Goal: Information Seeking & Learning: Learn about a topic

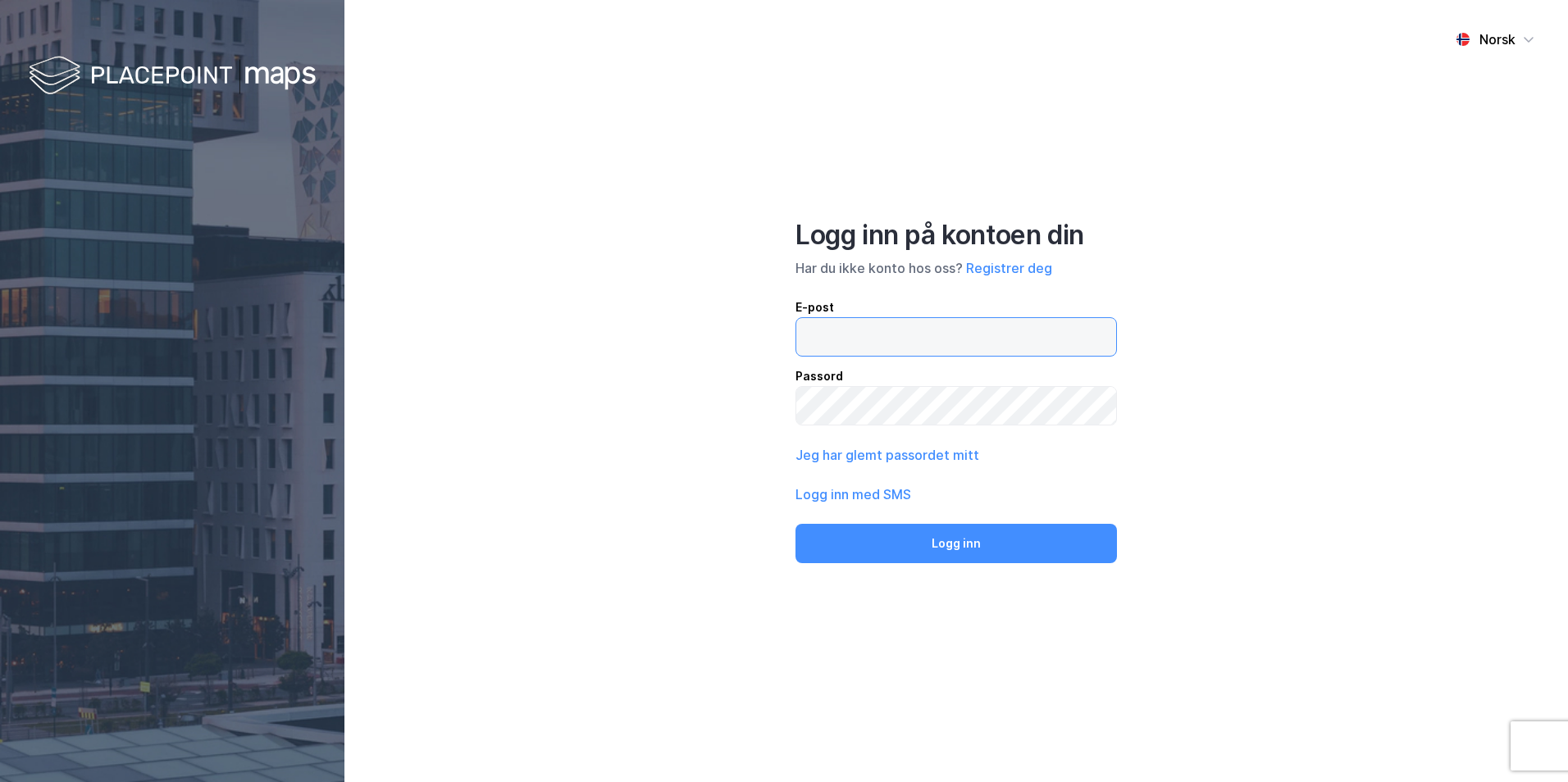
click at [949, 339] on input "email" at bounding box center [955, 337] width 320 height 38
type input "[PERSON_NAME][EMAIL_ADDRESS][DOMAIN_NAME]"
click at [795, 524] on button "Logg inn" at bounding box center [955, 544] width 321 height 39
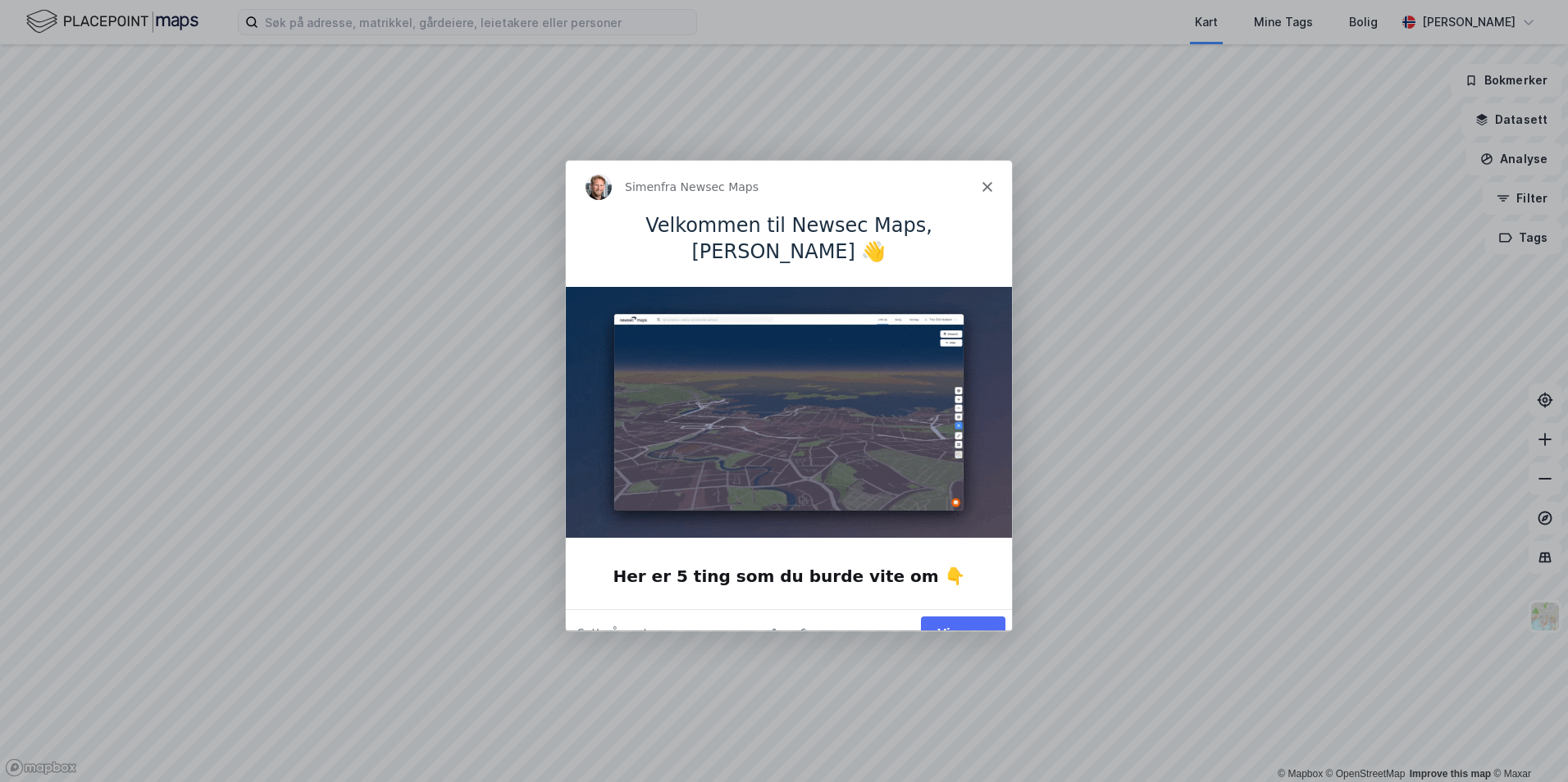
click at [966, 616] on button "Vis meg" at bounding box center [962, 633] width 84 height 34
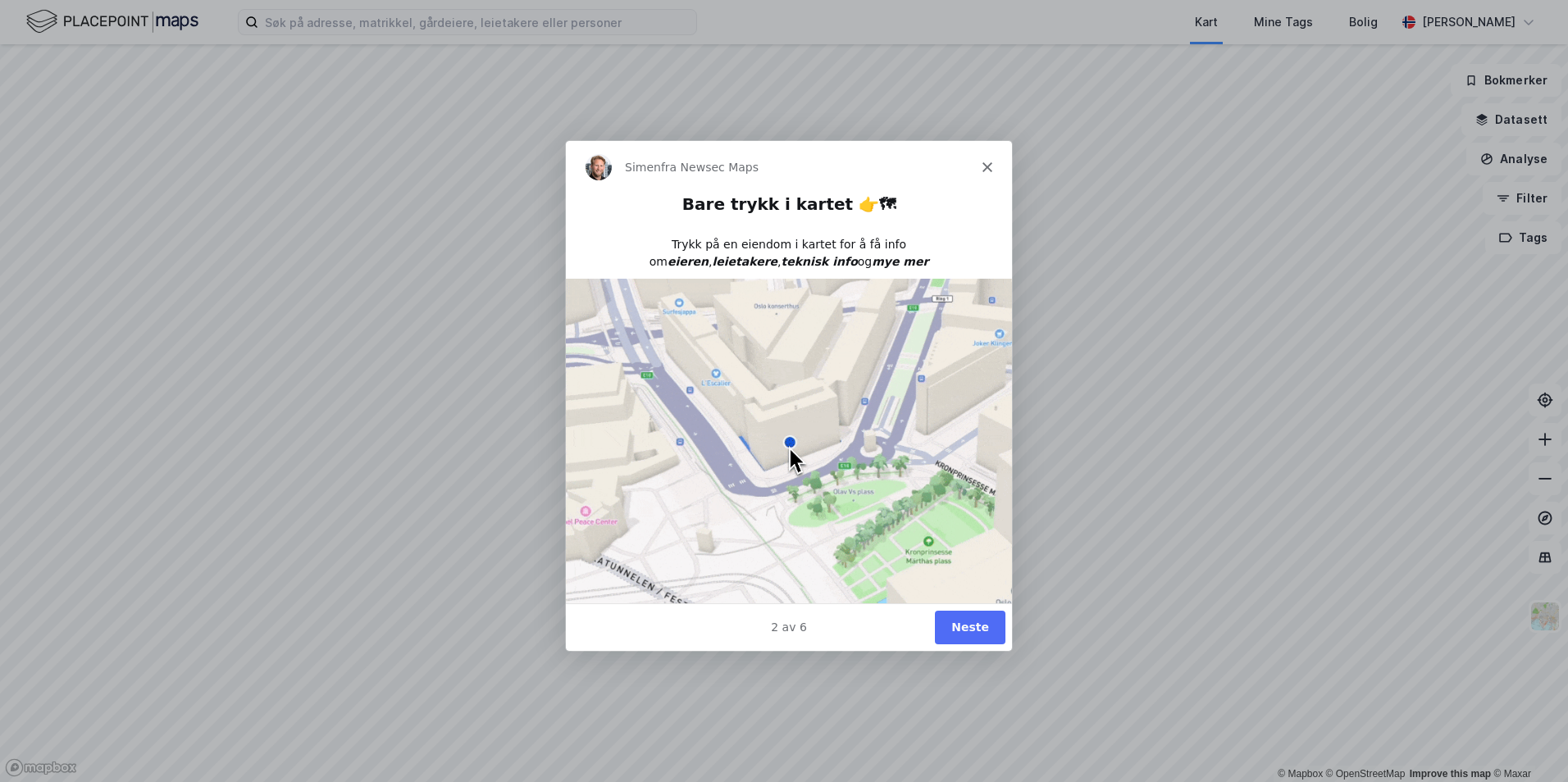
click at [968, 616] on button "Neste" at bounding box center [969, 627] width 71 height 34
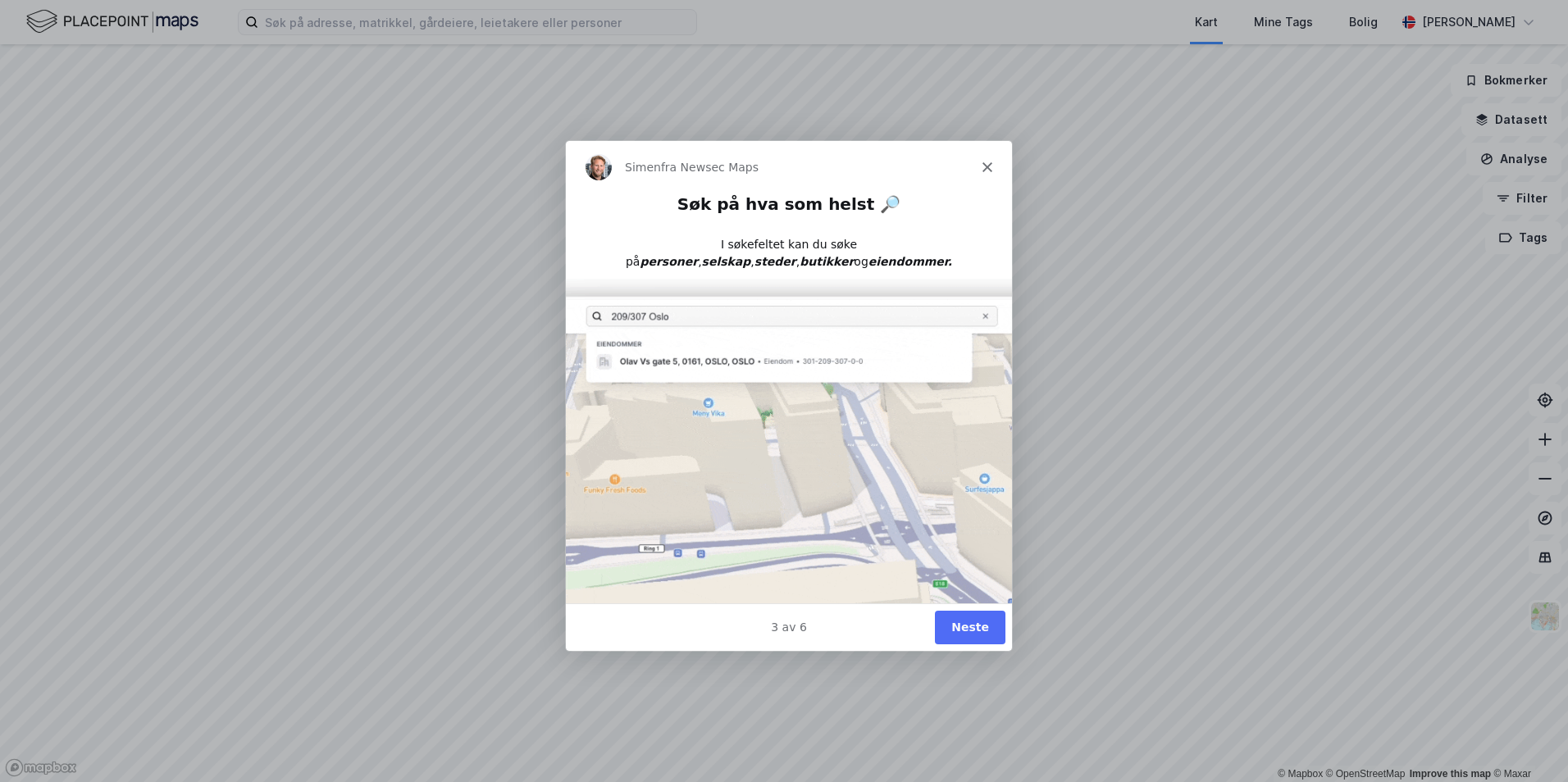
click at [975, 631] on button "Neste" at bounding box center [969, 627] width 71 height 34
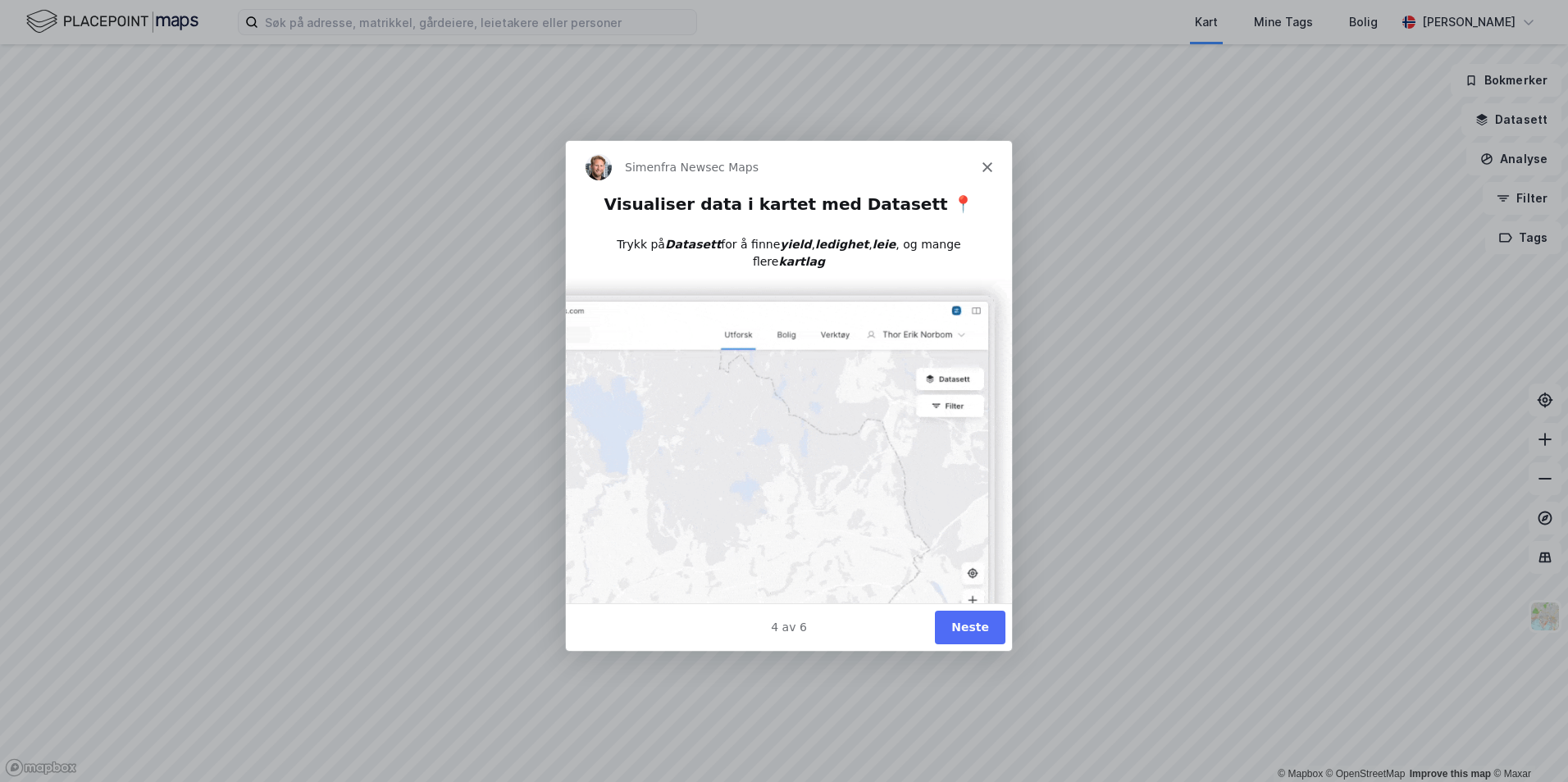
click at [968, 628] on button "Neste" at bounding box center [969, 627] width 71 height 34
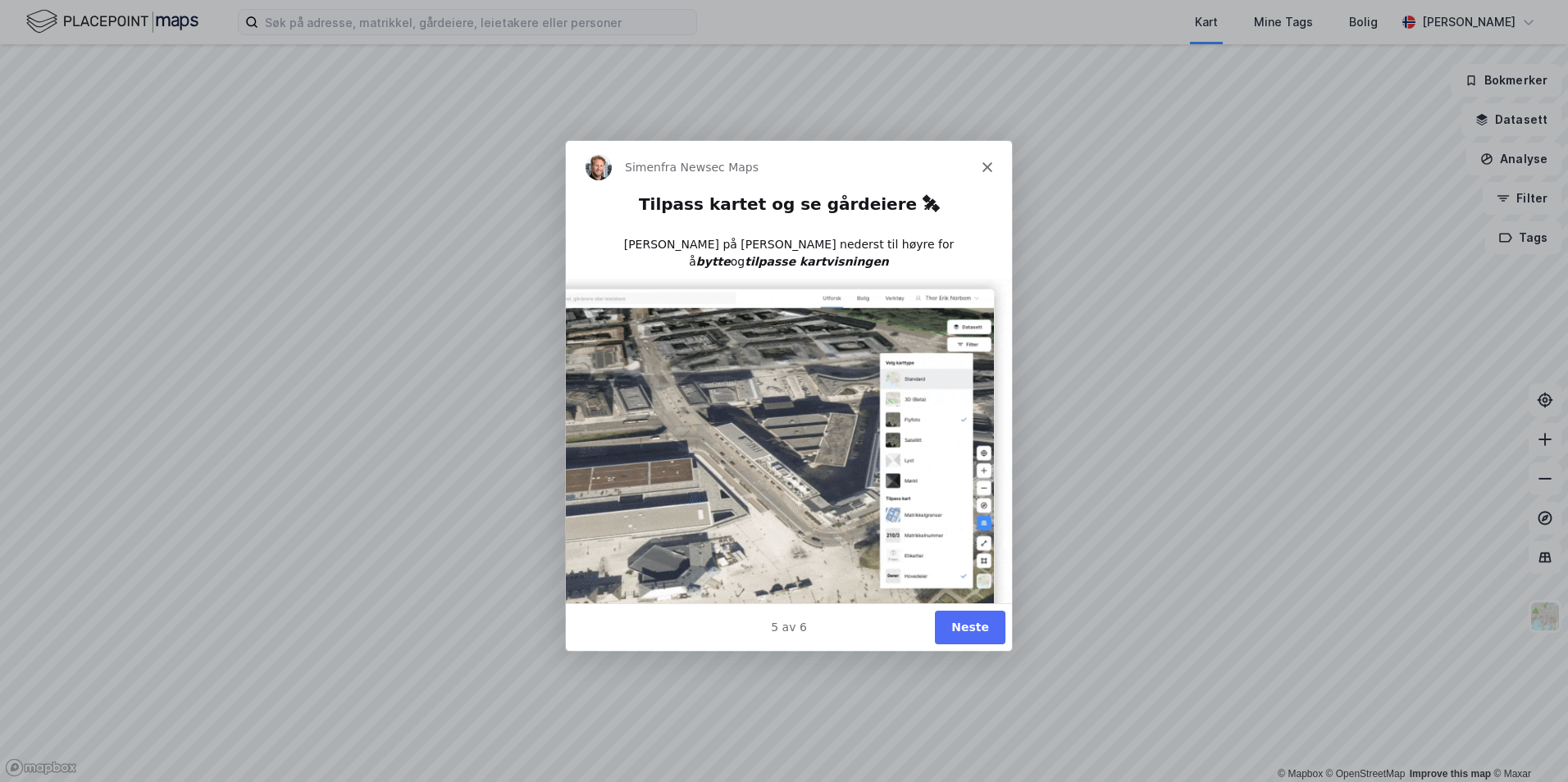
click at [975, 619] on button "Neste" at bounding box center [969, 627] width 71 height 34
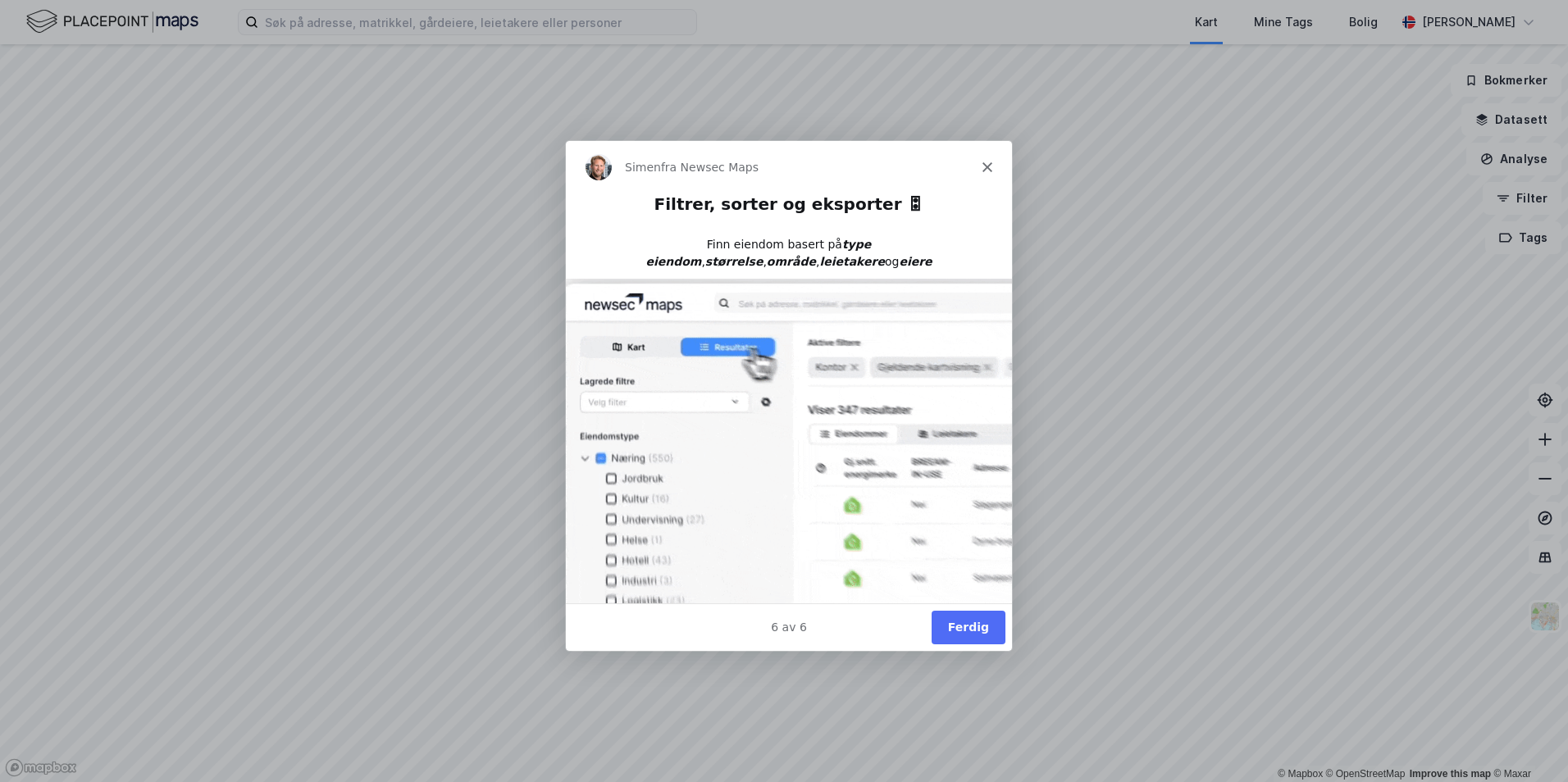
click at [970, 630] on button "Ferdig" at bounding box center [967, 627] width 73 height 34
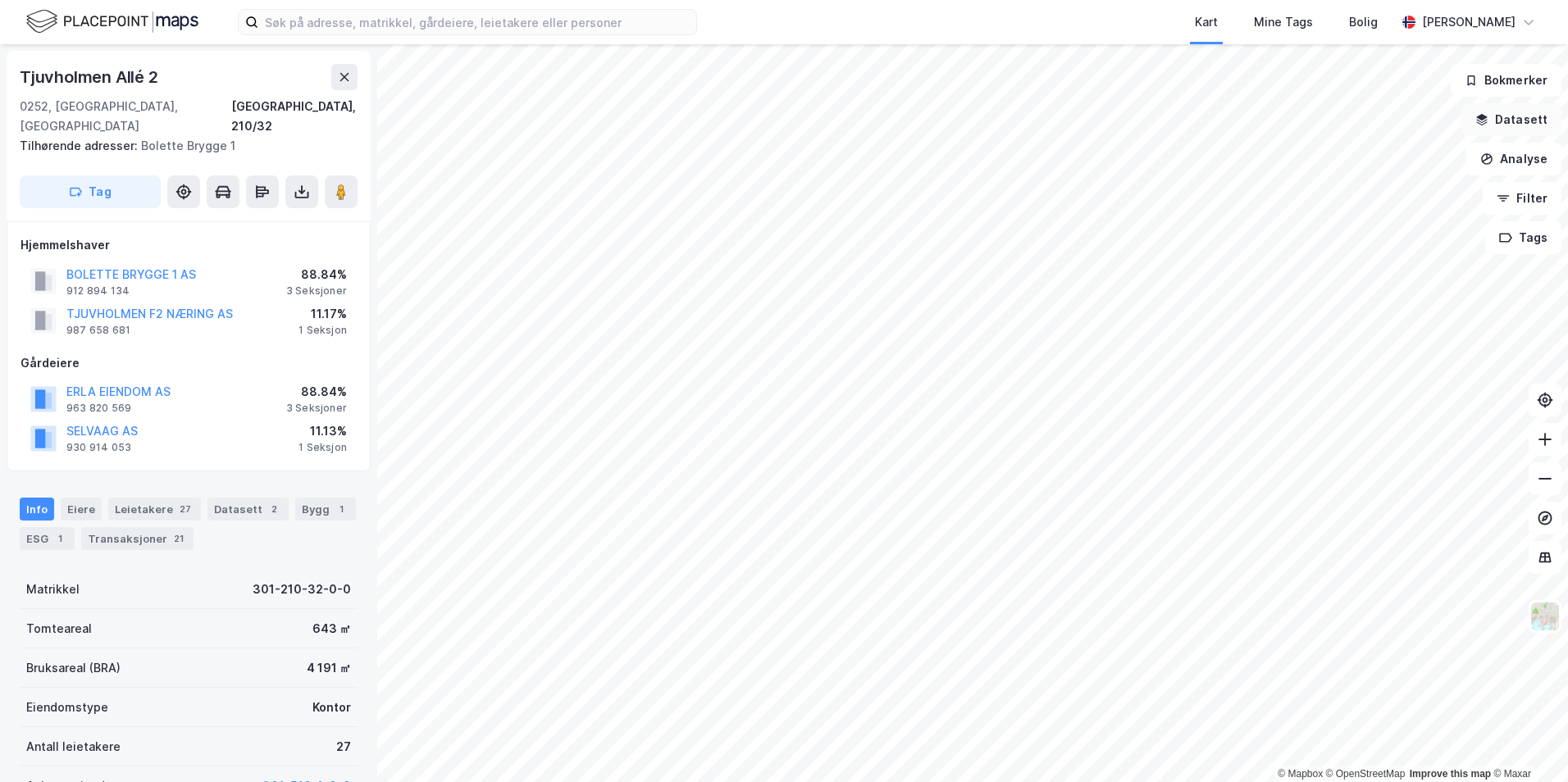
click at [1513, 114] on button "Datasett" at bounding box center [1512, 119] width 100 height 33
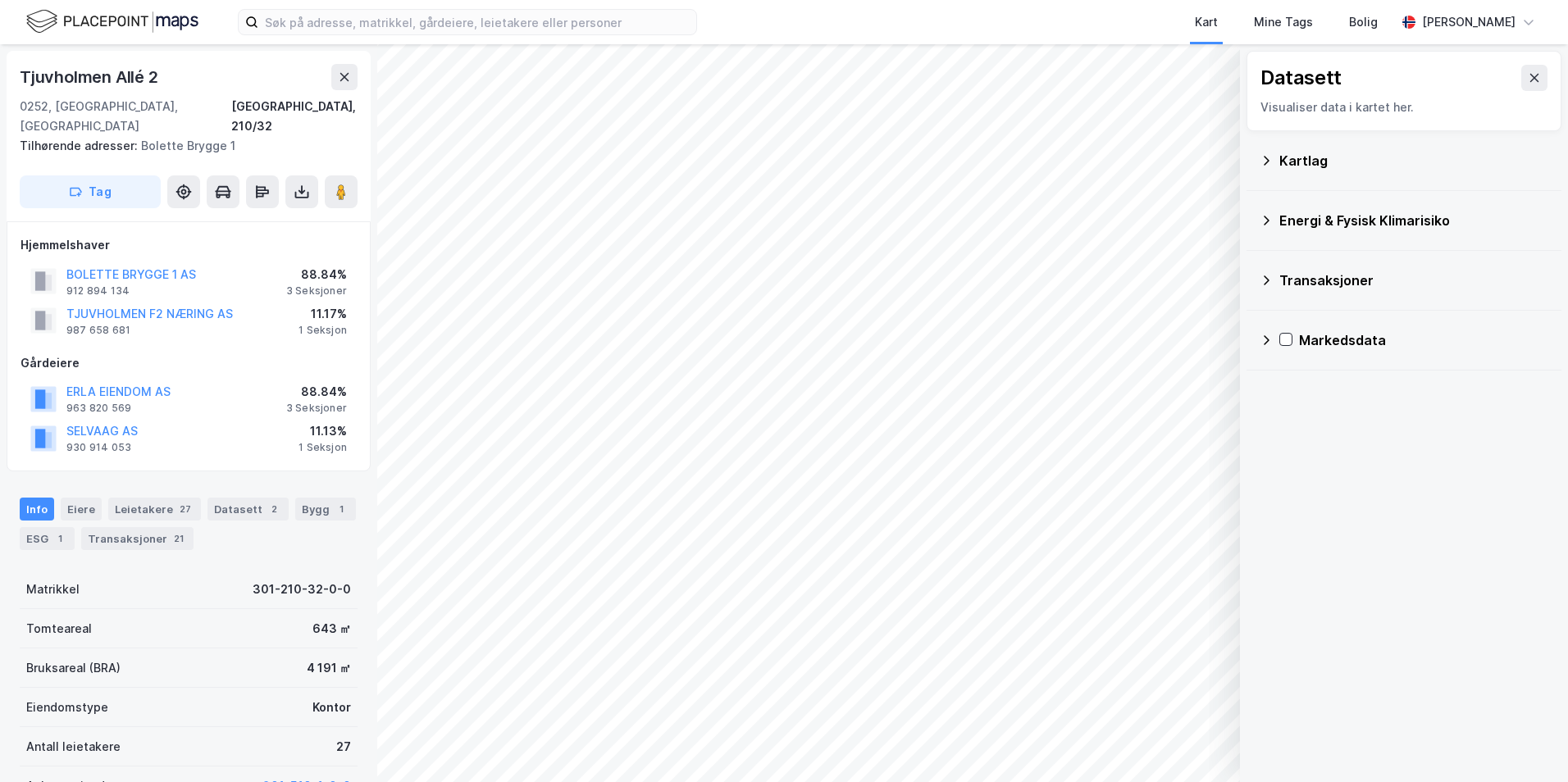
click at [1303, 164] on div "Kartlag" at bounding box center [1413, 160] width 269 height 20
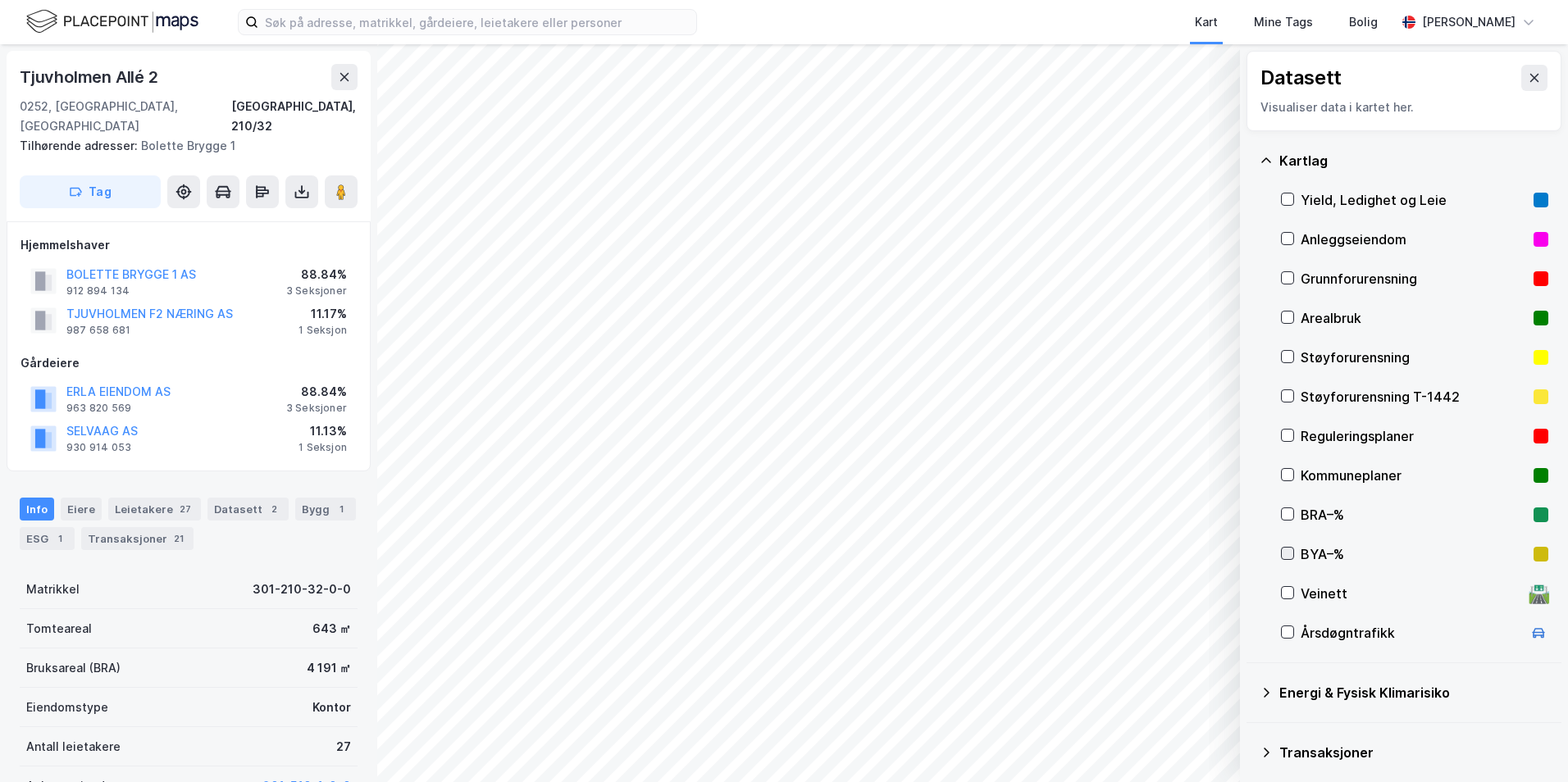
click at [1287, 558] on icon at bounding box center [1287, 554] width 12 height 12
click at [1288, 552] on icon at bounding box center [1287, 554] width 12 height 12
click at [1289, 511] on icon at bounding box center [1287, 514] width 12 height 12
click at [1282, 393] on icon at bounding box center [1287, 396] width 12 height 12
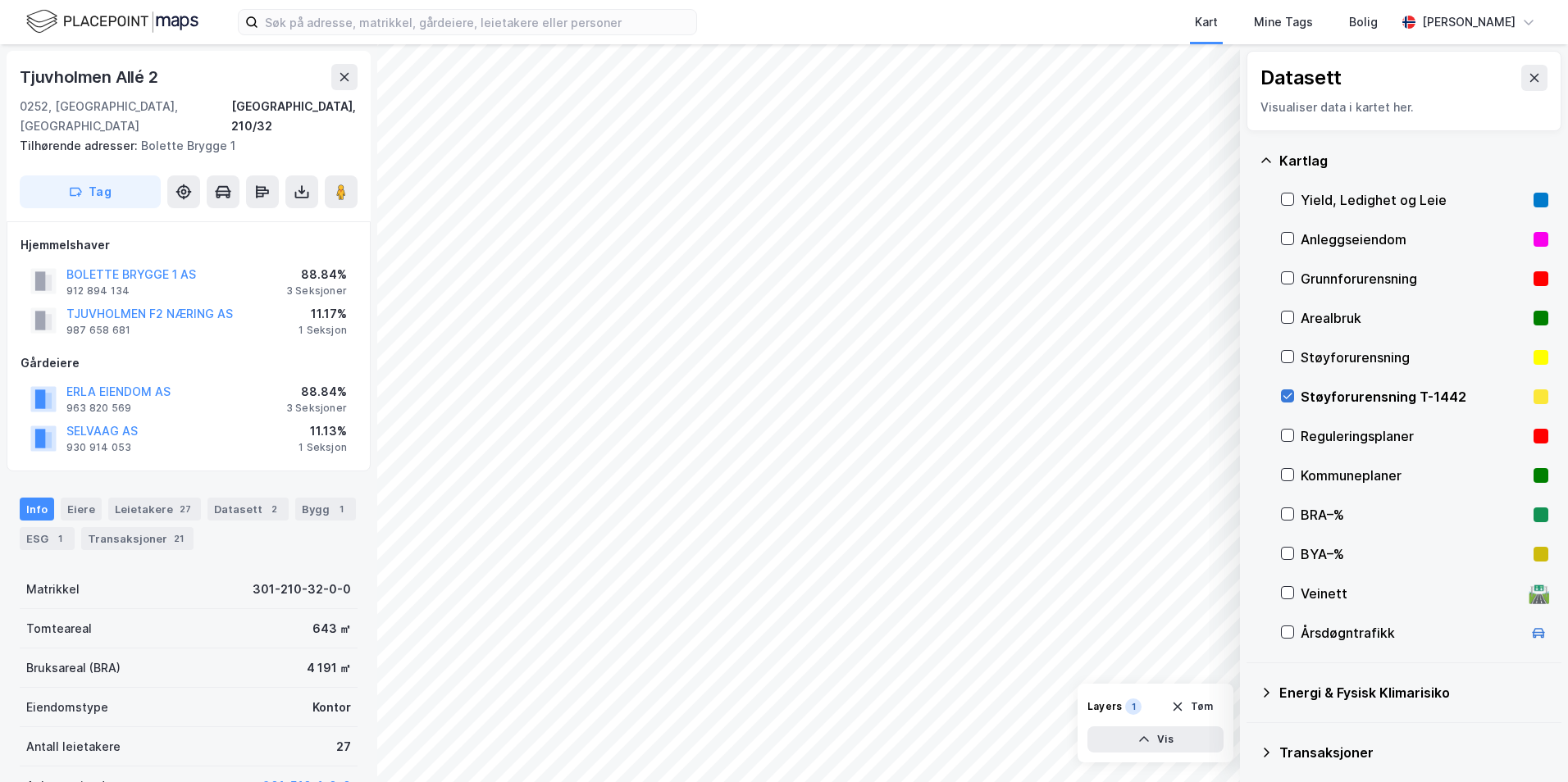
click at [1282, 393] on icon at bounding box center [1287, 396] width 12 height 12
click at [1295, 314] on div "Arealbruk" at bounding box center [1414, 318] width 267 height 39
click at [1288, 273] on icon at bounding box center [1287, 278] width 12 height 12
click at [1288, 274] on icon at bounding box center [1287, 278] width 12 height 12
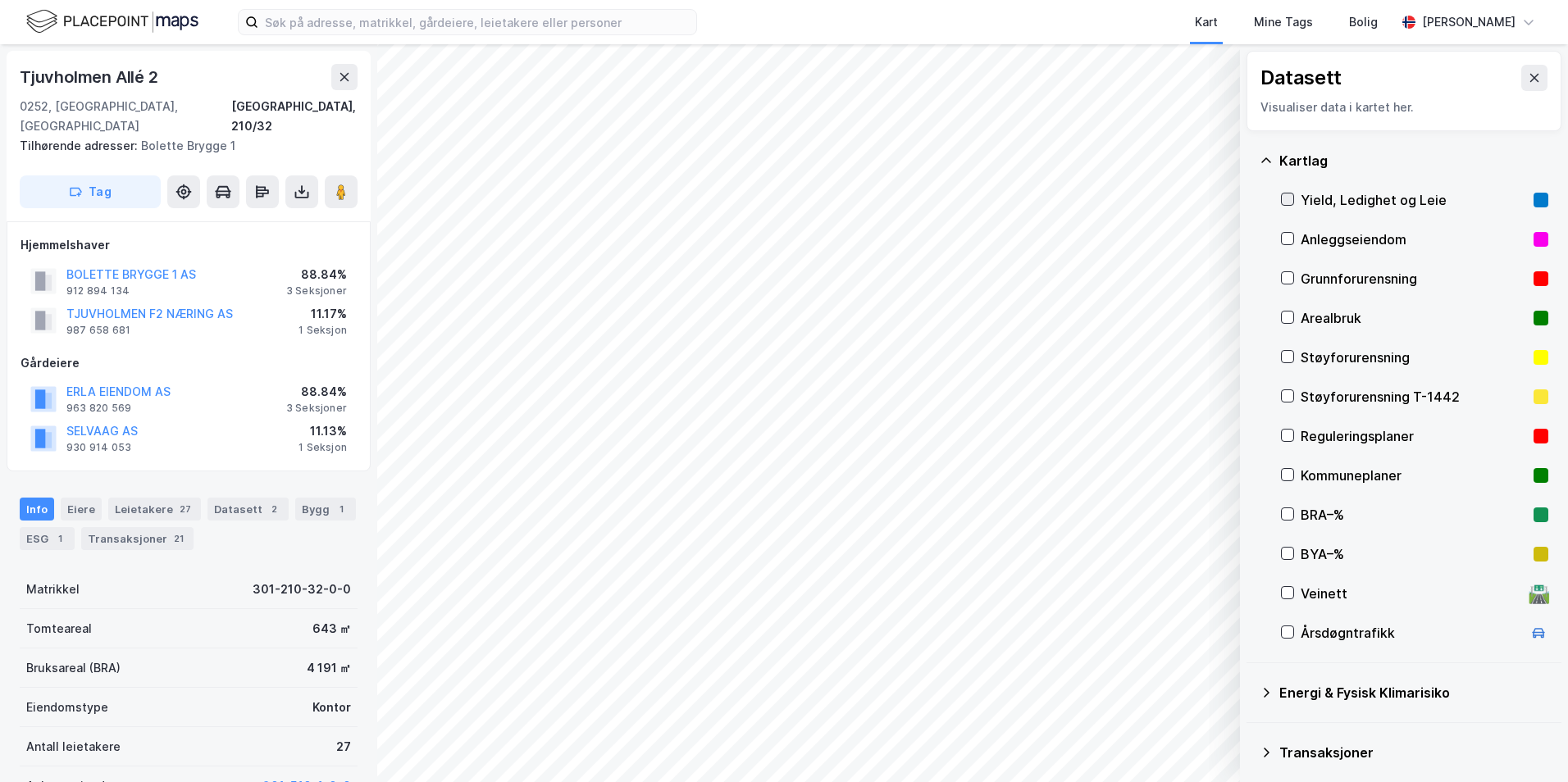
click at [1286, 199] on icon at bounding box center [1287, 199] width 12 height 12
click at [1287, 200] on icon at bounding box center [1287, 199] width 12 height 12
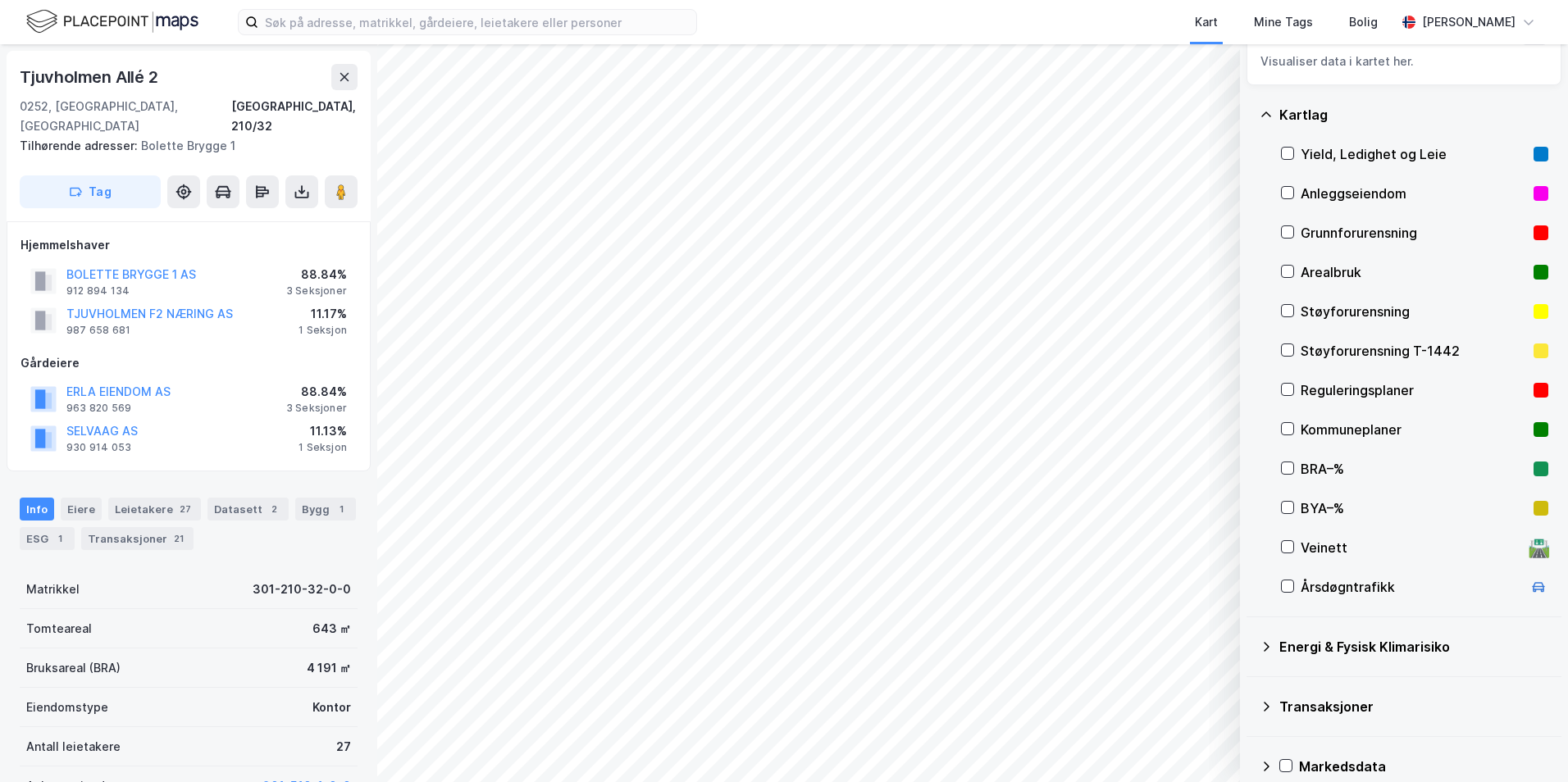
scroll to position [67, 0]
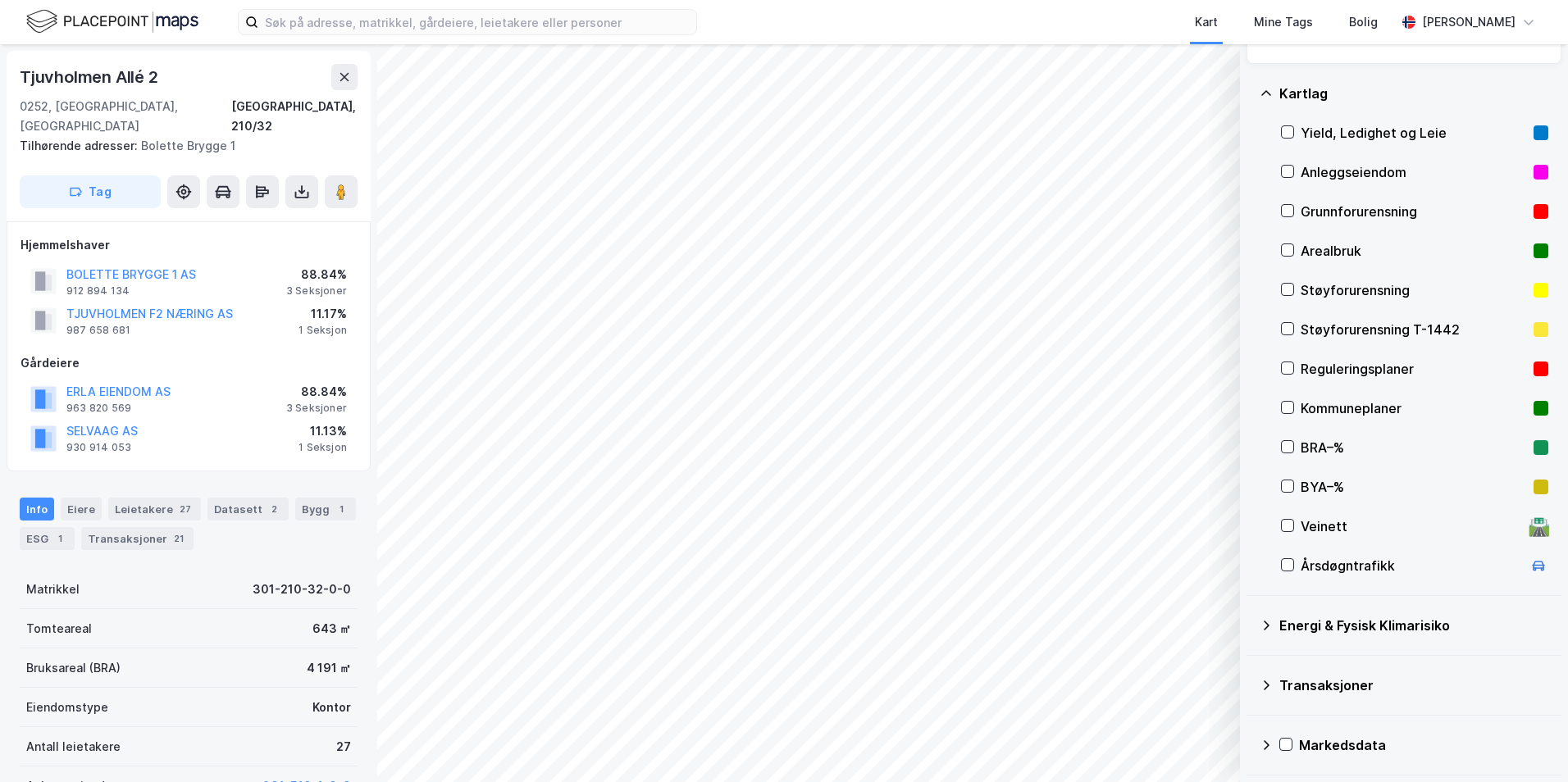
click at [1283, 691] on div "Transaksjoner" at bounding box center [1413, 685] width 269 height 20
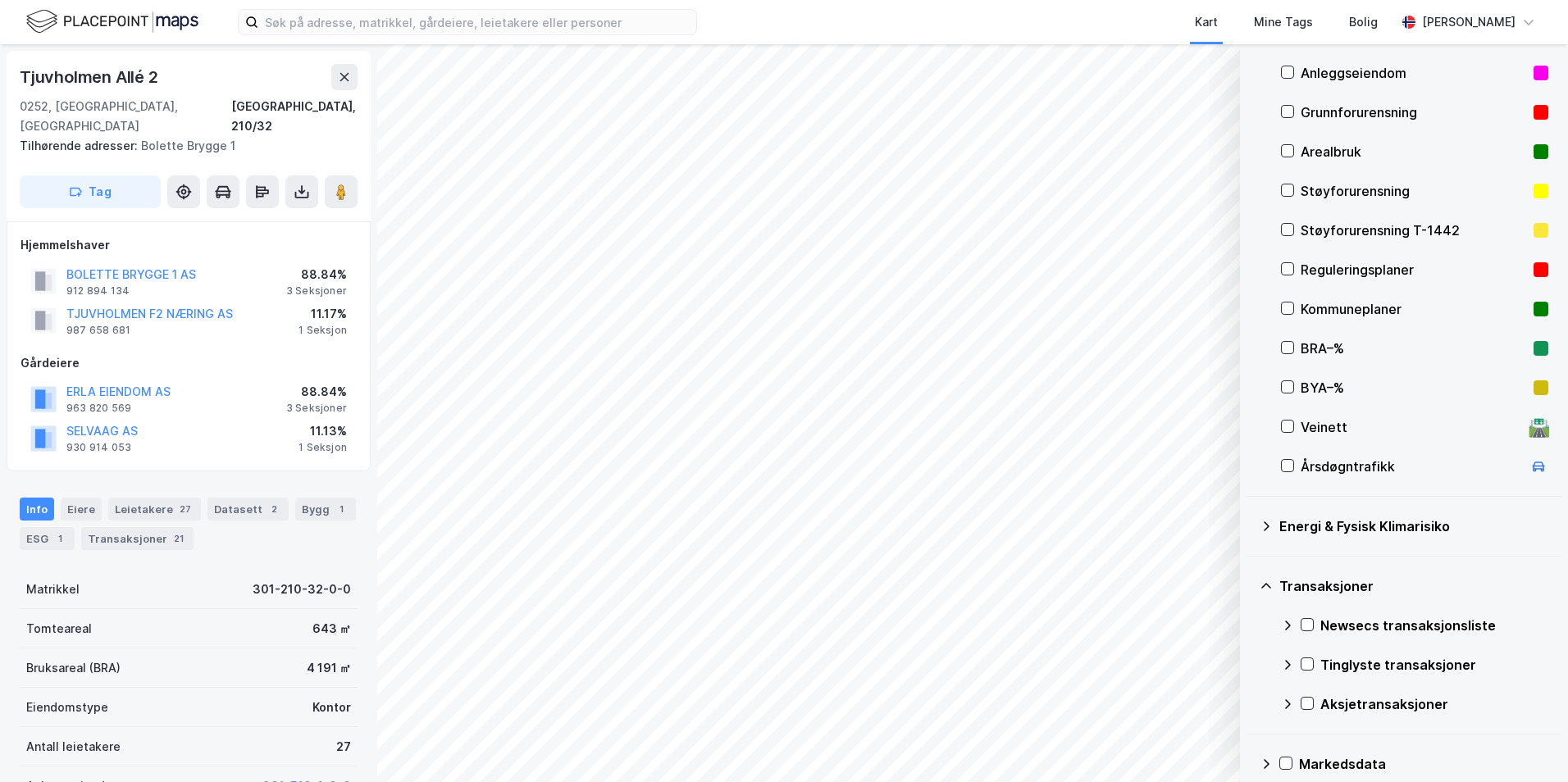
scroll to position [185, 0]
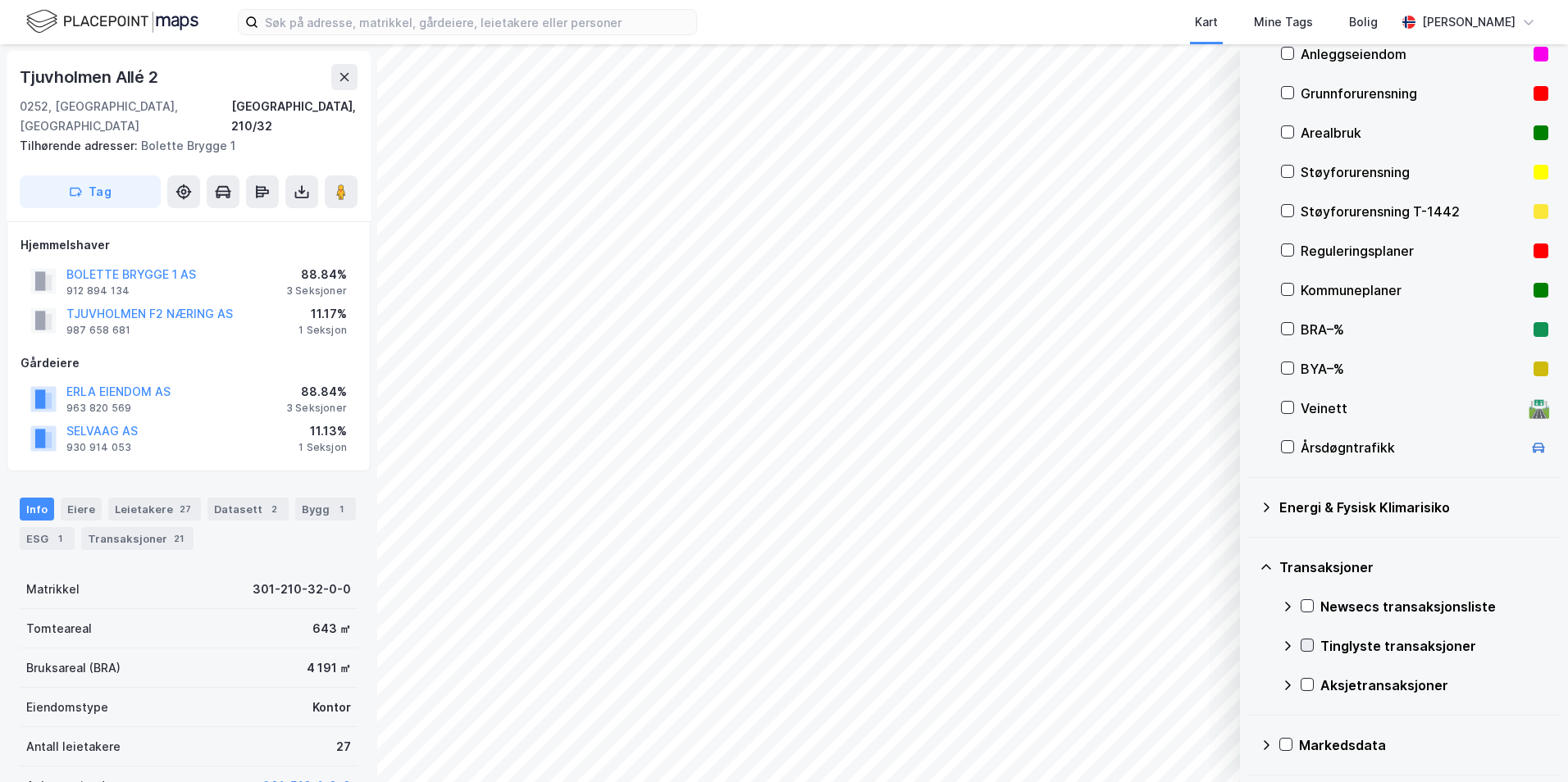
click at [1310, 649] on icon at bounding box center [1307, 645] width 12 height 12
click at [1309, 646] on icon at bounding box center [1307, 646] width 9 height 5
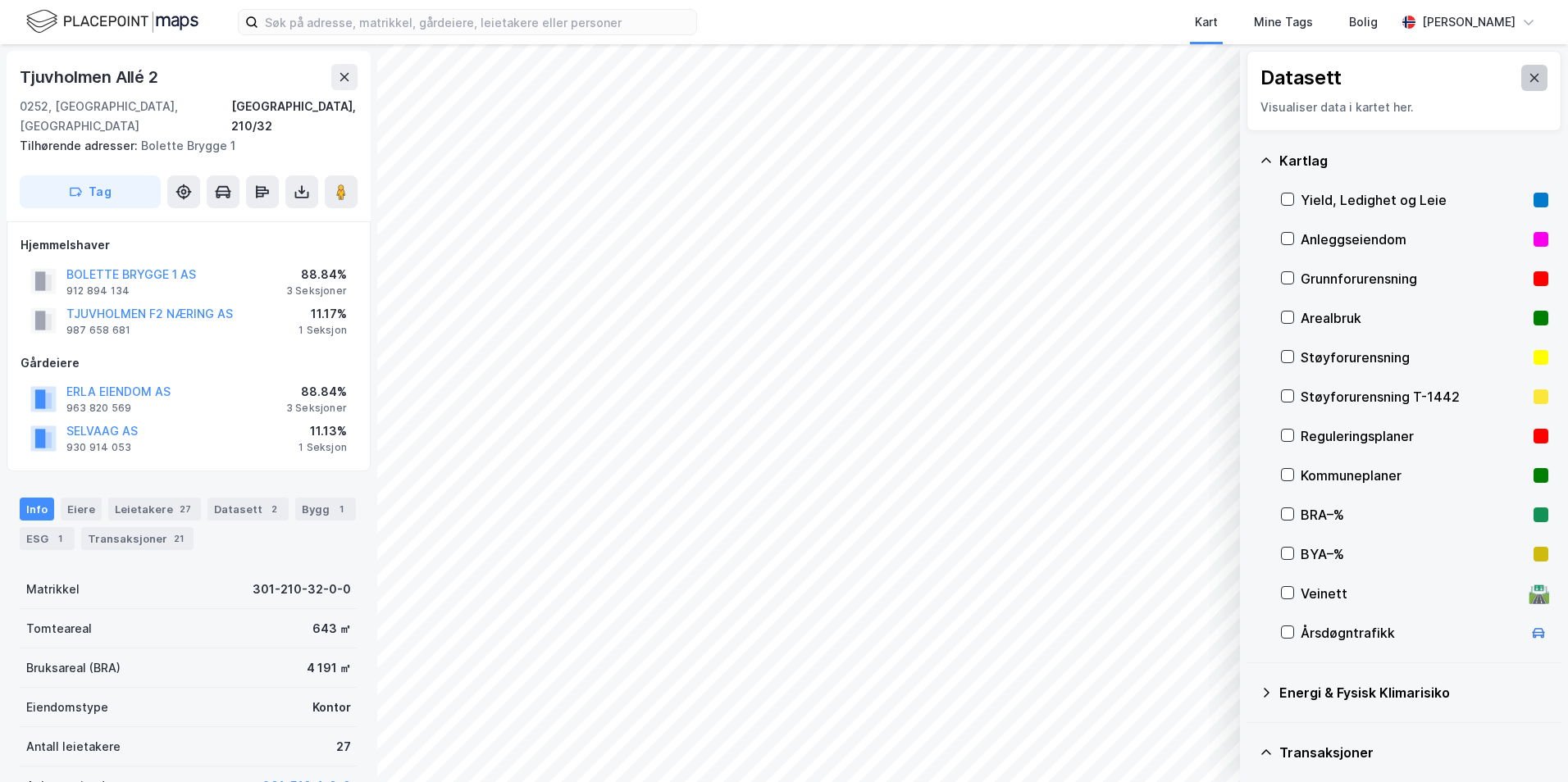
click at [1529, 75] on icon at bounding box center [1534, 77] width 9 height 8
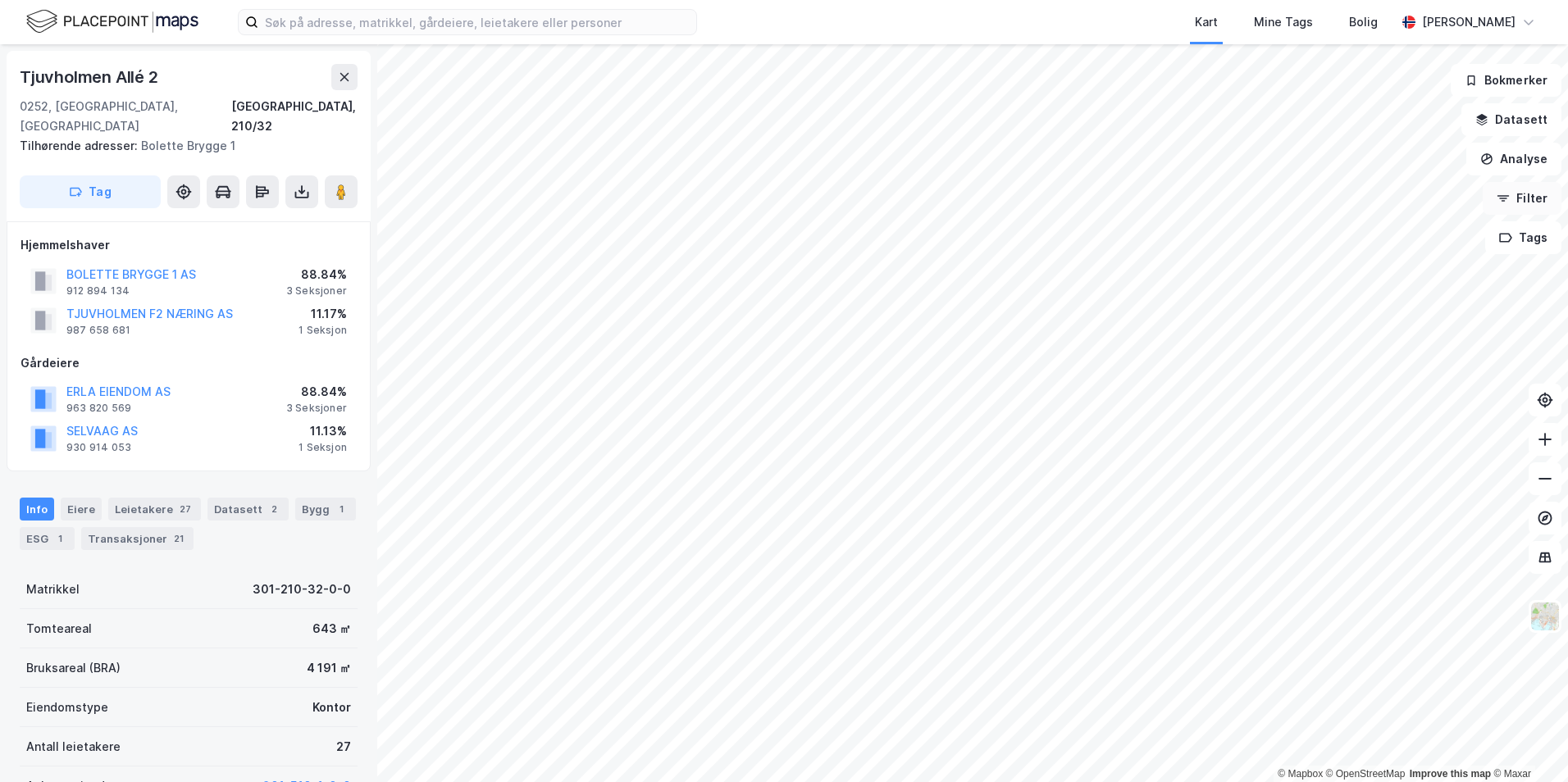
click at [1520, 199] on button "Filter" at bounding box center [1521, 198] width 79 height 33
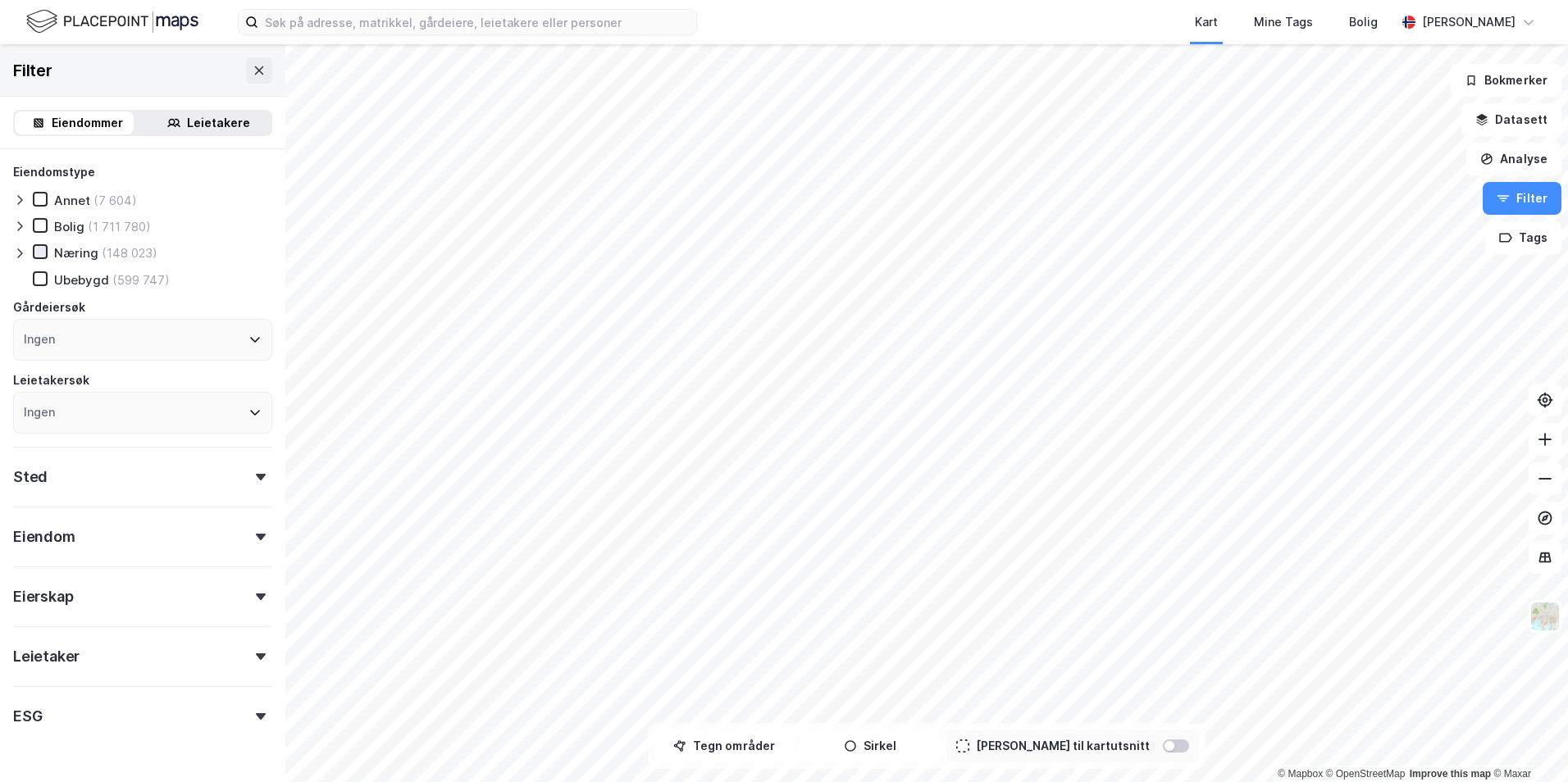
click at [38, 249] on icon at bounding box center [39, 252] width 12 height 12
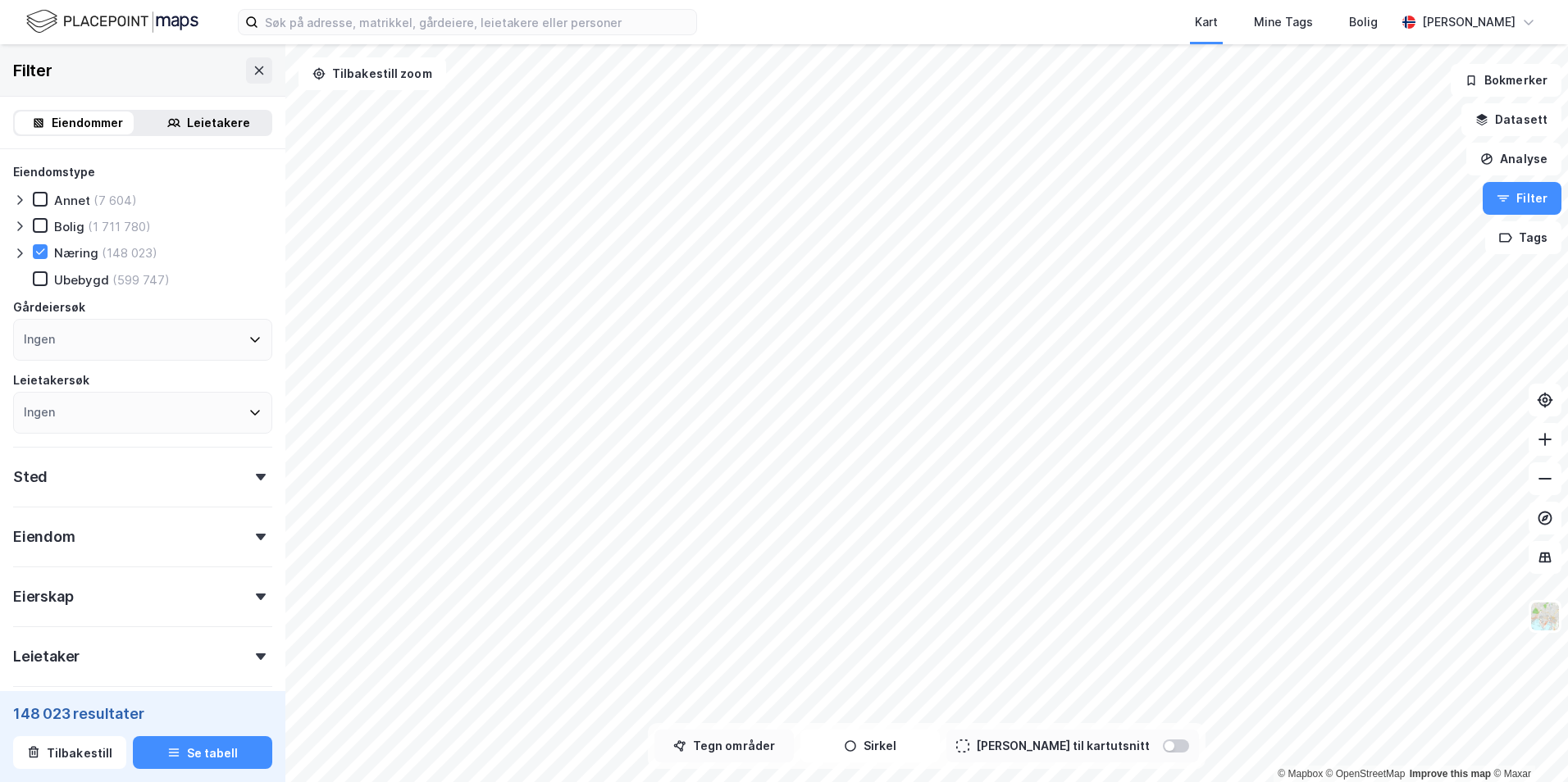
click at [775, 735] on button "Tegn områder" at bounding box center [724, 746] width 140 height 33
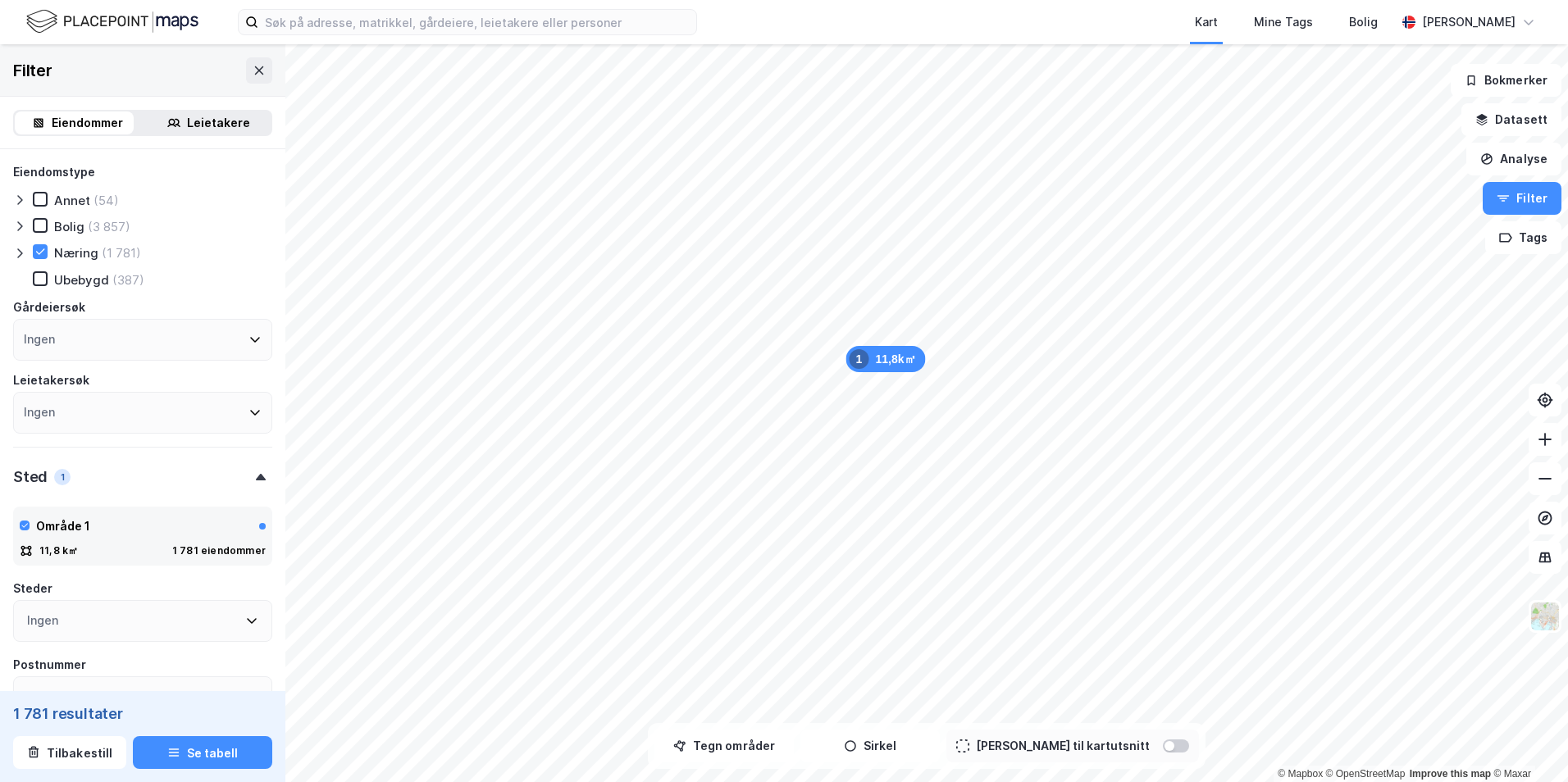
click at [102, 337] on div "Ingen" at bounding box center [142, 339] width 259 height 42
click at [118, 339] on div "Ingen" at bounding box center [142, 339] width 259 height 42
click at [248, 345] on icon at bounding box center [254, 339] width 13 height 13
click at [249, 339] on div "Ingen" at bounding box center [142, 339] width 259 height 42
click at [220, 596] on div "Steder" at bounding box center [142, 589] width 259 height 20
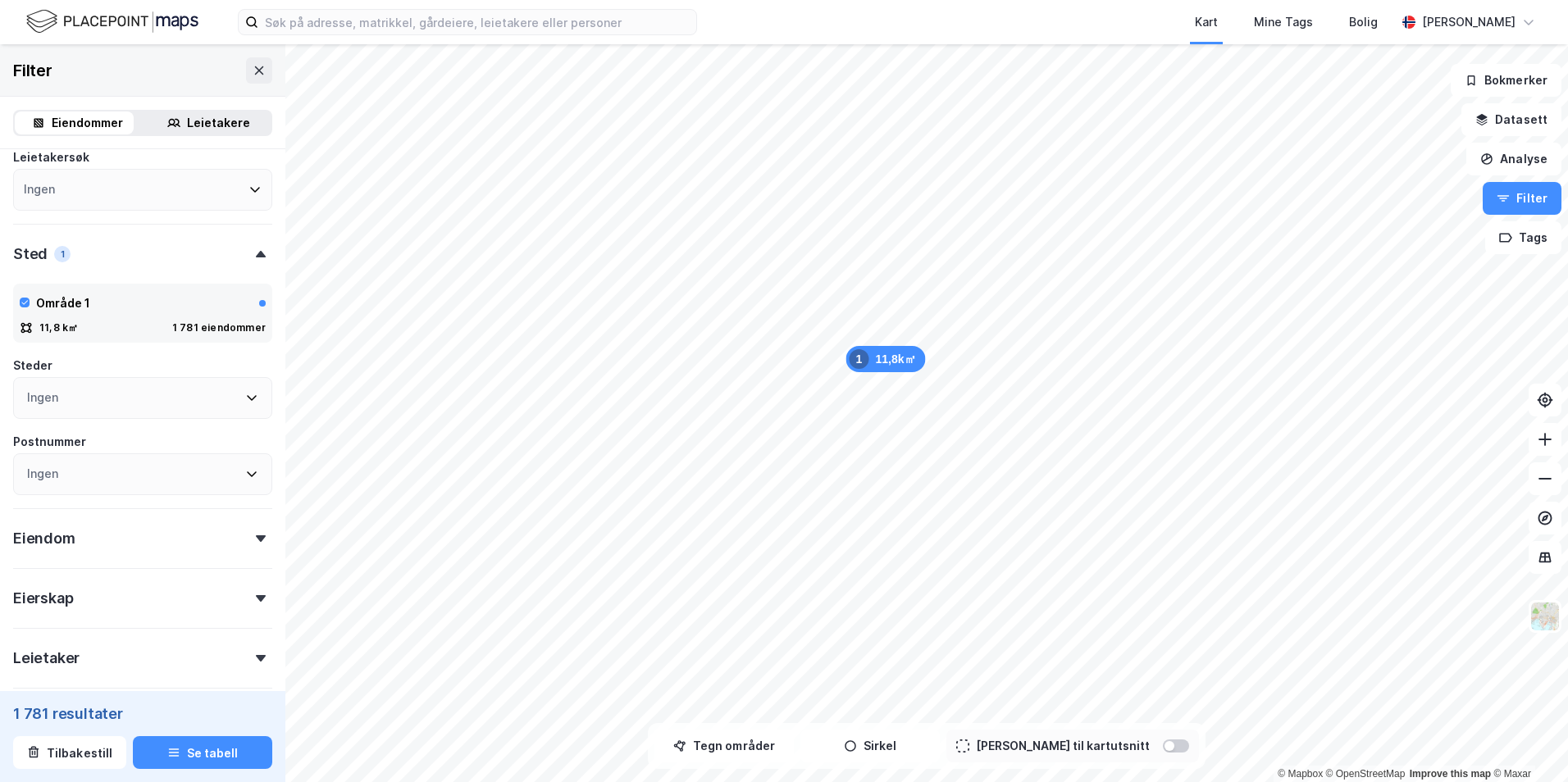
scroll to position [246, 0]
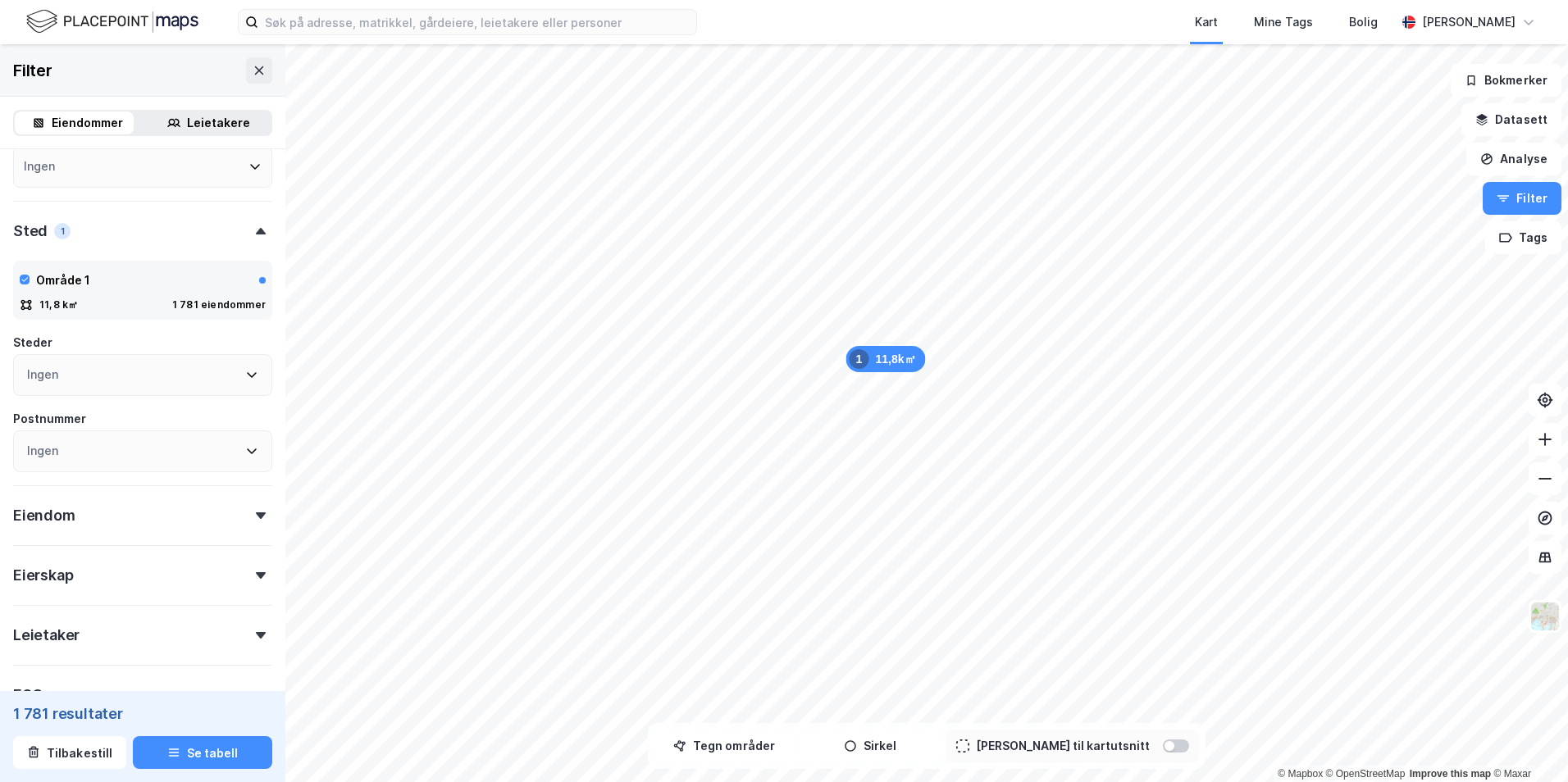
click at [150, 514] on div "Eiendom" at bounding box center [142, 509] width 259 height 47
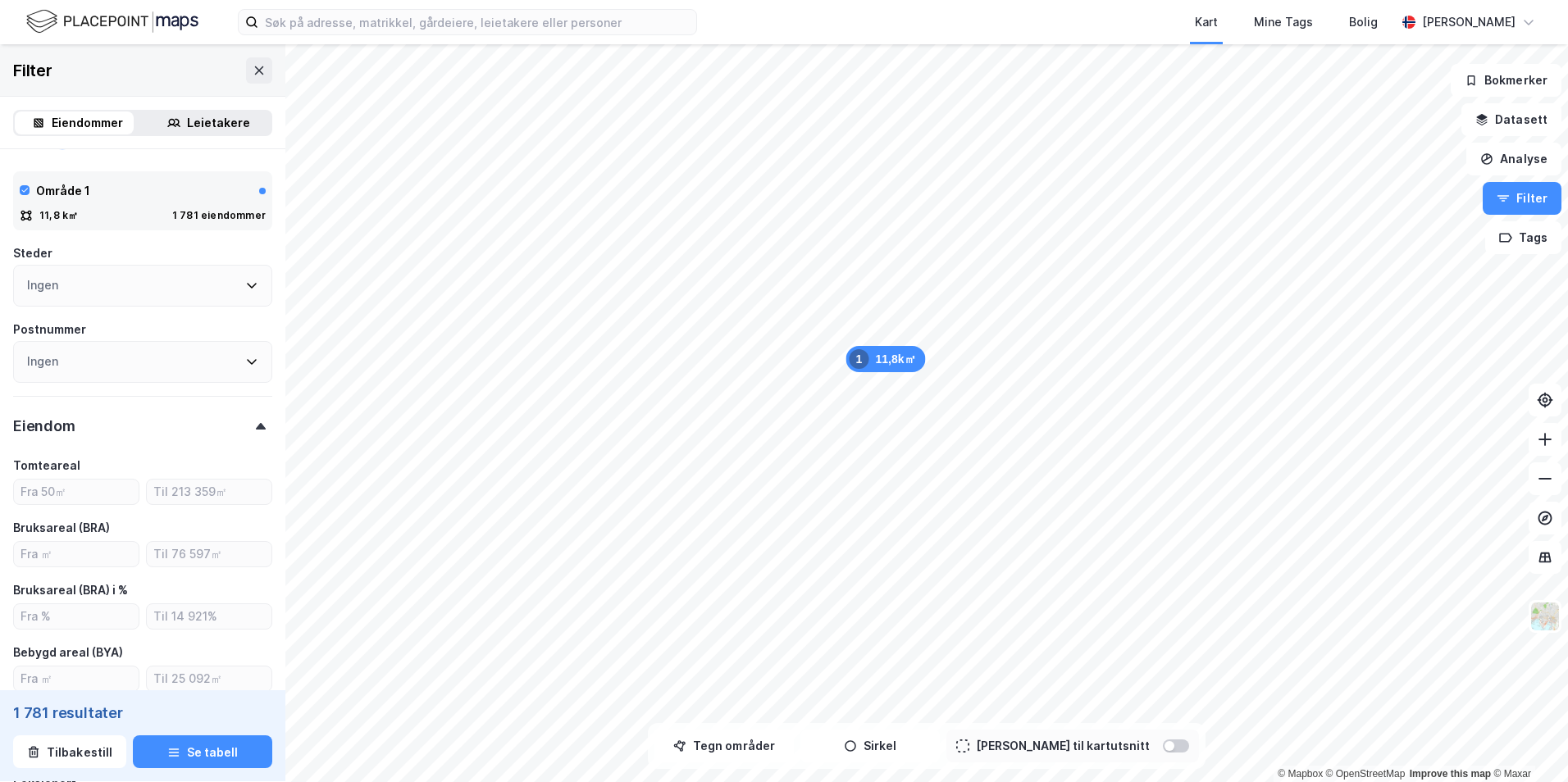
scroll to position [410, 0]
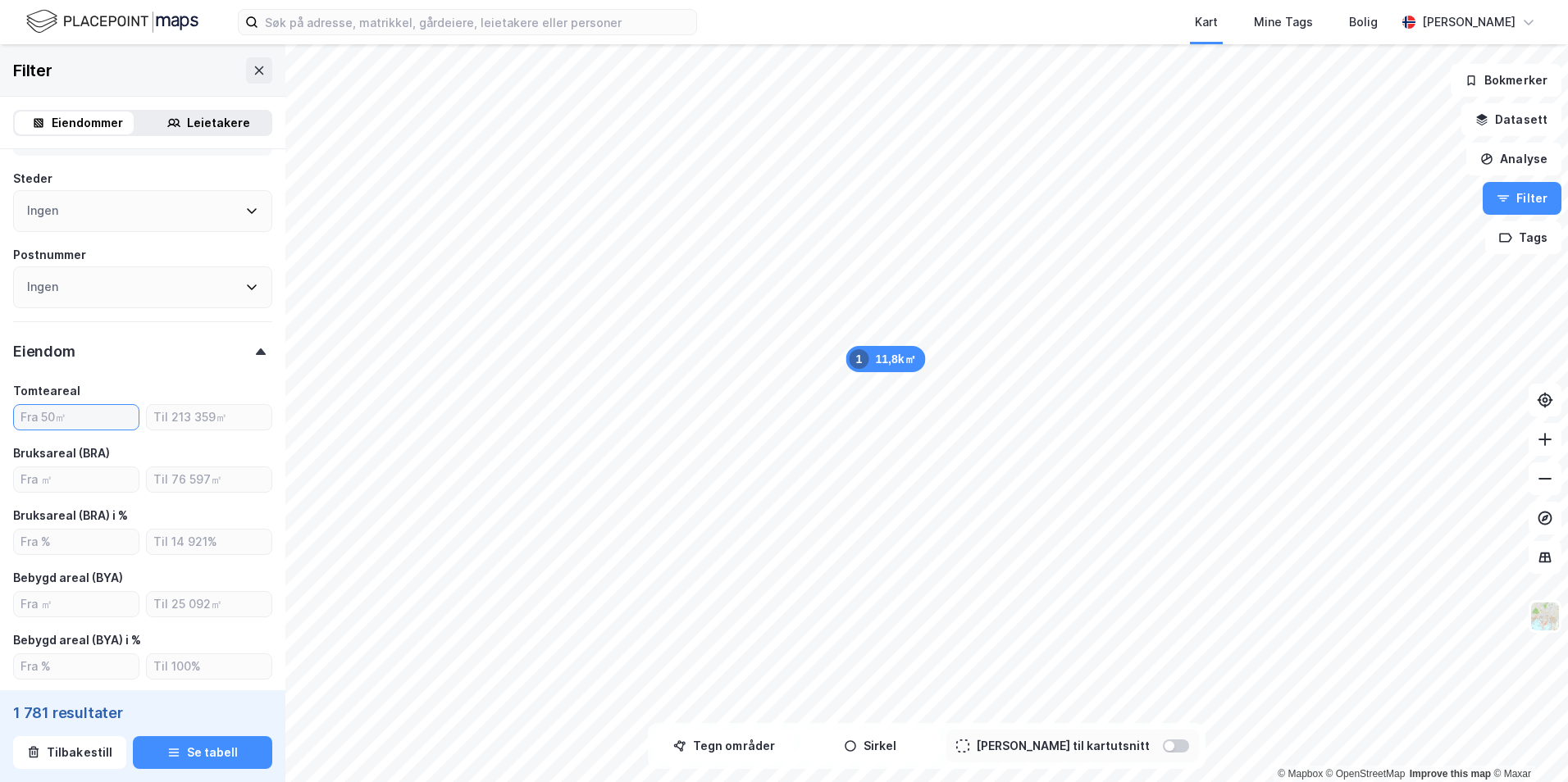
click at [66, 419] on input "number" at bounding box center [76, 417] width 124 height 24
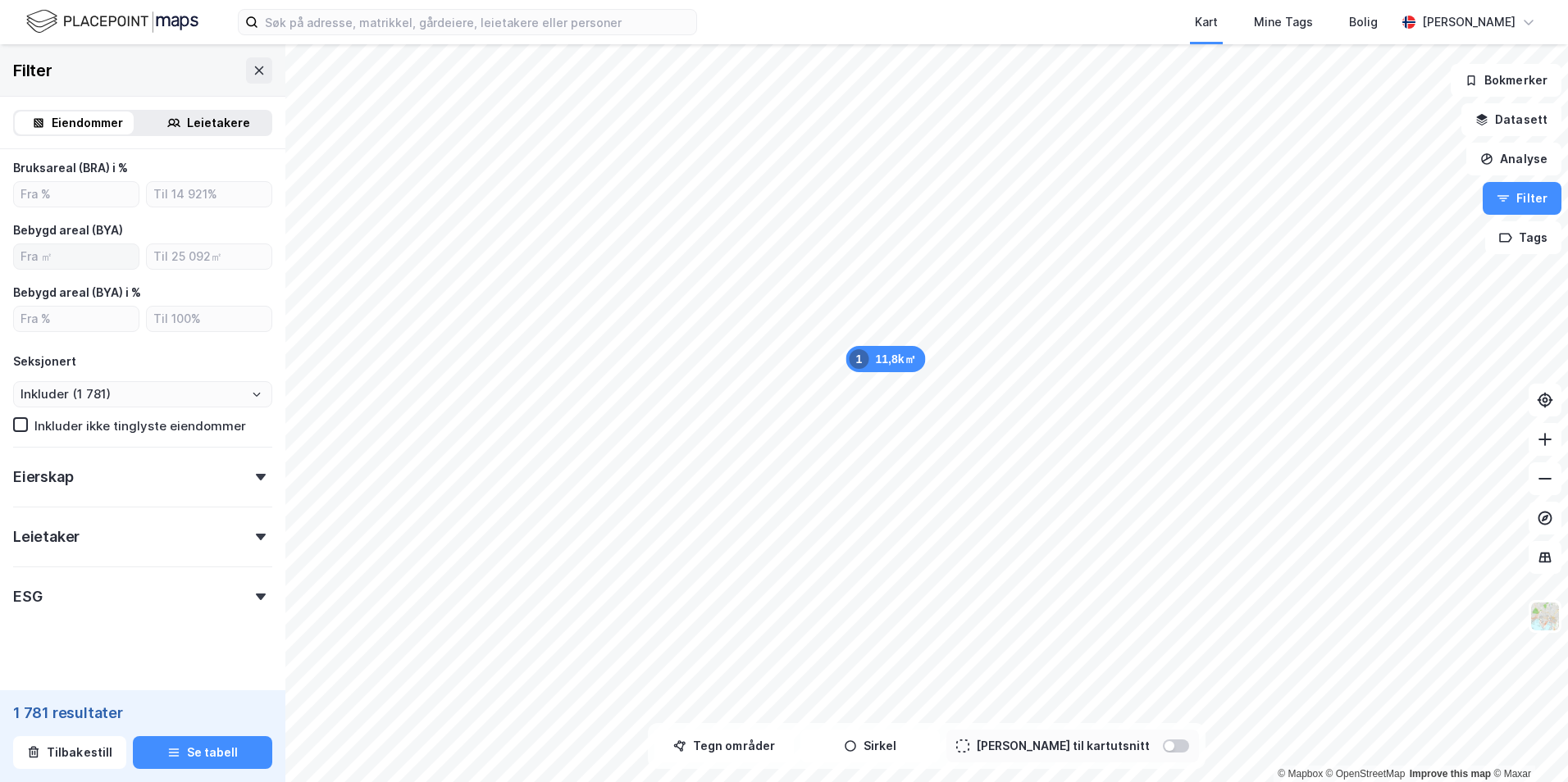
scroll to position [776, 0]
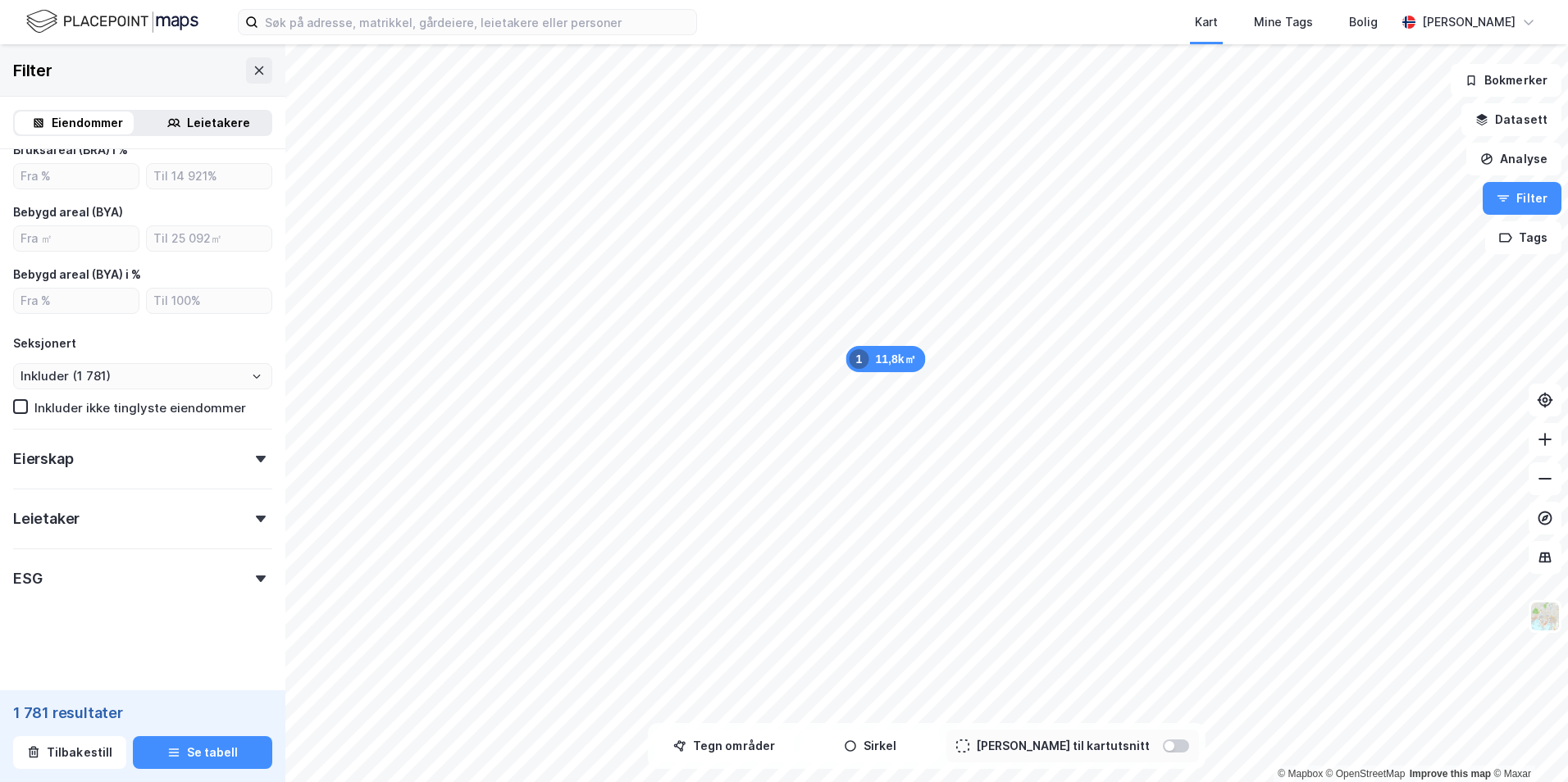
click at [121, 462] on div "Eierskap" at bounding box center [142, 452] width 259 height 47
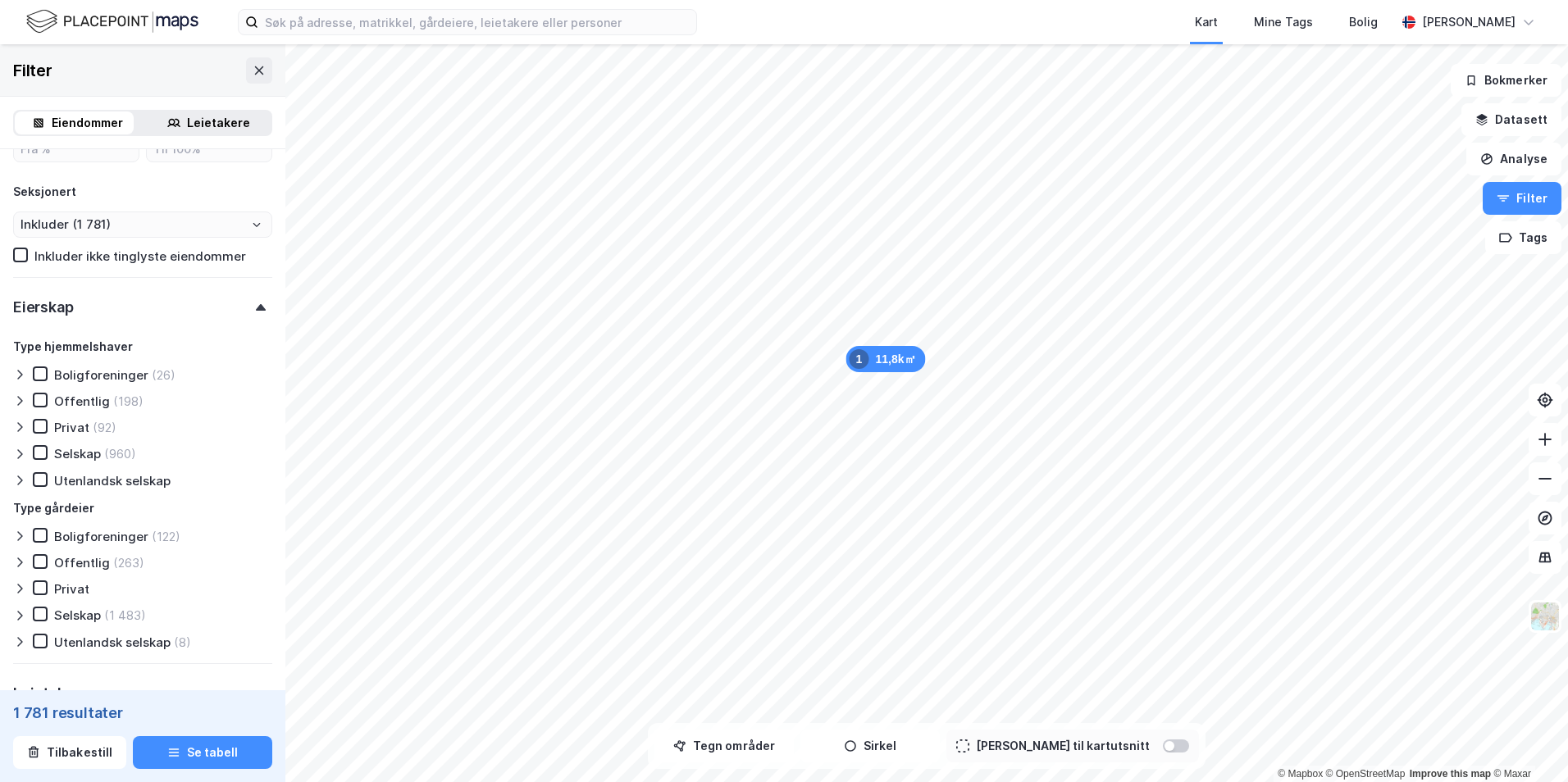
scroll to position [940, 0]
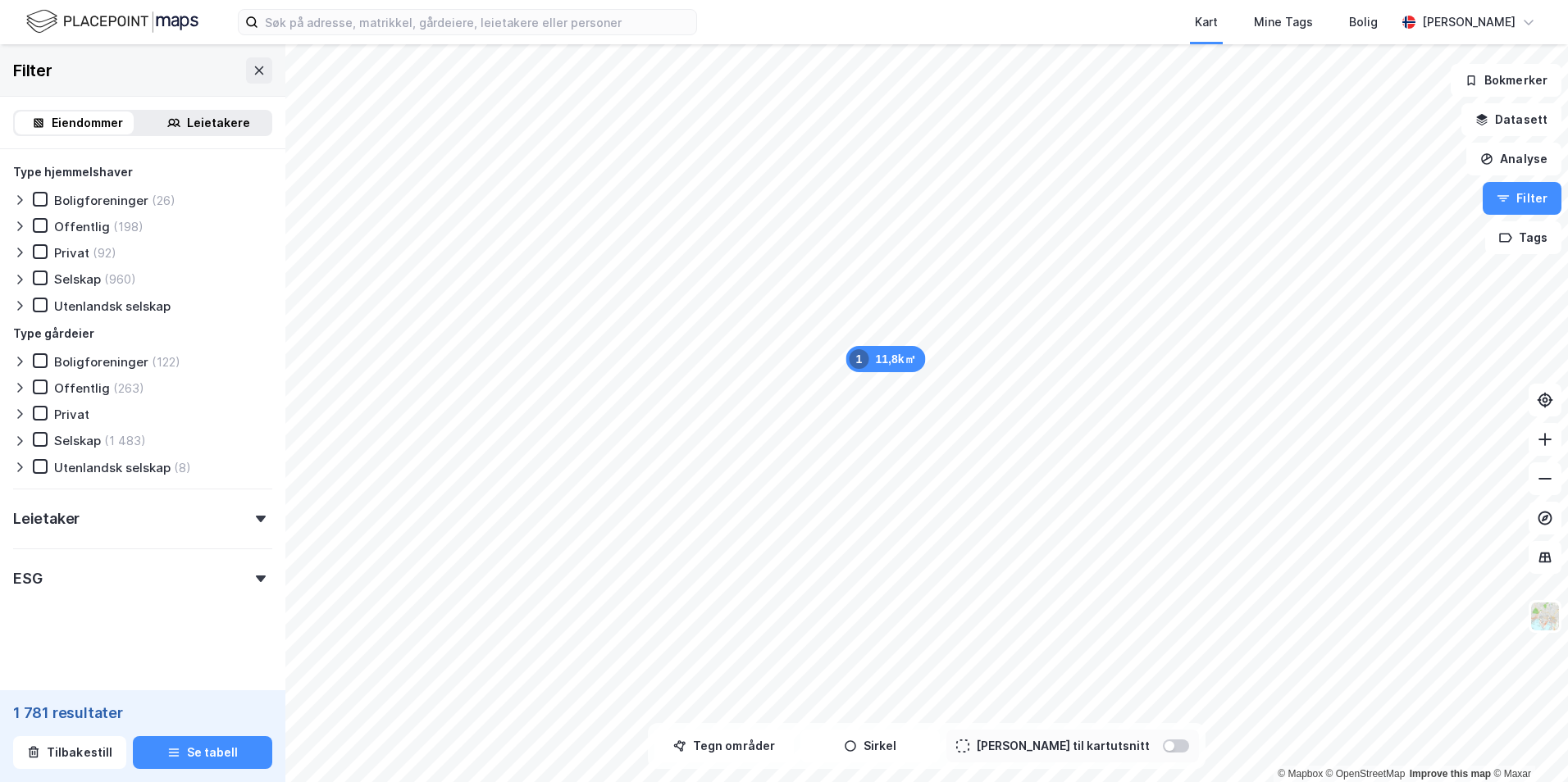
click at [128, 513] on div "Leietaker" at bounding box center [142, 512] width 259 height 47
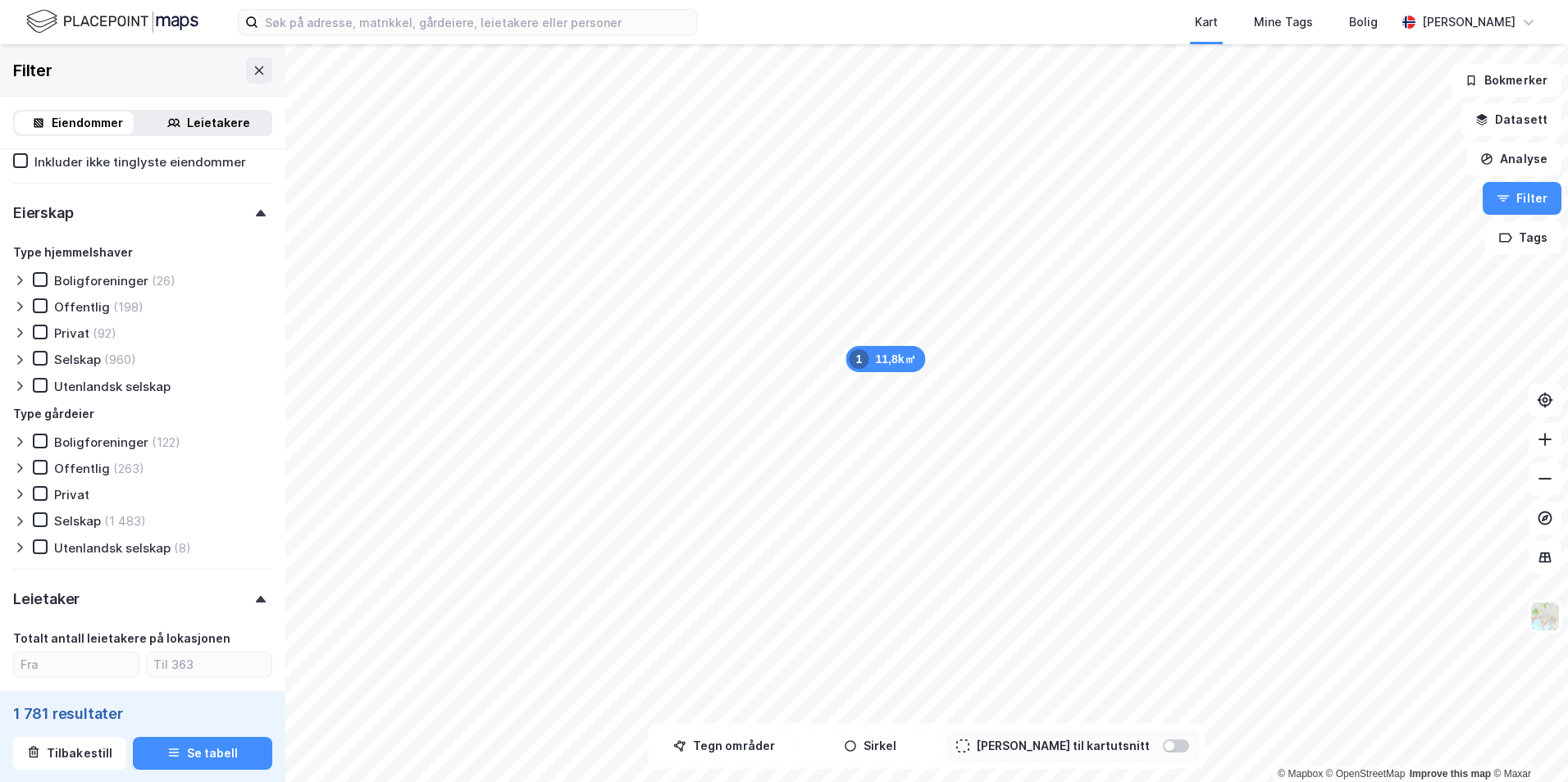
scroll to position [856, 0]
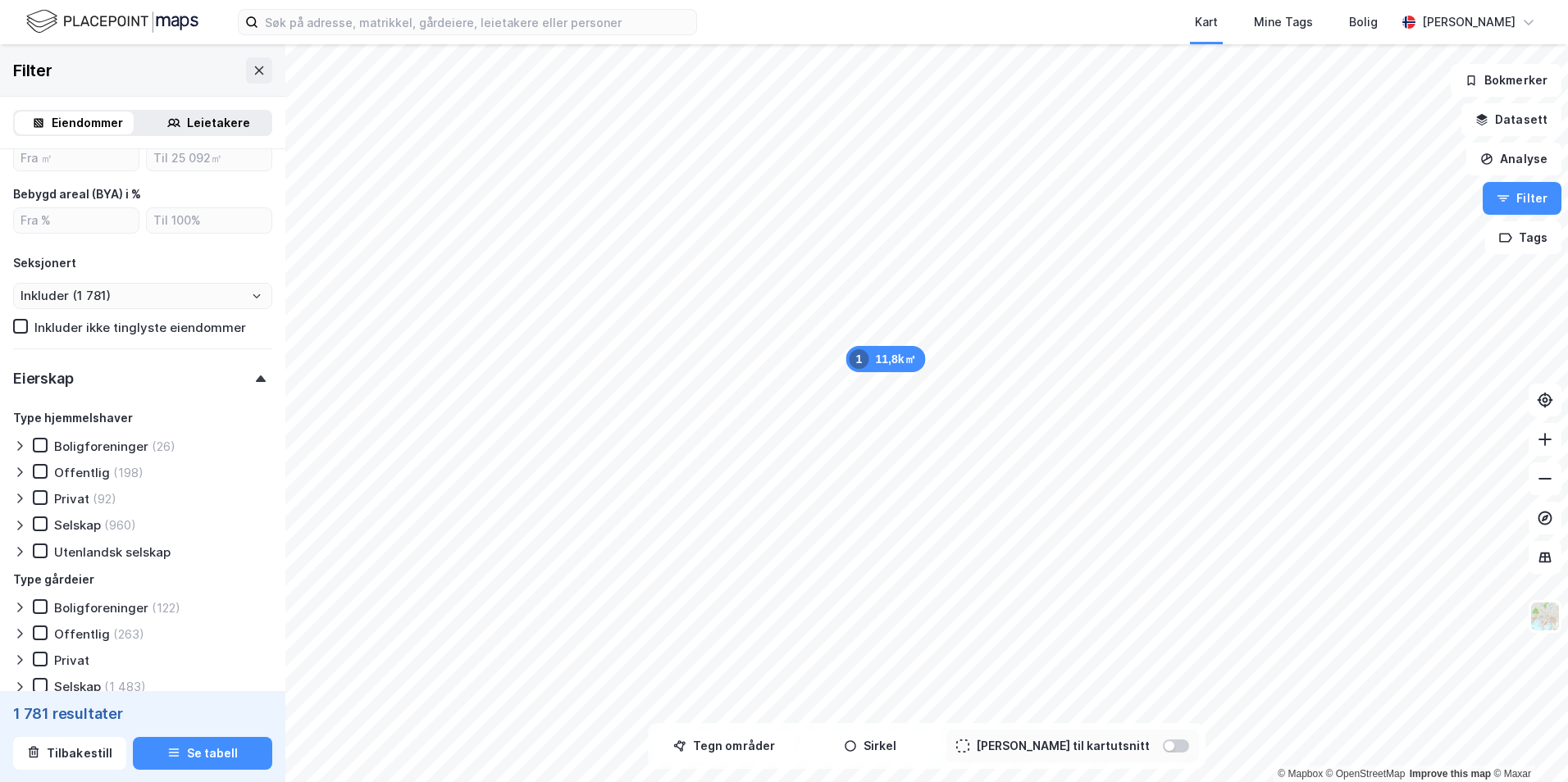
click at [121, 368] on div "Eierskap" at bounding box center [142, 372] width 259 height 47
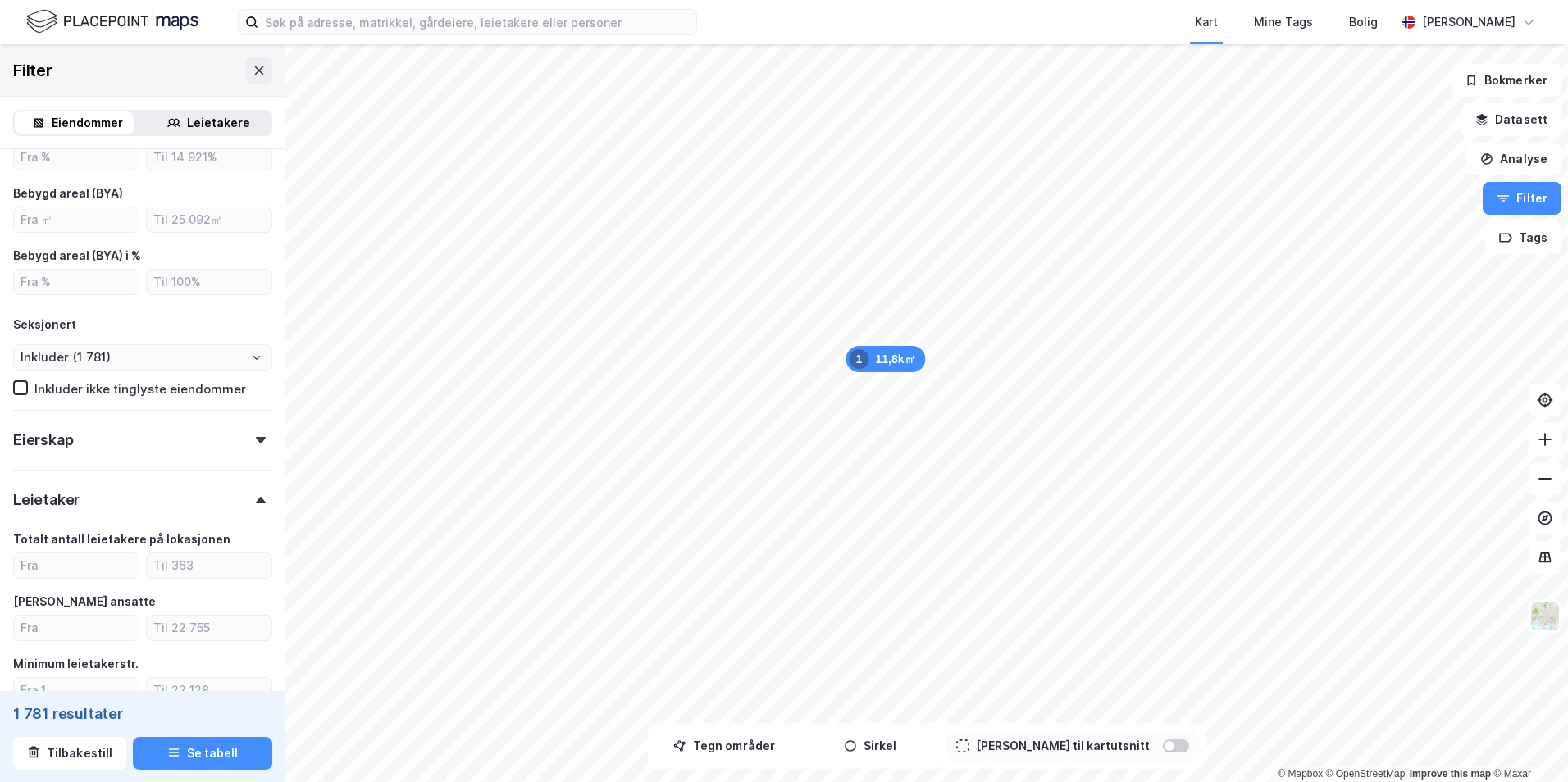
scroll to position [938, 0]
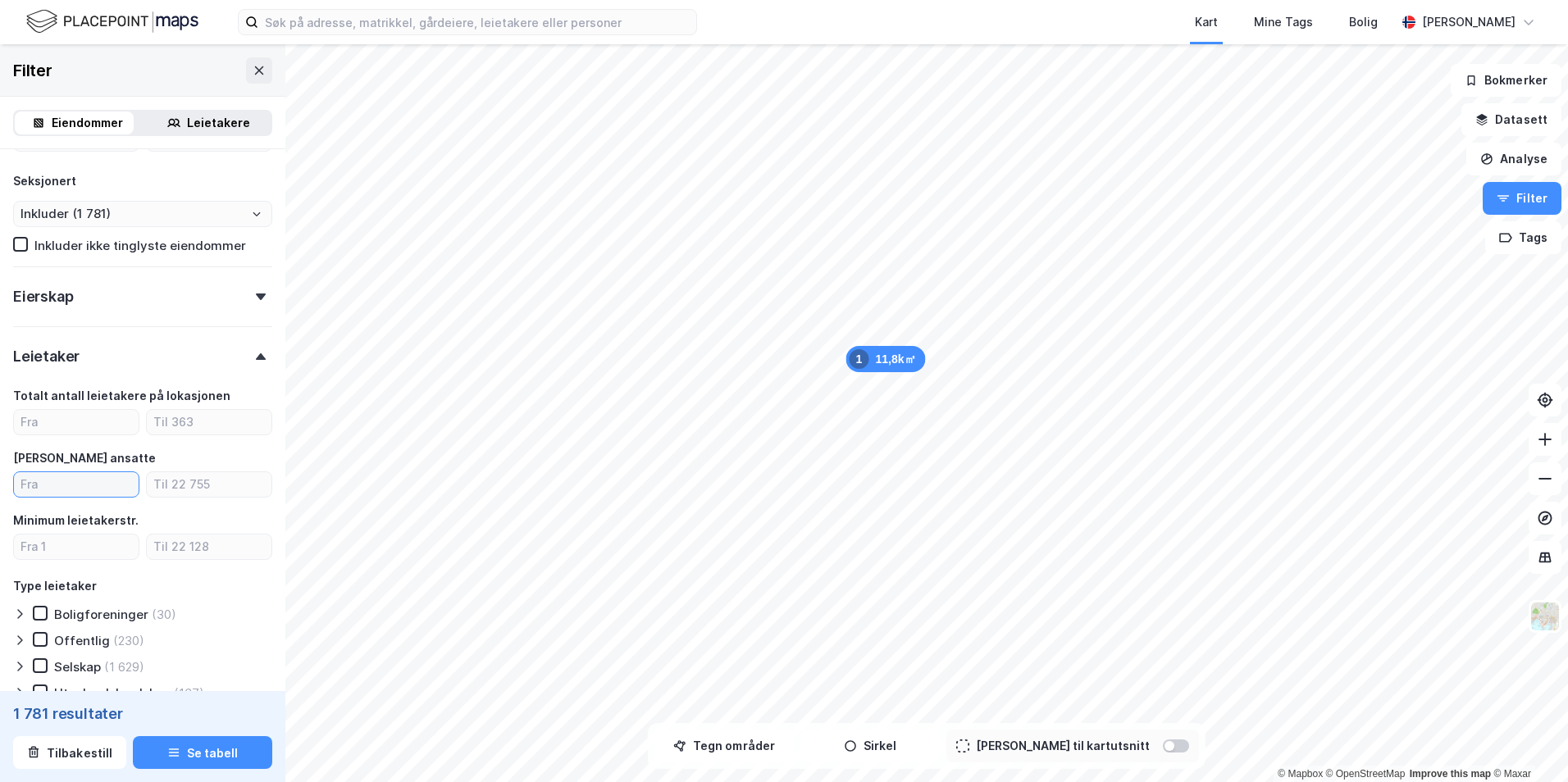
click at [72, 486] on input "number" at bounding box center [76, 484] width 124 height 24
type input "15"
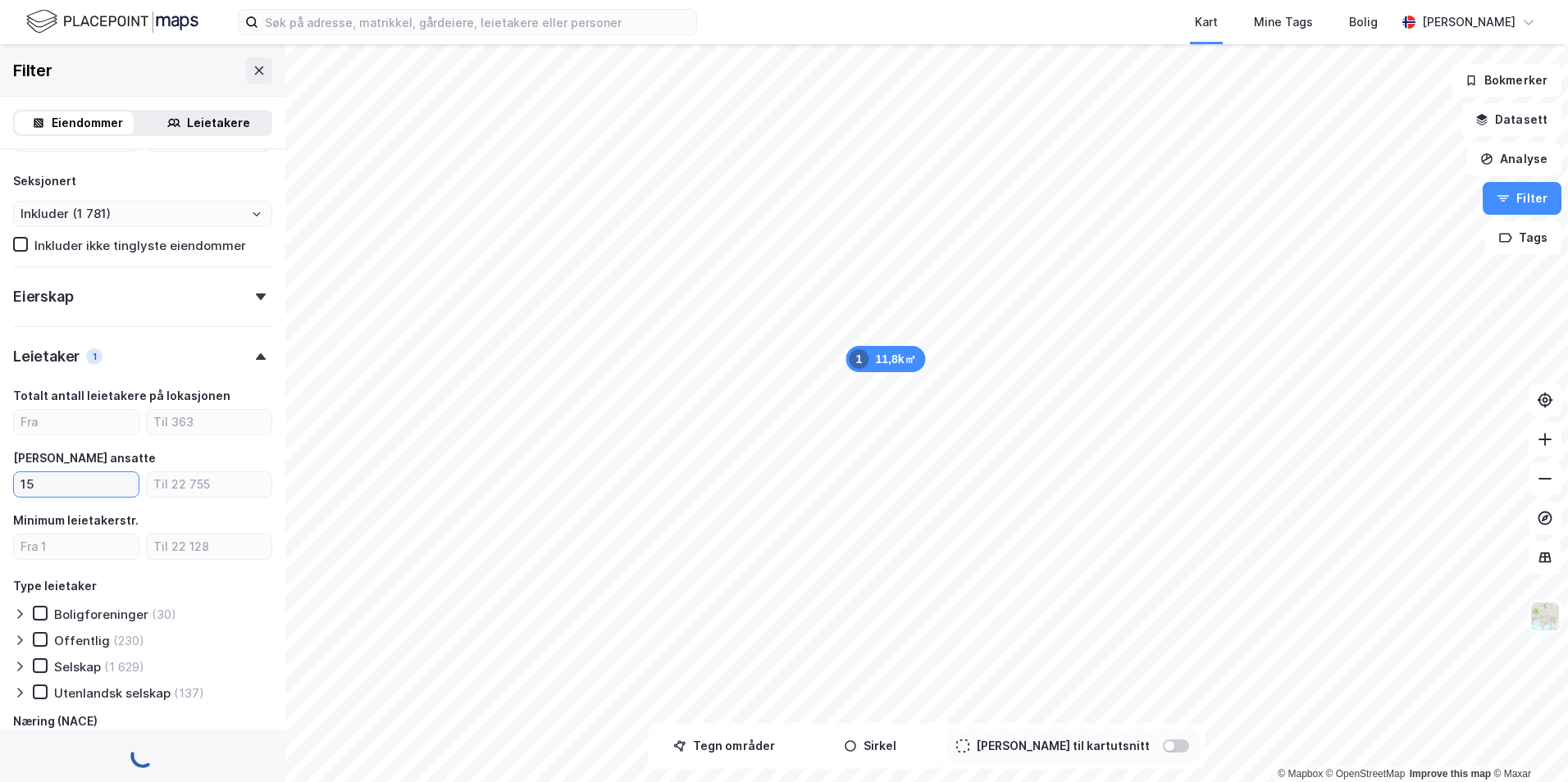
type input "Inkluder (1 172)"
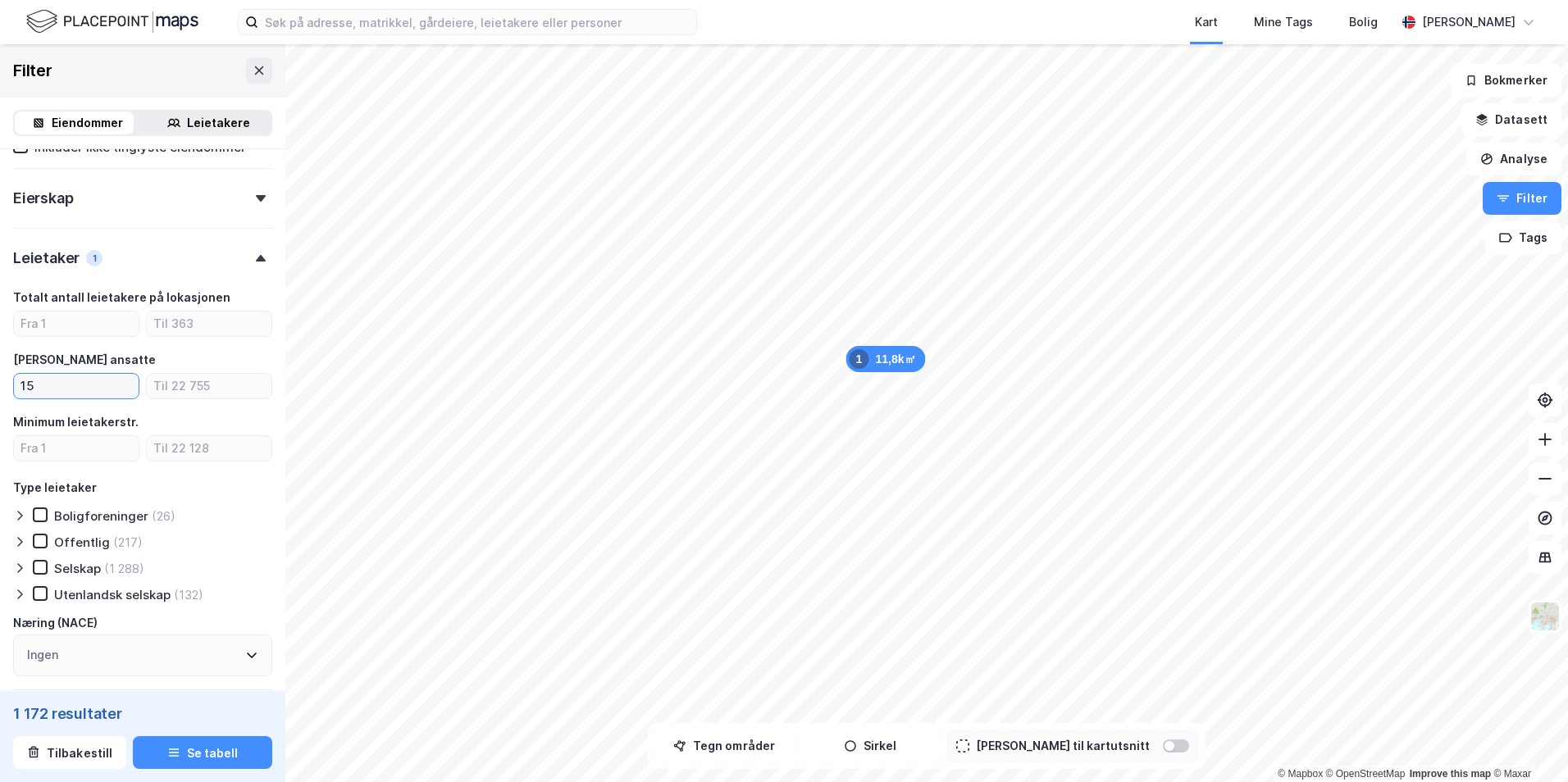
scroll to position [1177, 0]
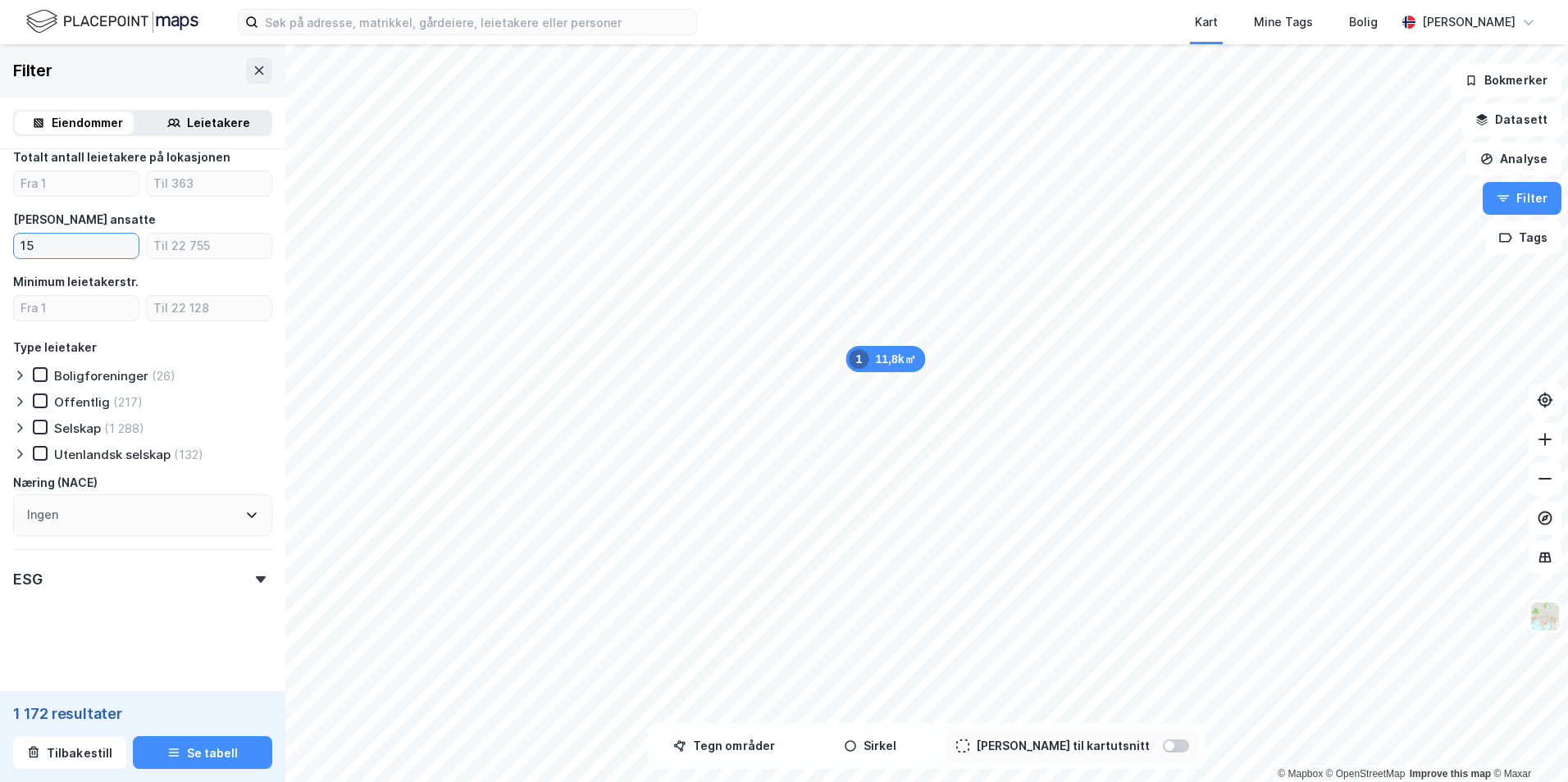
type input "15"
click at [122, 584] on div "ESG" at bounding box center [142, 572] width 259 height 47
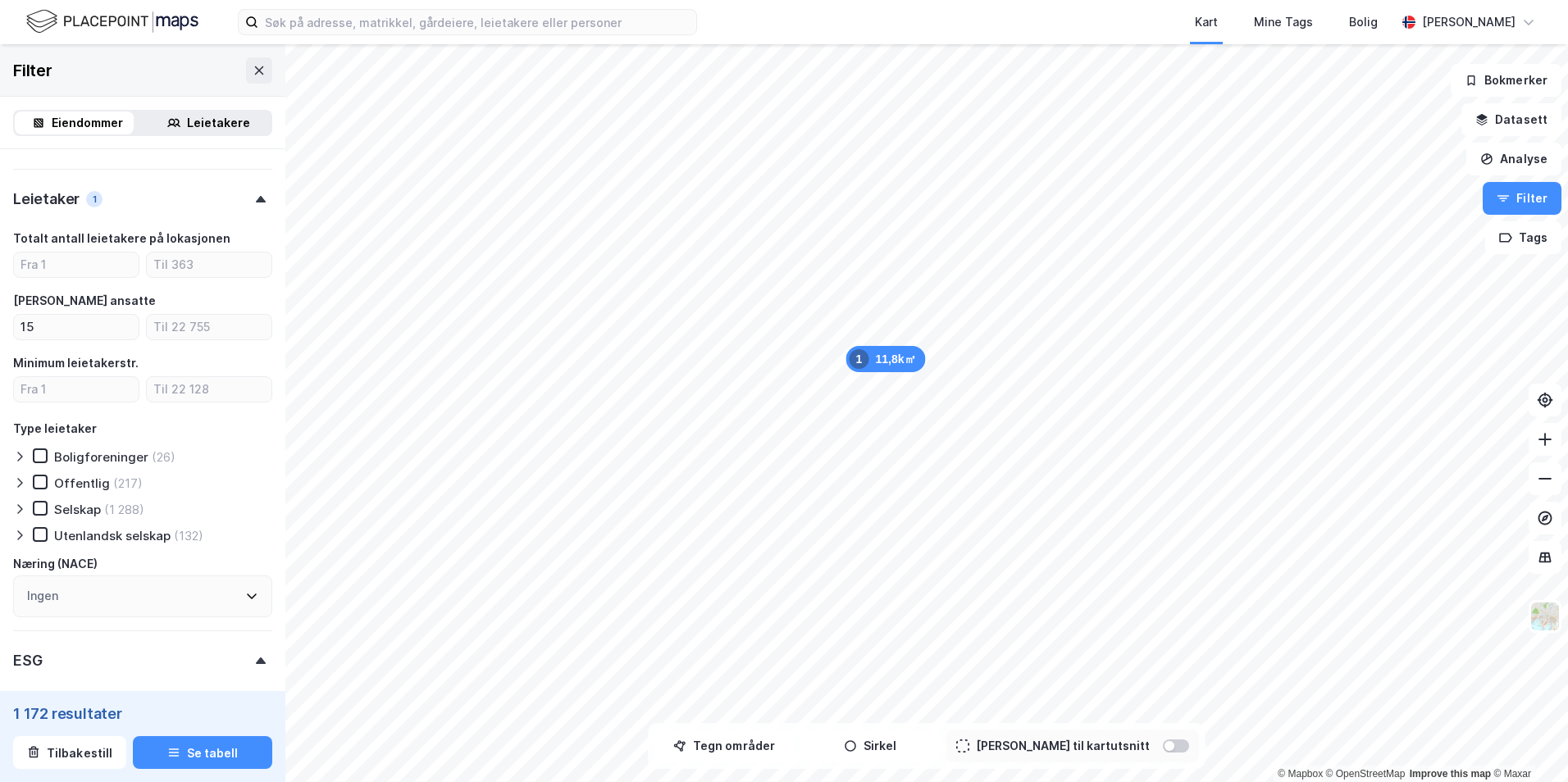
scroll to position [1095, 0]
drag, startPoint x: 67, startPoint y: 329, endPoint x: -13, endPoint y: 328, distance: 80.0
click at [0, 328] on html "Kart Mine Tags [PERSON_NAME] [PERSON_NAME] 11,8k㎡ 1 © Mapbox © OpenStreetMap Im…" at bounding box center [784, 391] width 1568 height 782
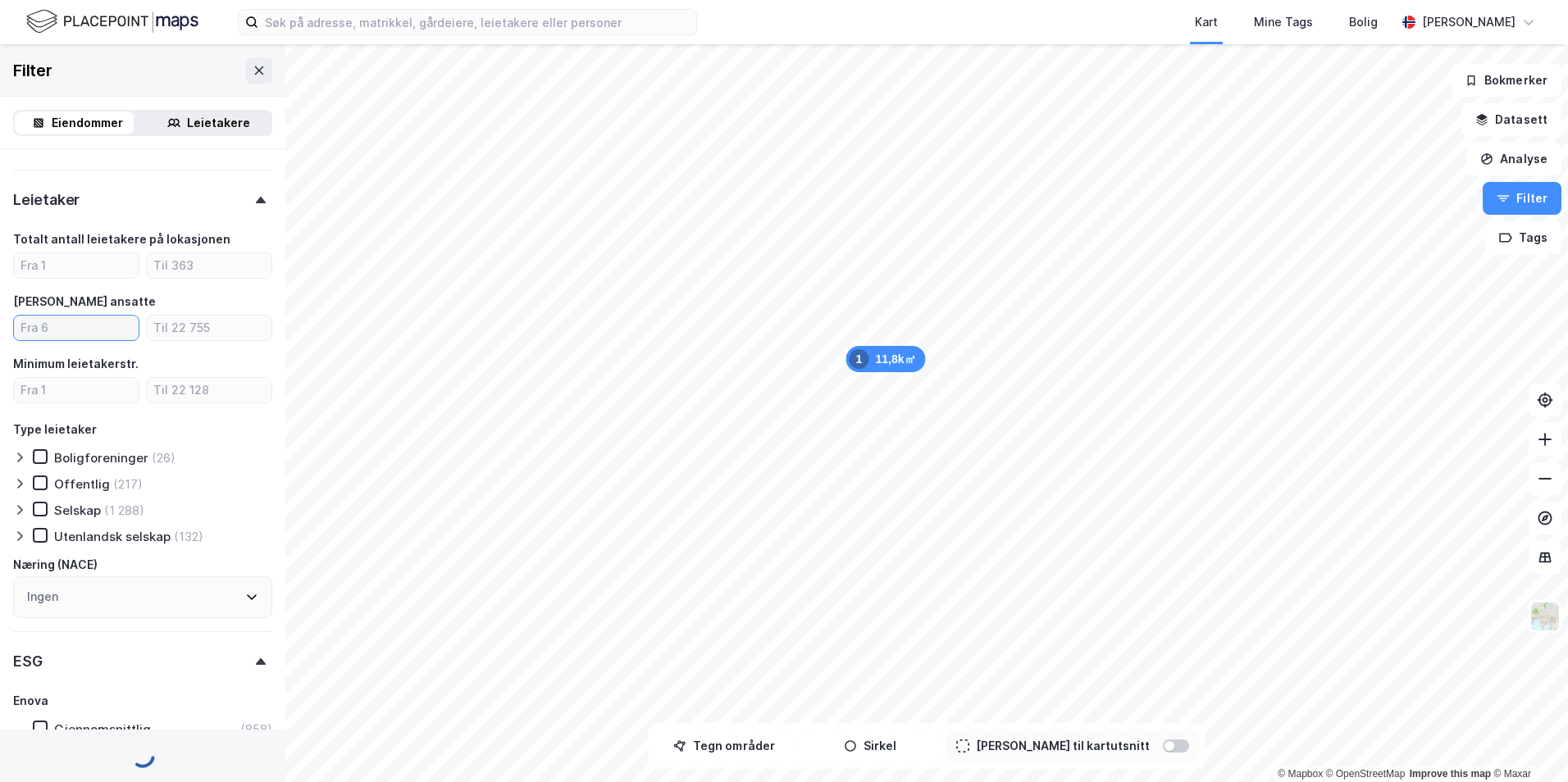
type input "Inkluder (1 781)"
type input "--- (1 781)"
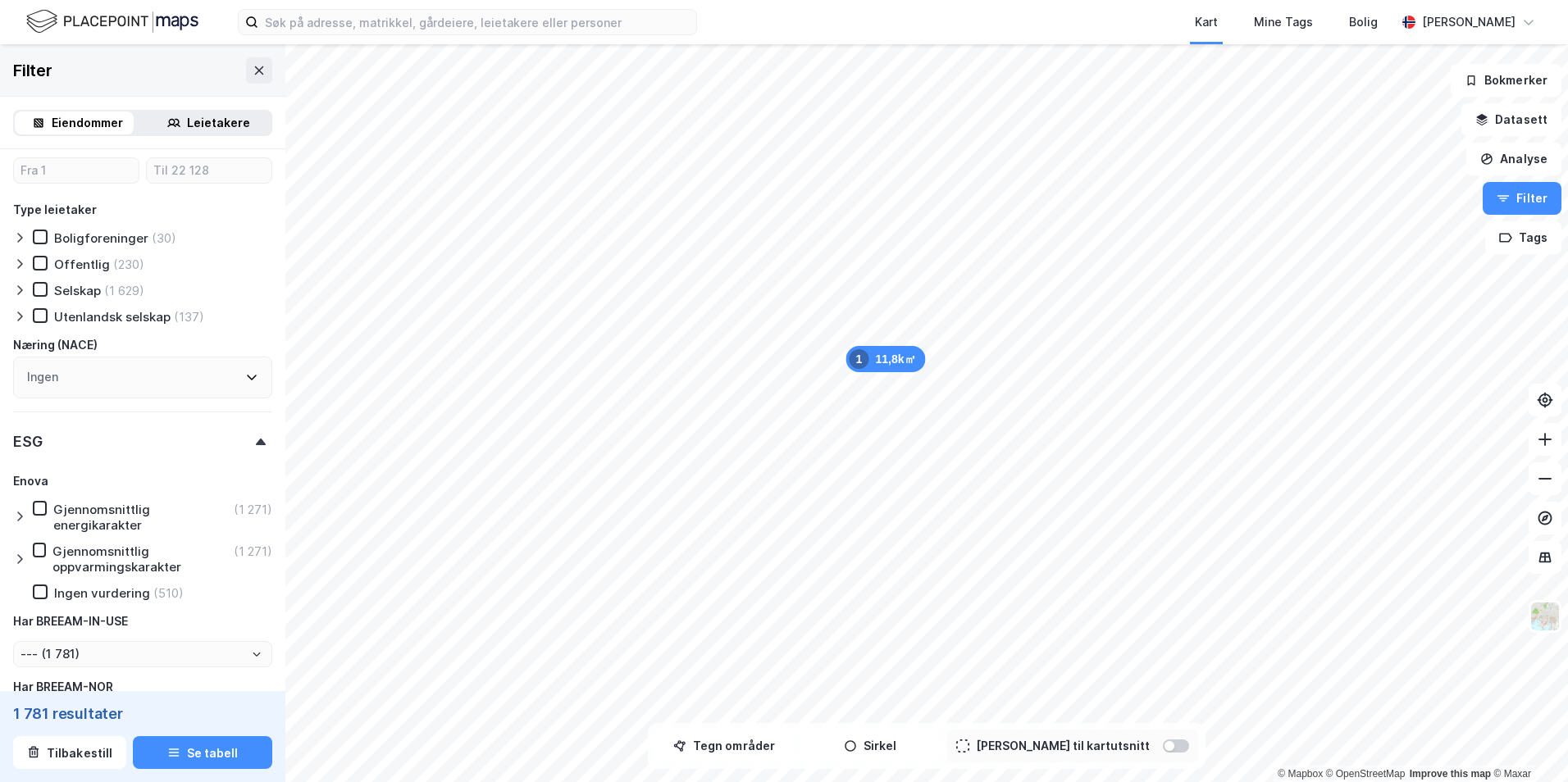
scroll to position [1422, 0]
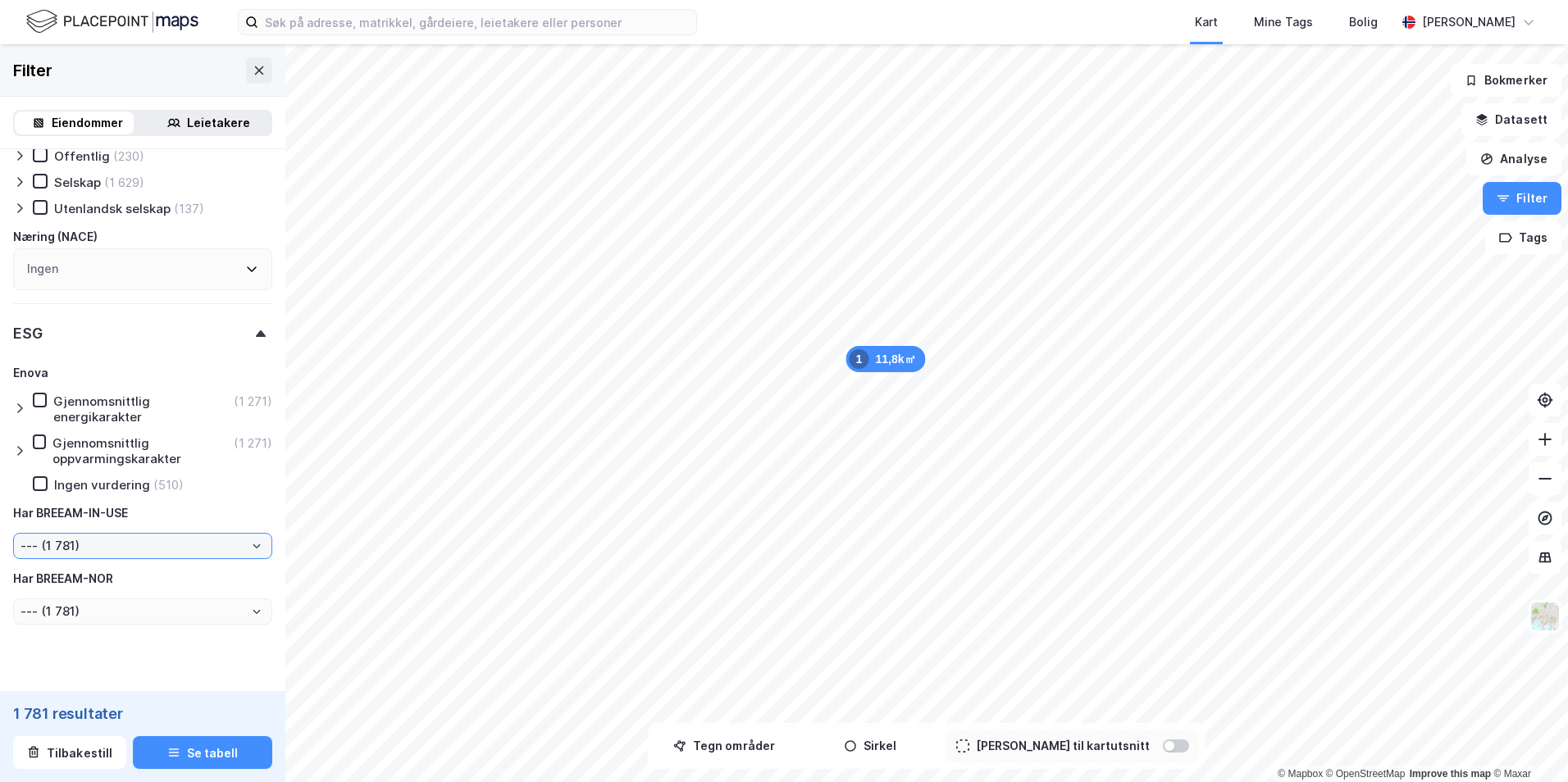
click at [116, 546] on input "--- (1 781)" at bounding box center [142, 546] width 257 height 24
drag, startPoint x: 116, startPoint y: 546, endPoint x: 96, endPoint y: 545, distance: 20.0
click at [96, 545] on input "--- (1 781)" at bounding box center [142, 546] width 257 height 24
click at [81, 605] on li "Ja (97)" at bounding box center [137, 605] width 247 height 30
type input "Ja (97)"
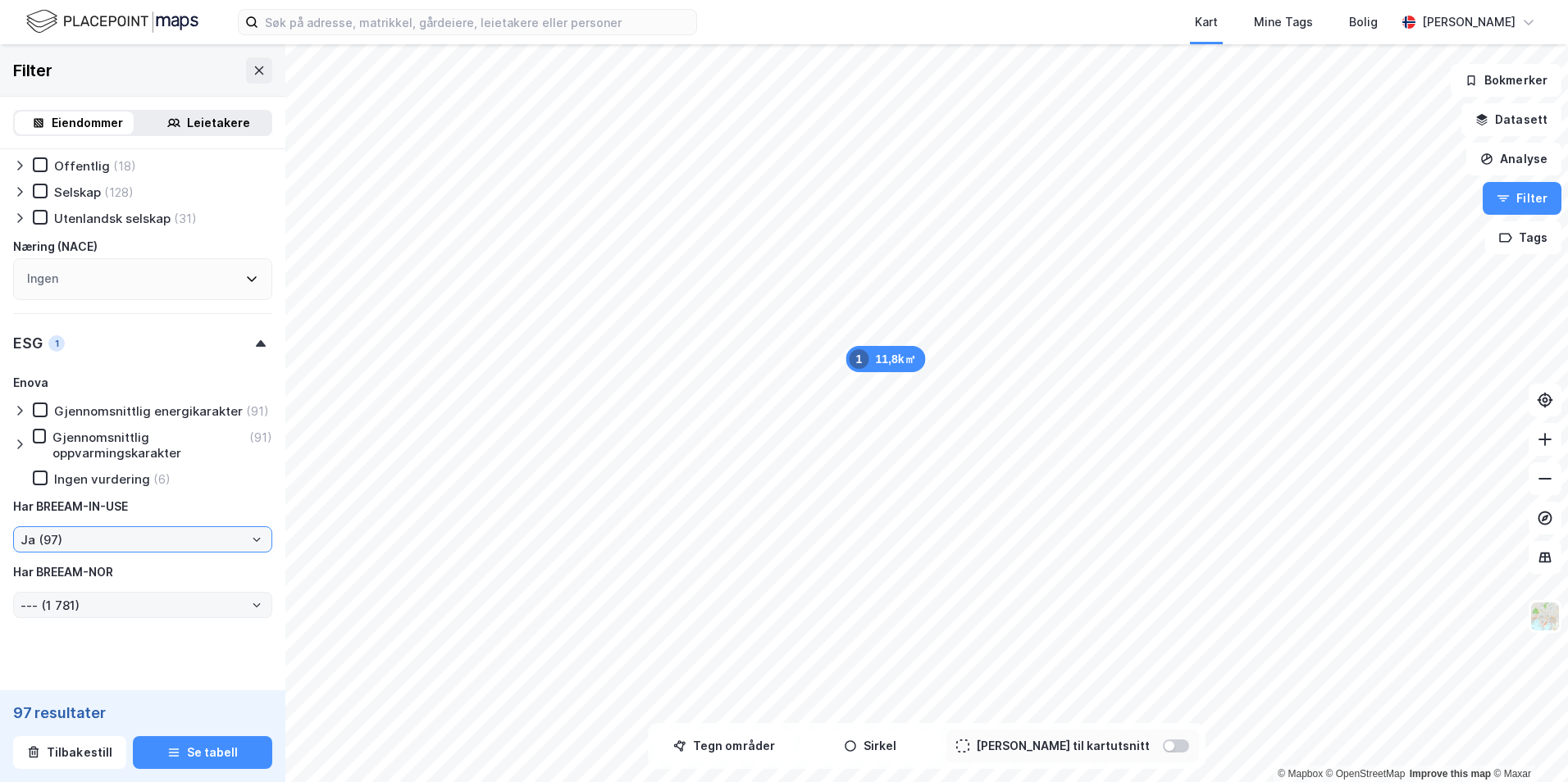
type input "Inkluder (97)"
type input "--- (97)"
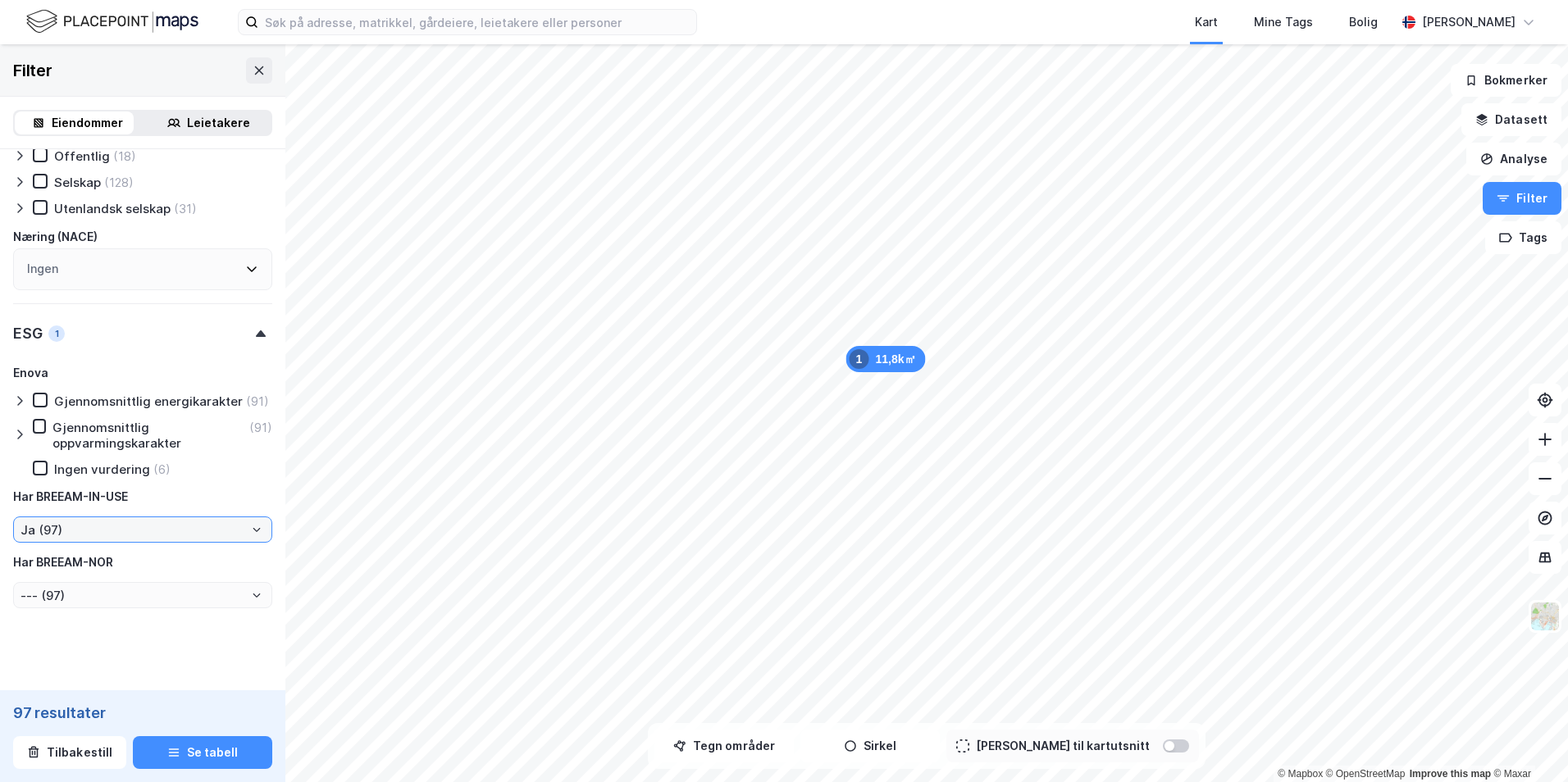
click at [144, 542] on input "Ja (97)" at bounding box center [142, 529] width 257 height 24
click at [137, 542] on input "Ja (97)" at bounding box center [142, 529] width 257 height 24
click at [118, 627] on li "Nei (1 684)" at bounding box center [137, 635] width 247 height 30
type input "Nei (1 684)"
click at [114, 542] on input "Nei (1 684)" at bounding box center [142, 529] width 257 height 24
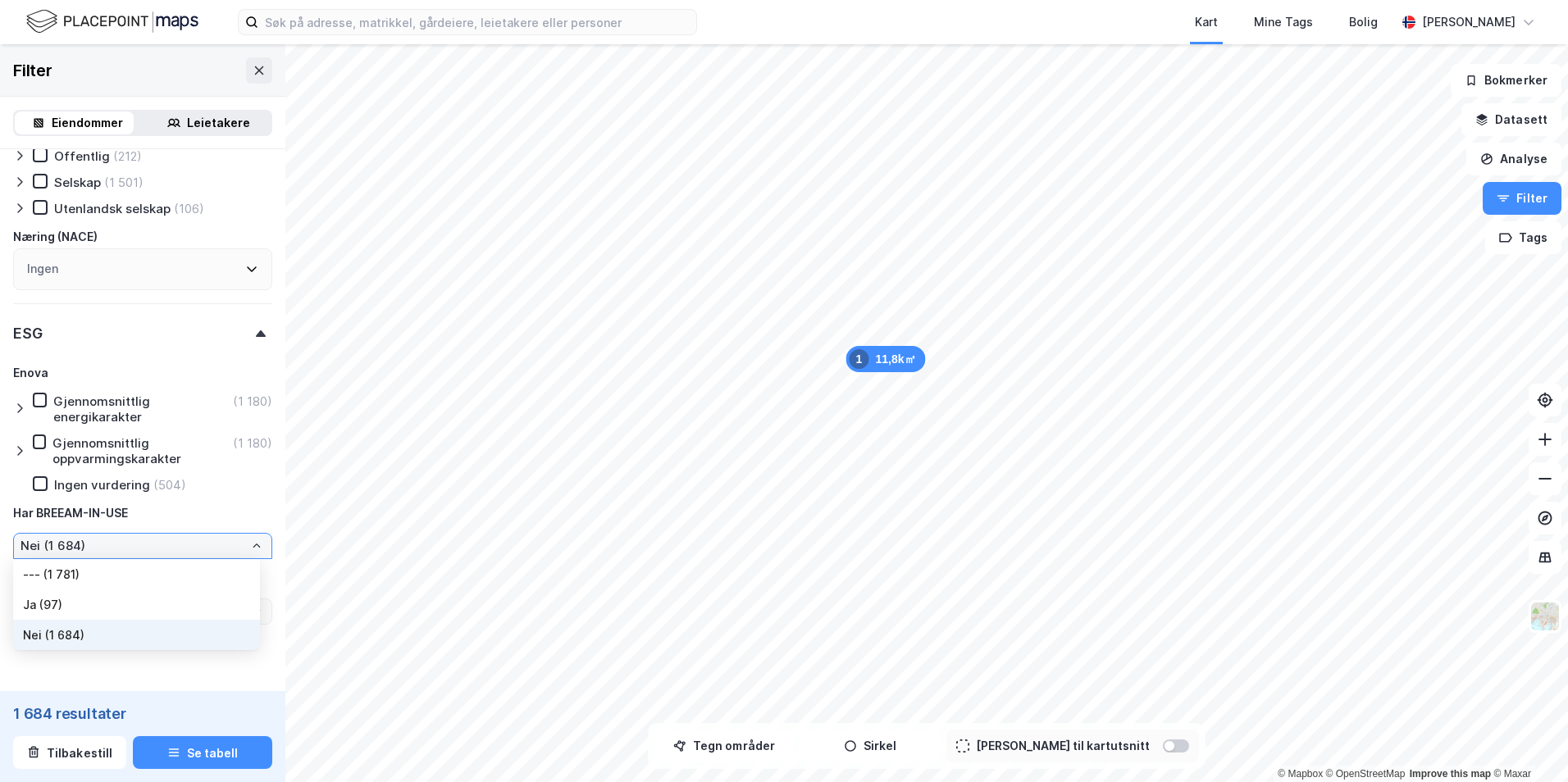
type input "Inkluder (1 684)"
type input "--- (1 684)"
click at [88, 597] on li "Ja (97)" at bounding box center [137, 605] width 247 height 30
type input "Ja (97)"
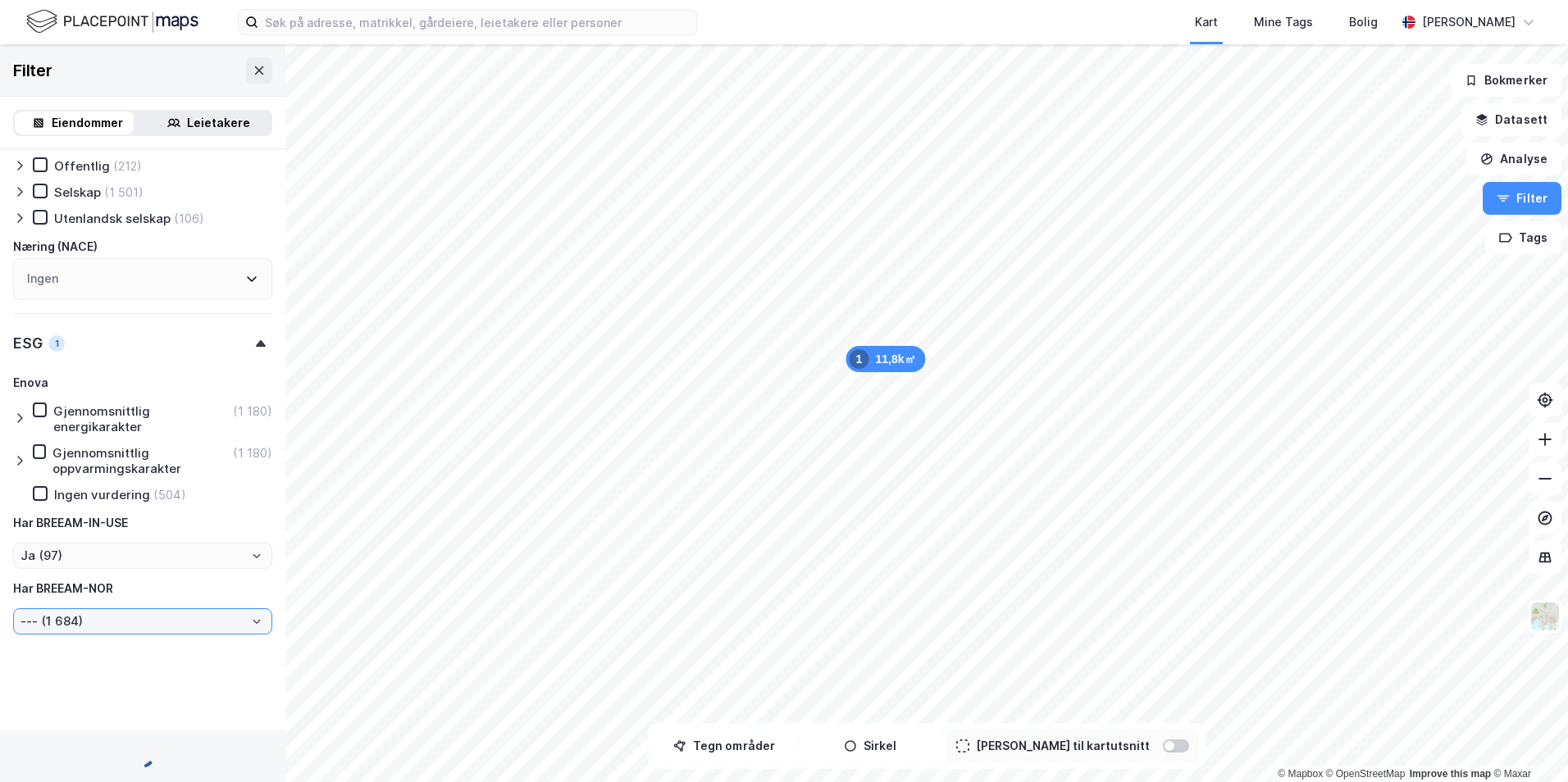
type input "Inkluder (97)"
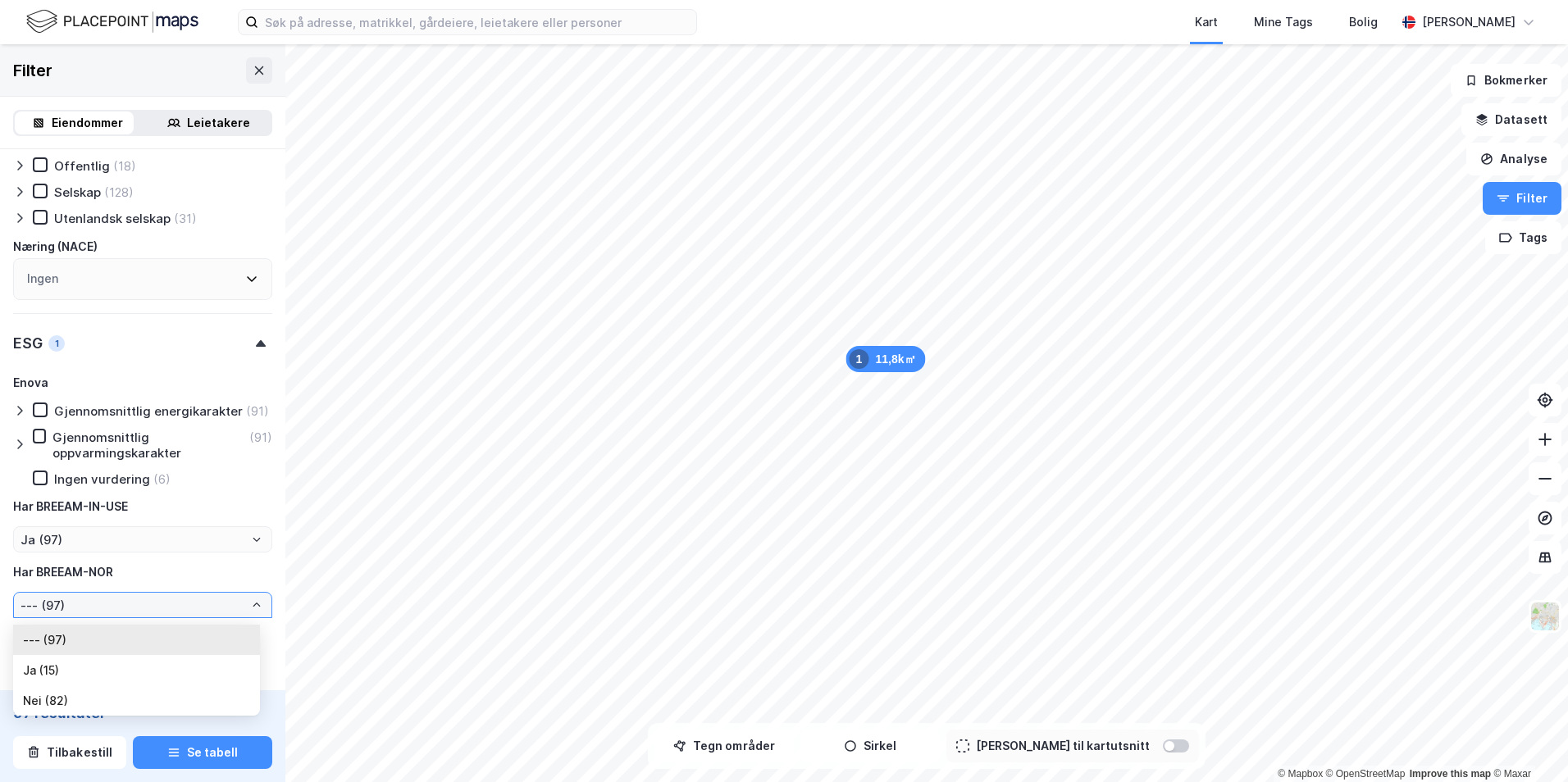
click at [169, 617] on input "--- (97)" at bounding box center [142, 605] width 257 height 24
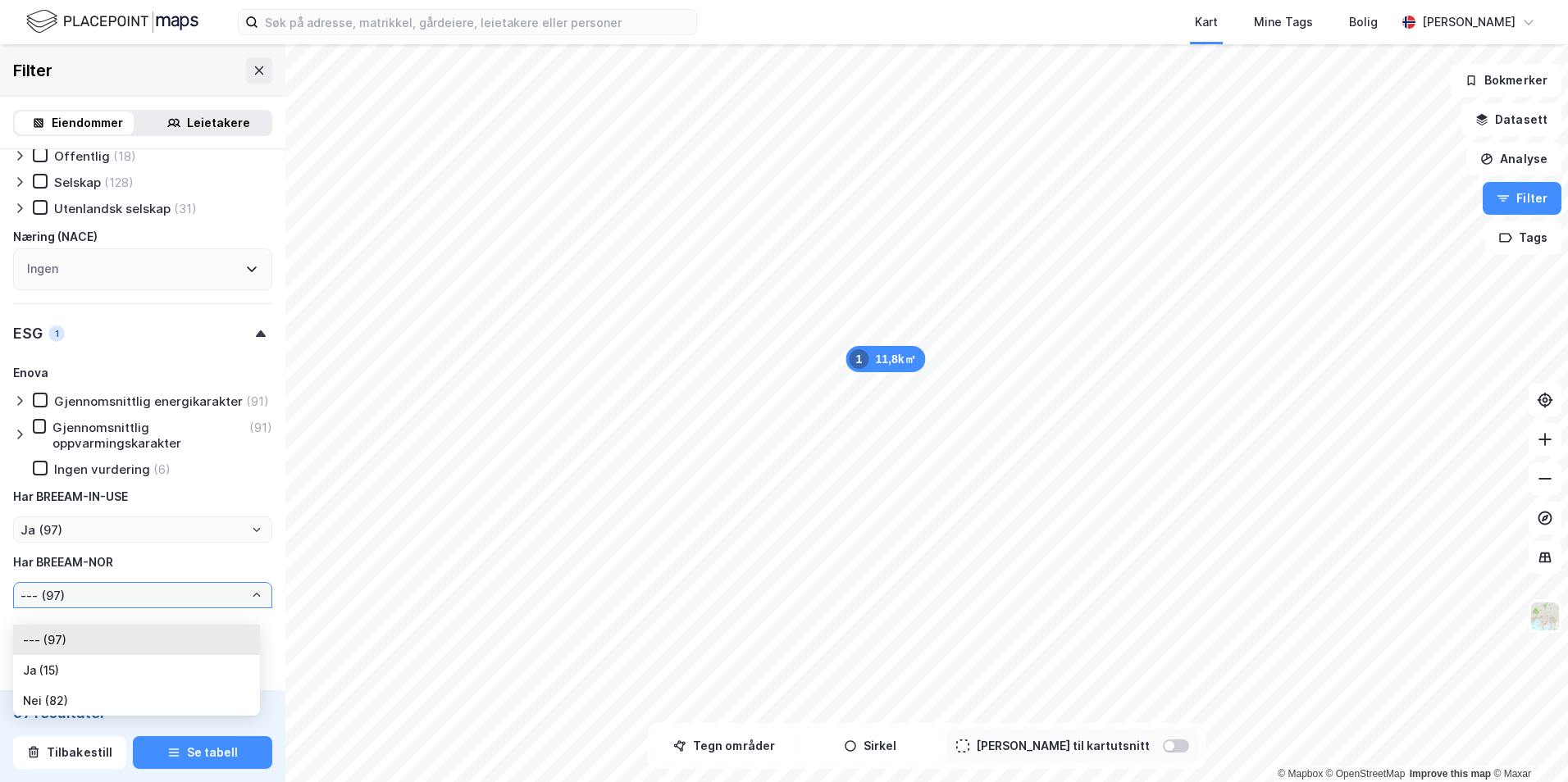
drag, startPoint x: 169, startPoint y: 623, endPoint x: 107, endPoint y: 616, distance: 62.4
click at [107, 607] on input "--- (97)" at bounding box center [142, 595] width 257 height 24
click at [77, 669] on li "Ja (15)" at bounding box center [137, 671] width 247 height 30
type input "Ja (15)"
type input "Inkluder (15)"
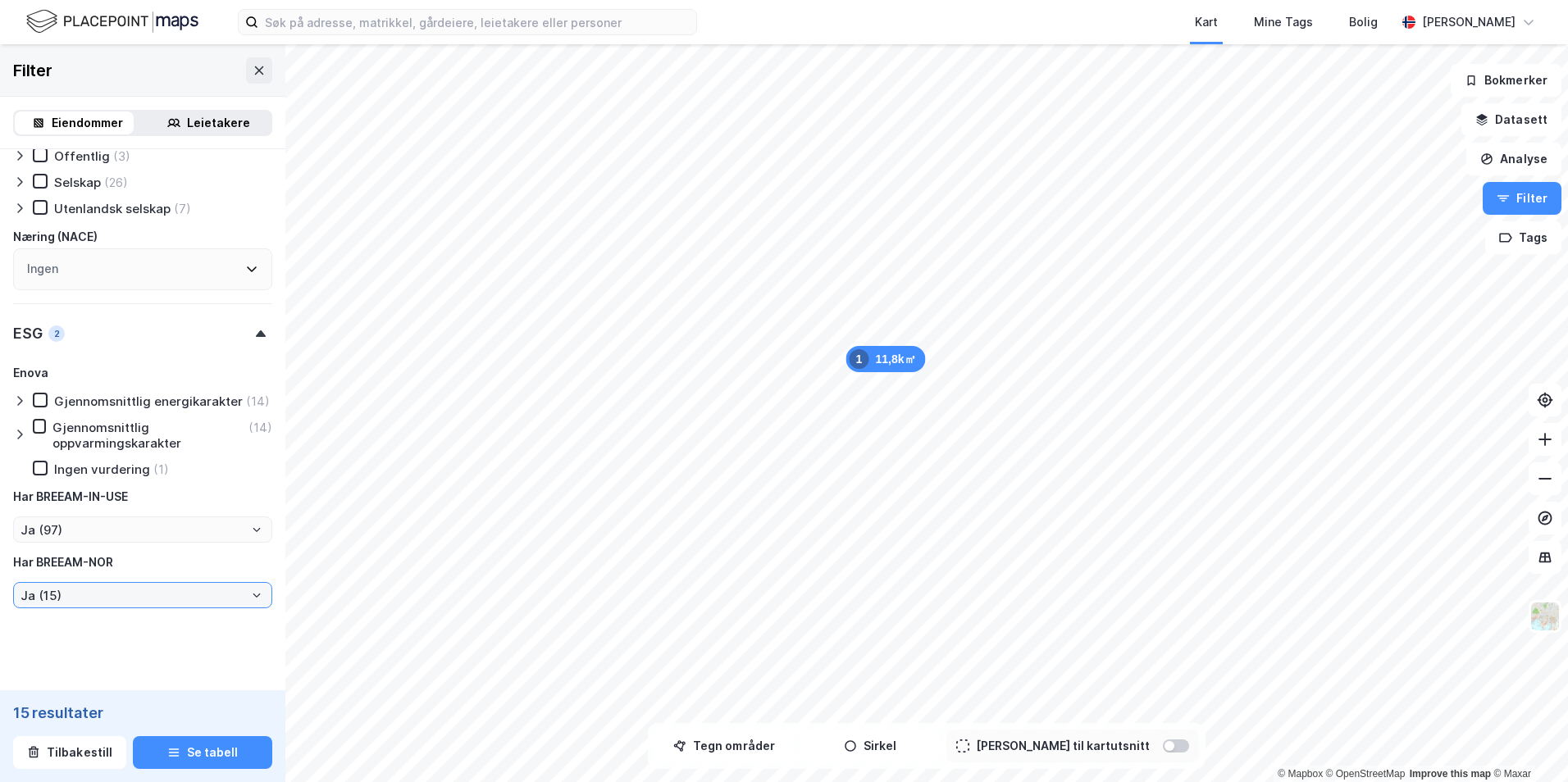
type input "Ja (15)"
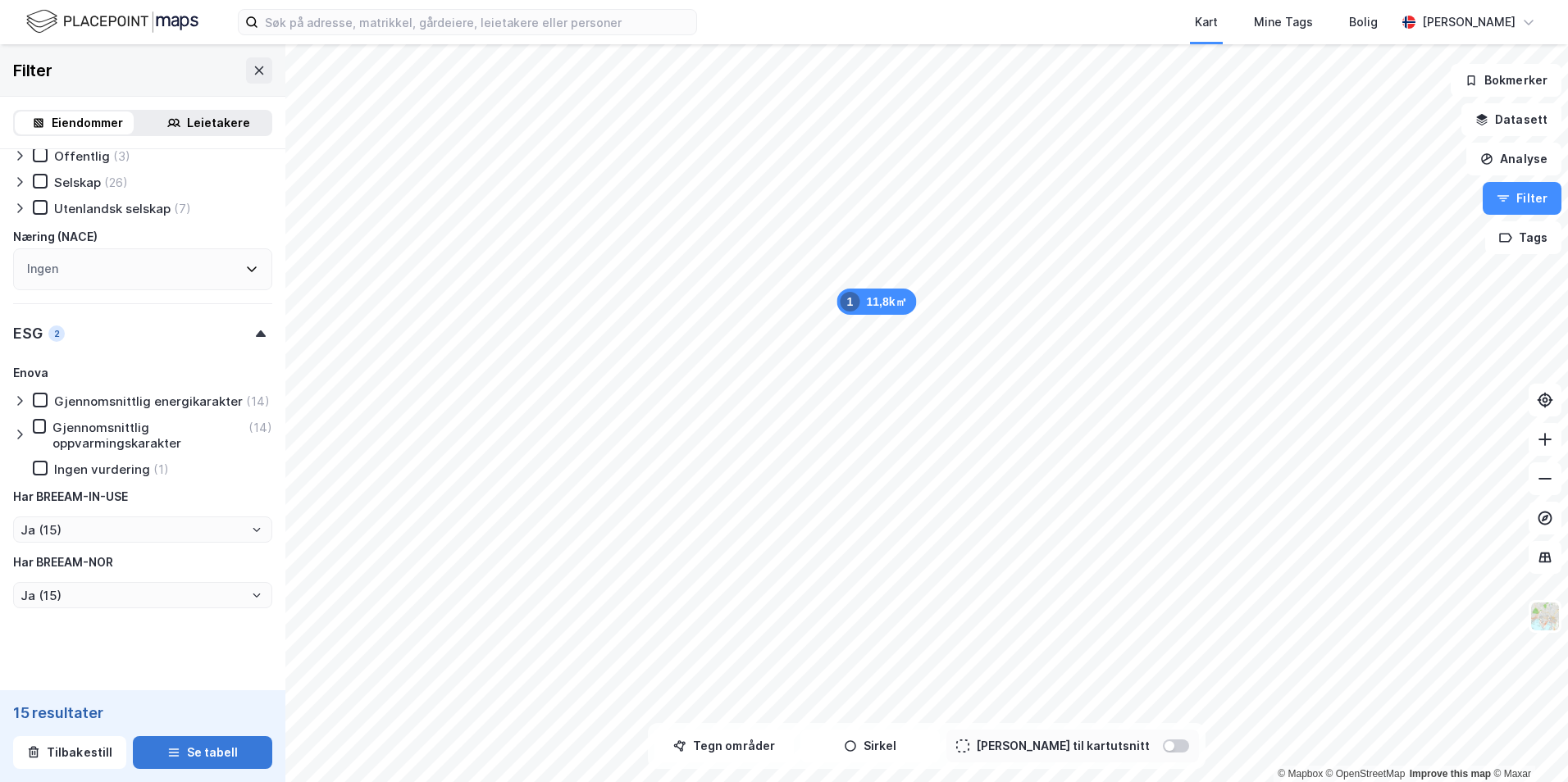
click at [158, 752] on button "Se tabell" at bounding box center [202, 752] width 140 height 33
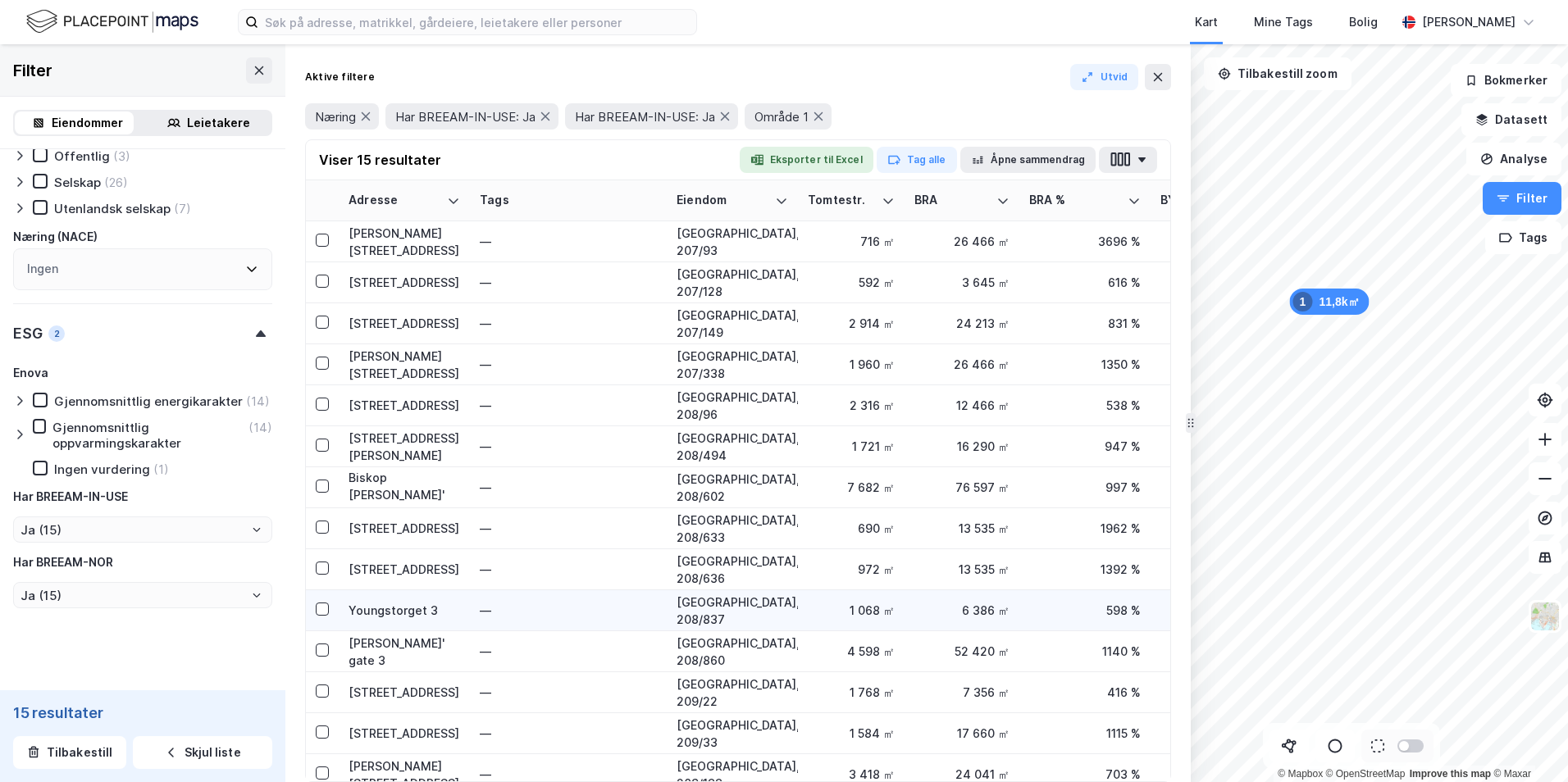
scroll to position [67, 0]
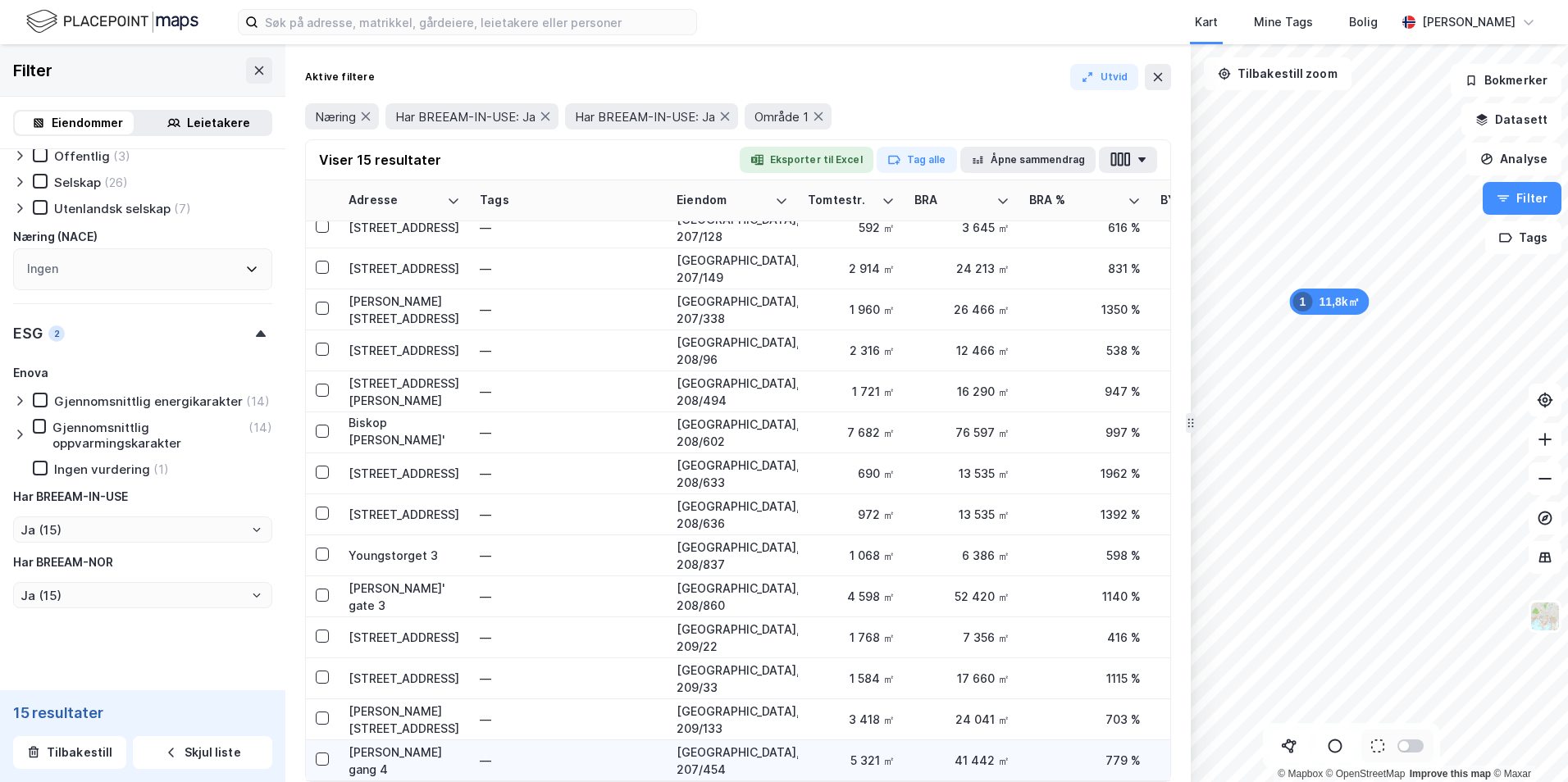
click at [393, 743] on div "[PERSON_NAME] gang 4" at bounding box center [404, 761] width 112 height 34
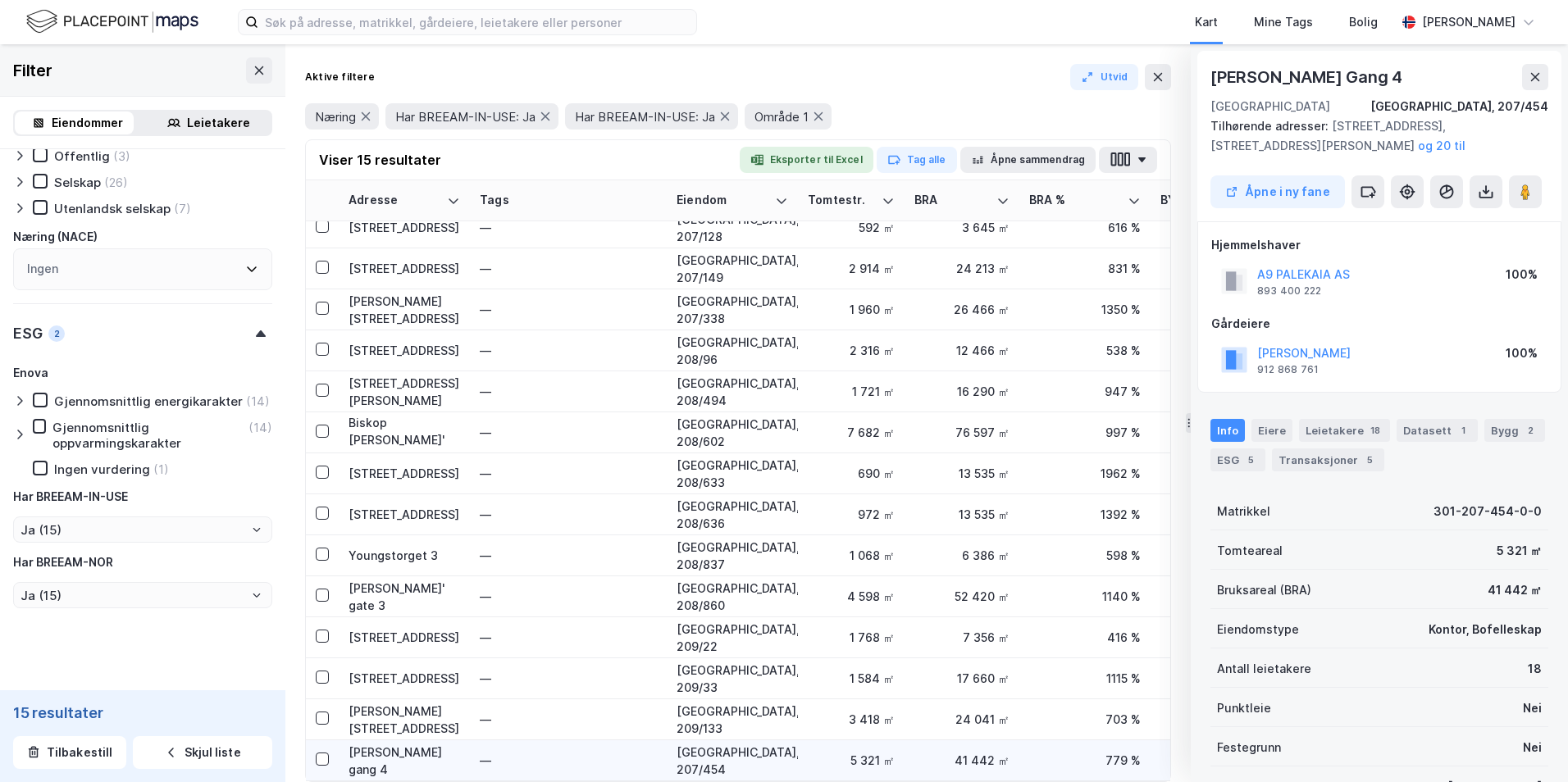
scroll to position [1, 0]
click at [1533, 79] on icon at bounding box center [1535, 76] width 9 height 8
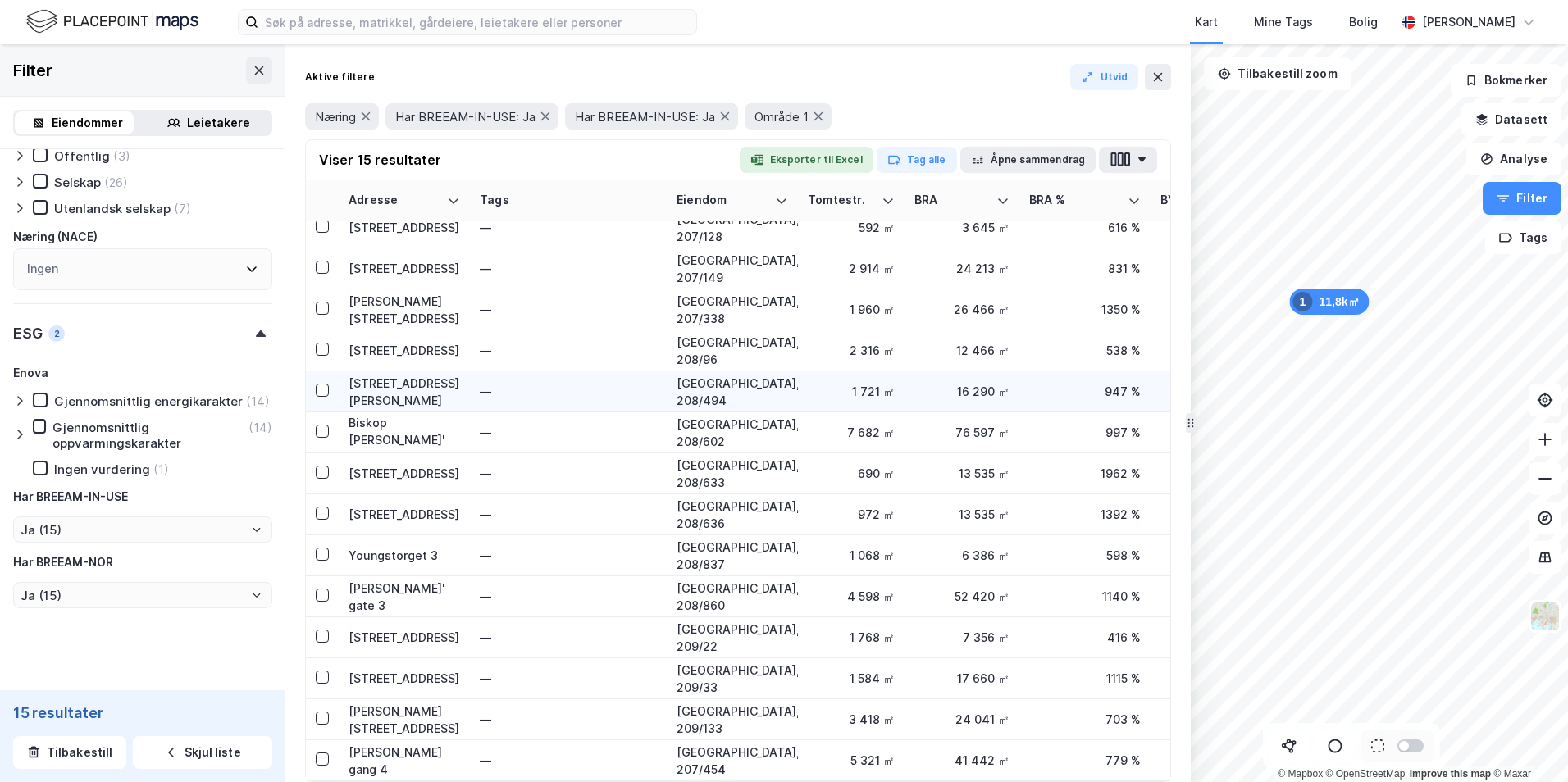
click at [405, 379] on div "[STREET_ADDRESS][PERSON_NAME]" at bounding box center [404, 391] width 112 height 34
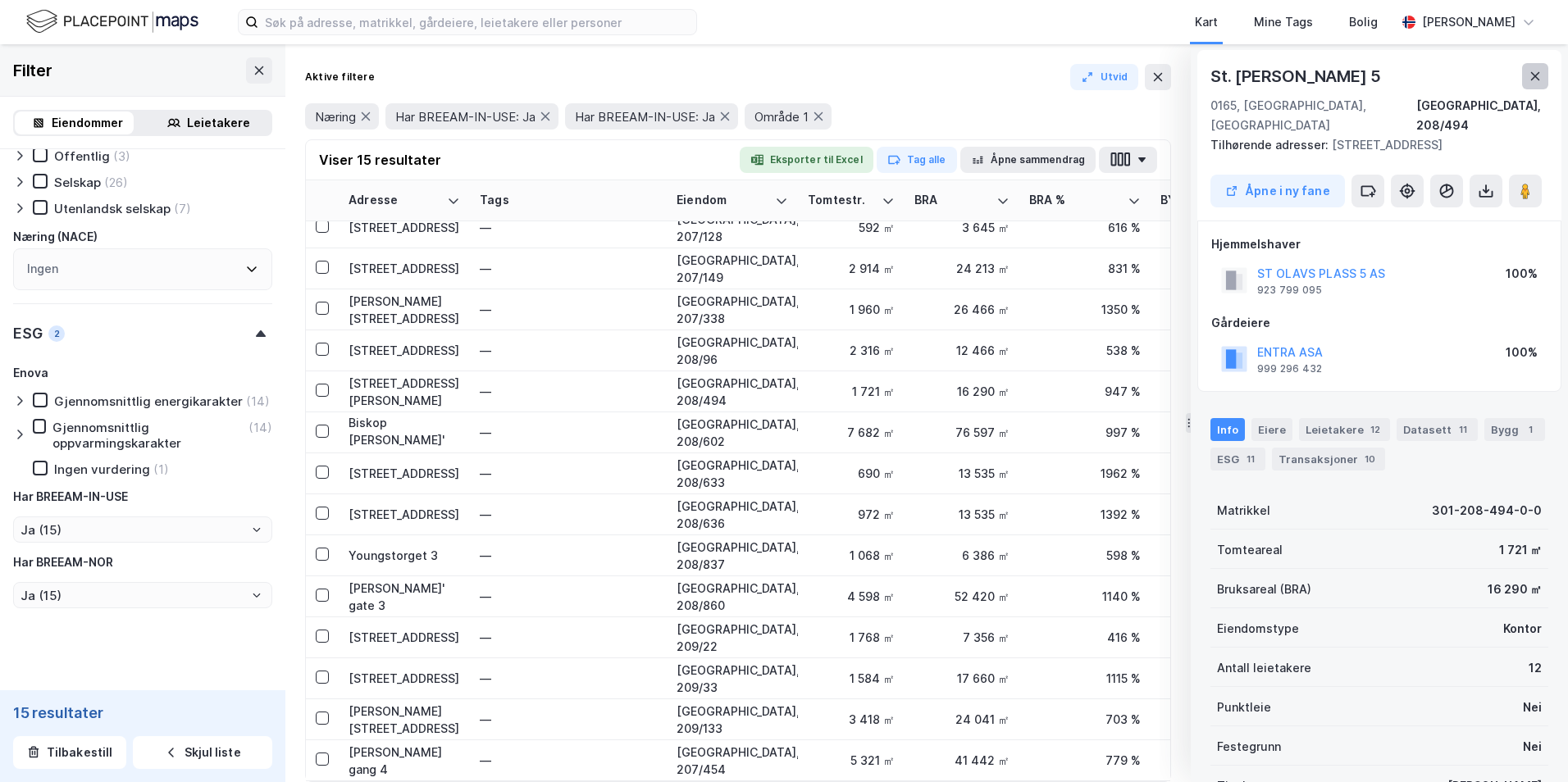
click at [1538, 74] on icon at bounding box center [1535, 76] width 13 height 13
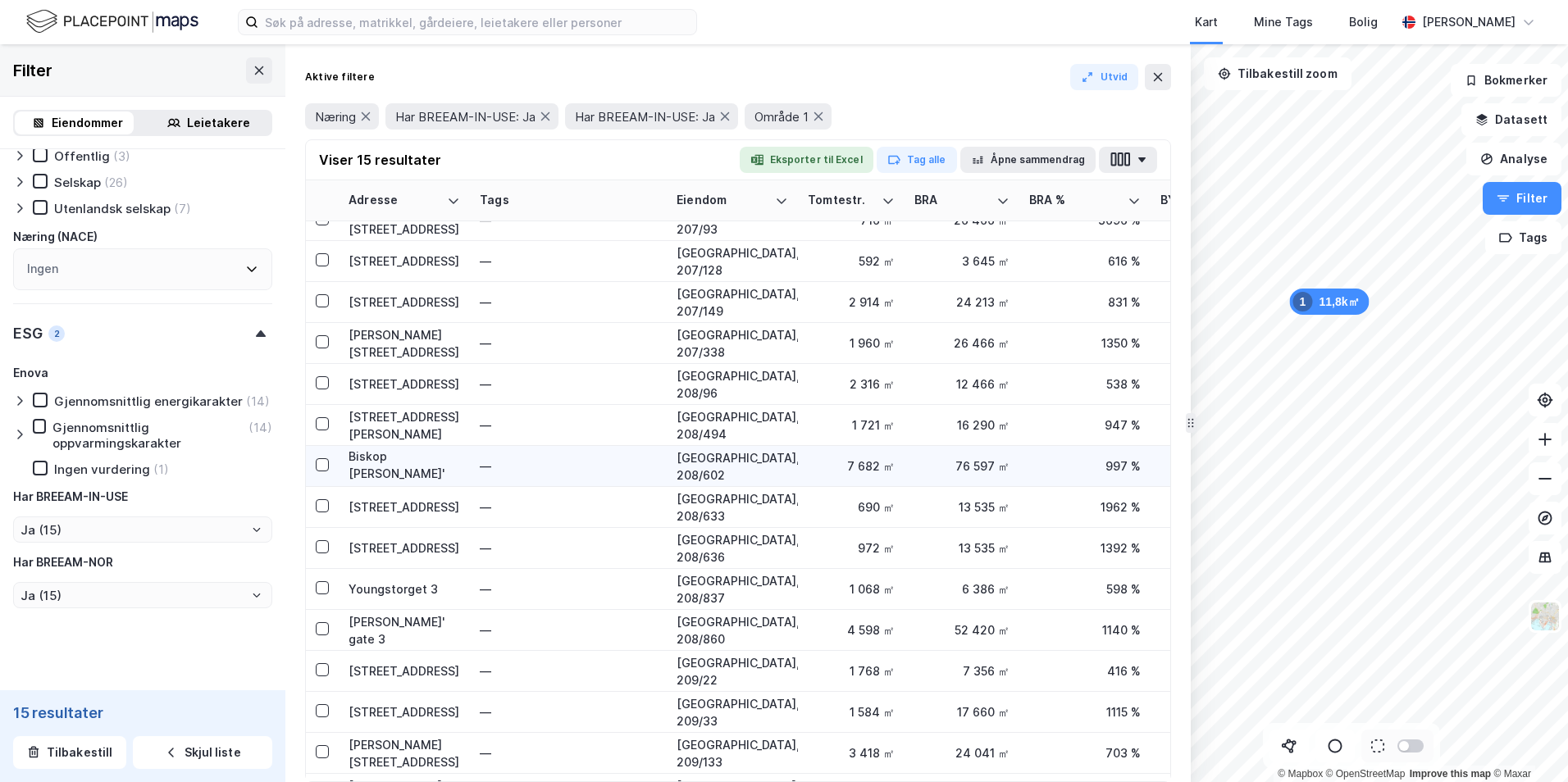
scroll to position [0, 0]
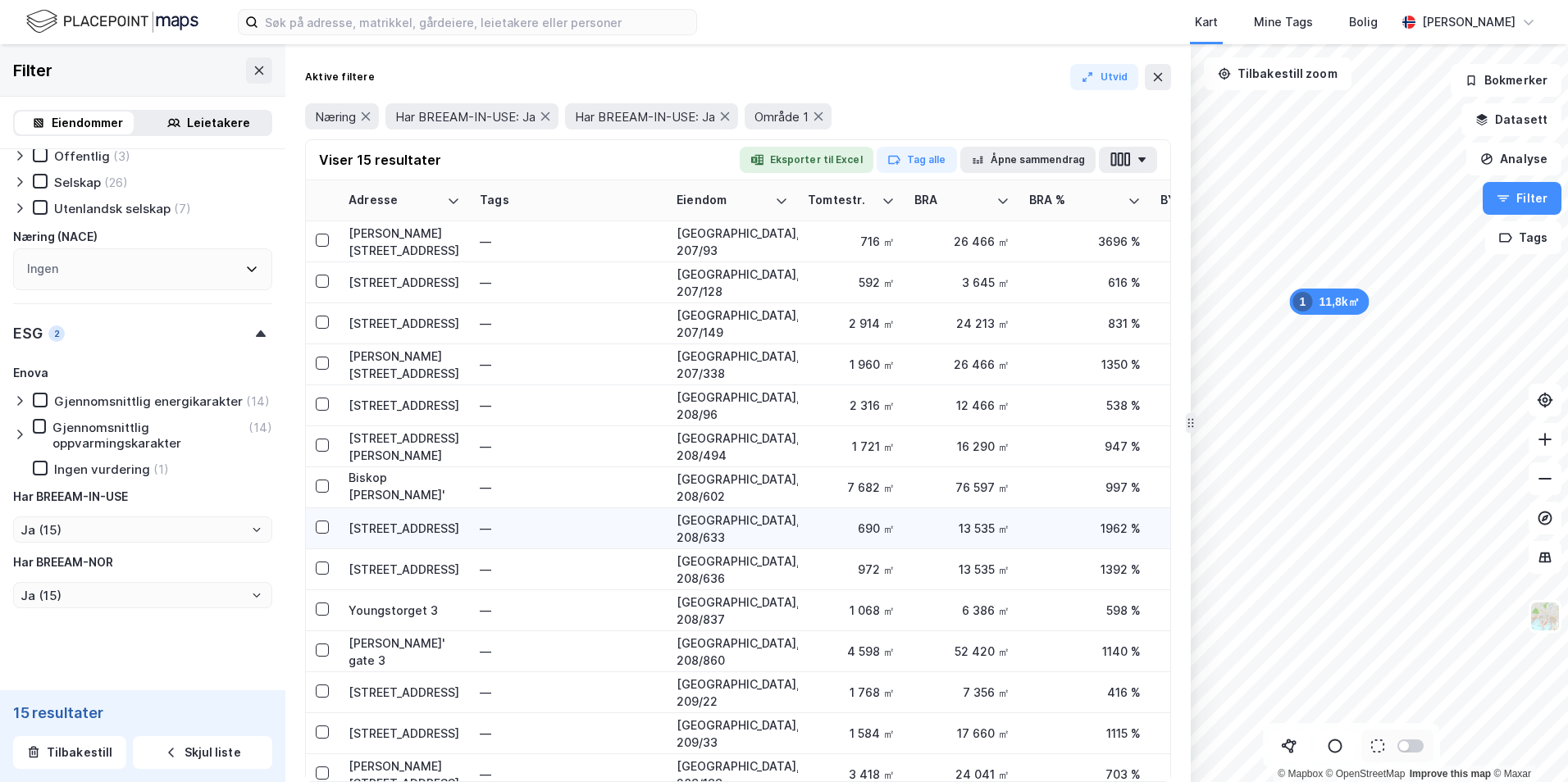
click at [393, 527] on div "[STREET_ADDRESS]" at bounding box center [404, 528] width 112 height 17
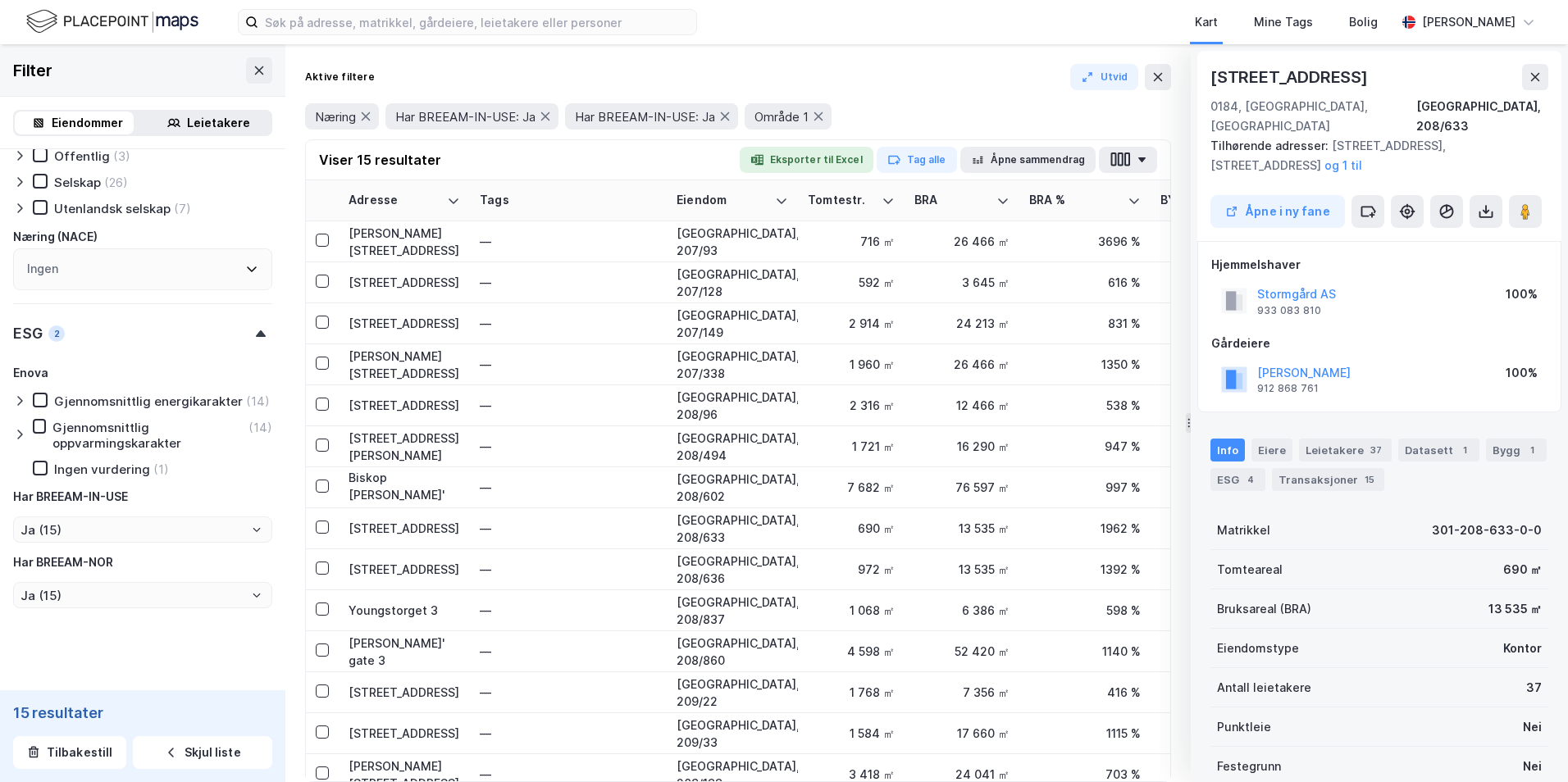
scroll to position [1, 0]
click at [1535, 73] on icon at bounding box center [1535, 76] width 13 height 13
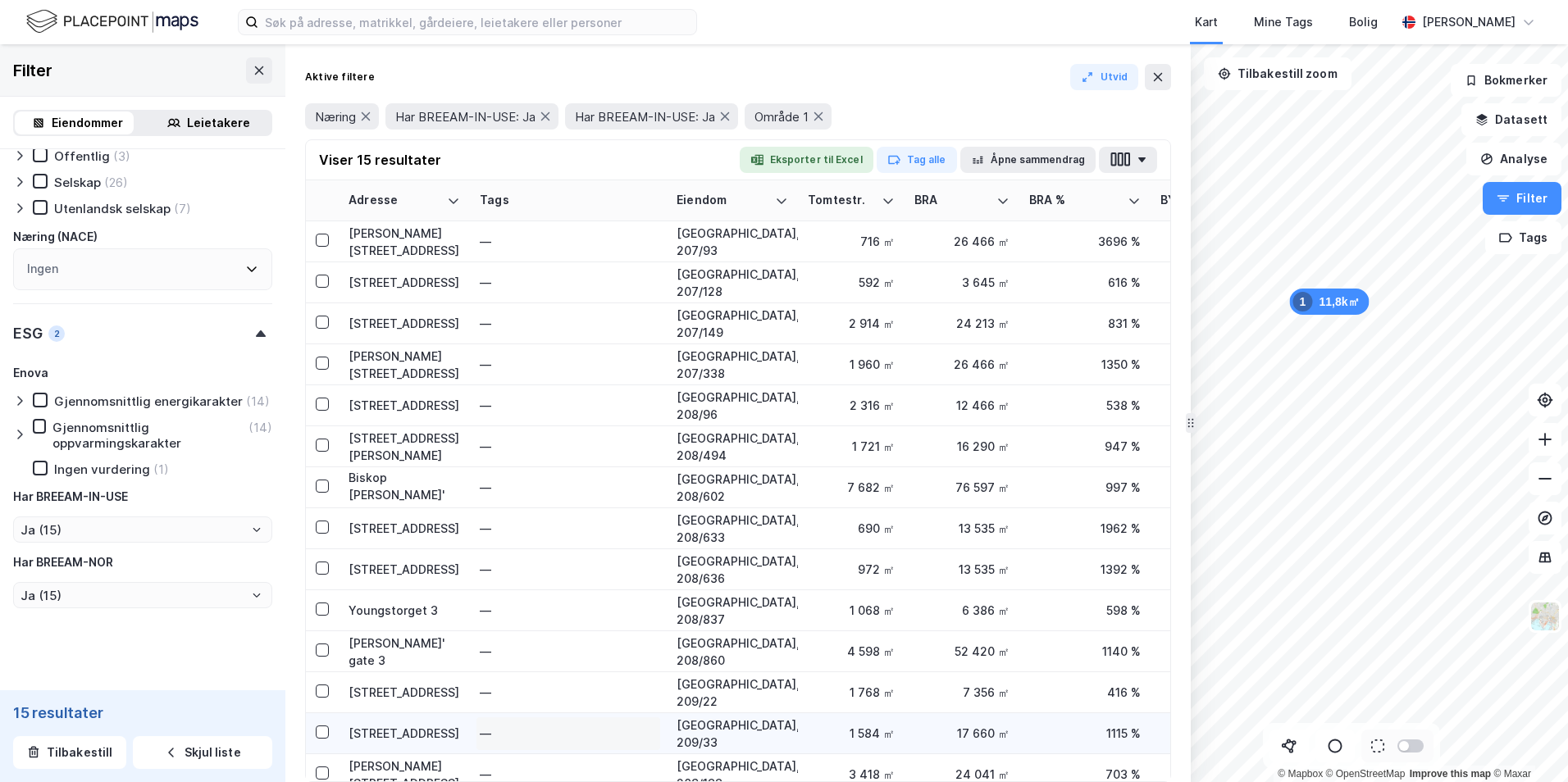
scroll to position [67, 0]
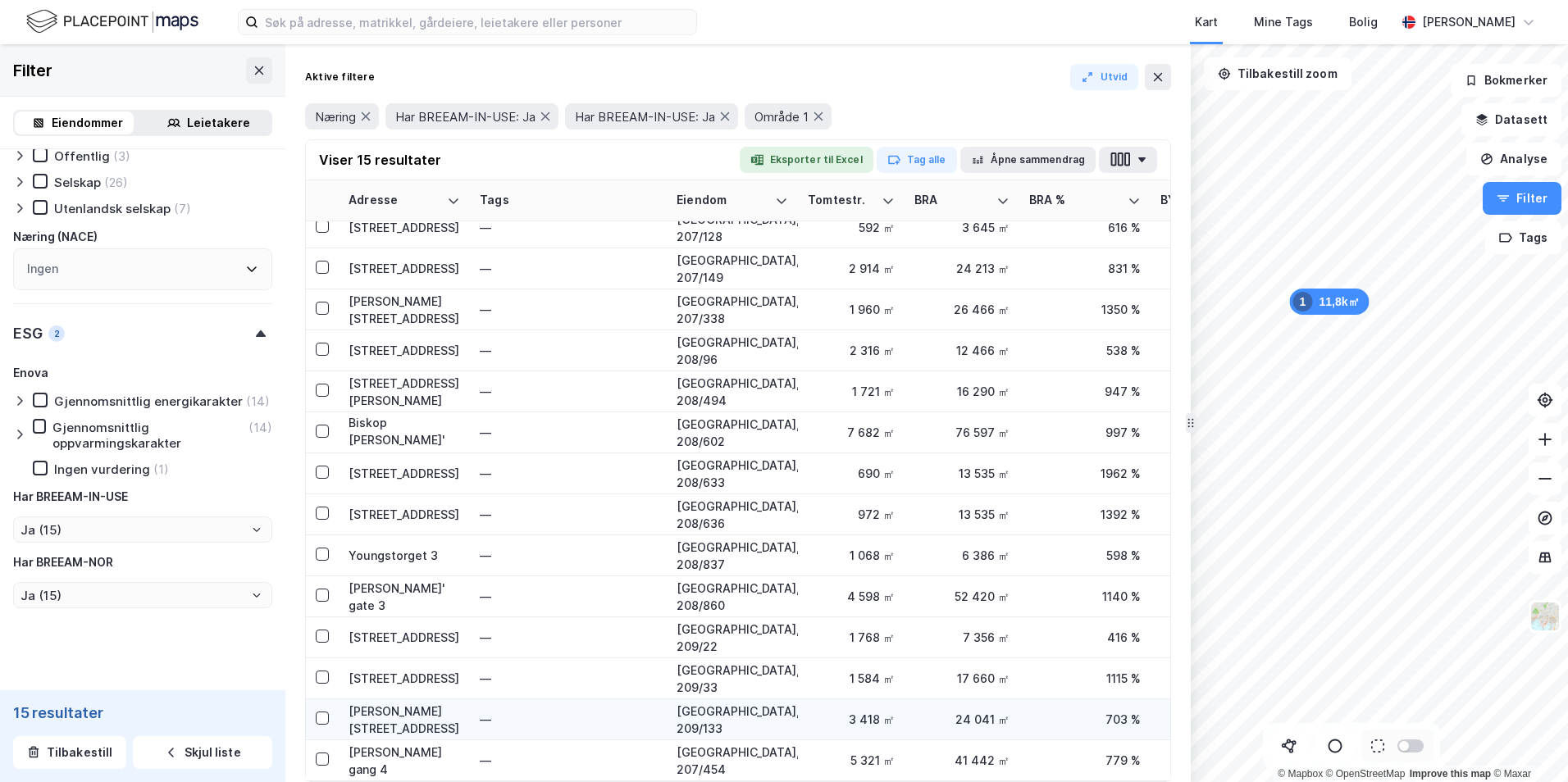
click at [393, 710] on div "[PERSON_NAME][STREET_ADDRESS]" at bounding box center [404, 720] width 112 height 34
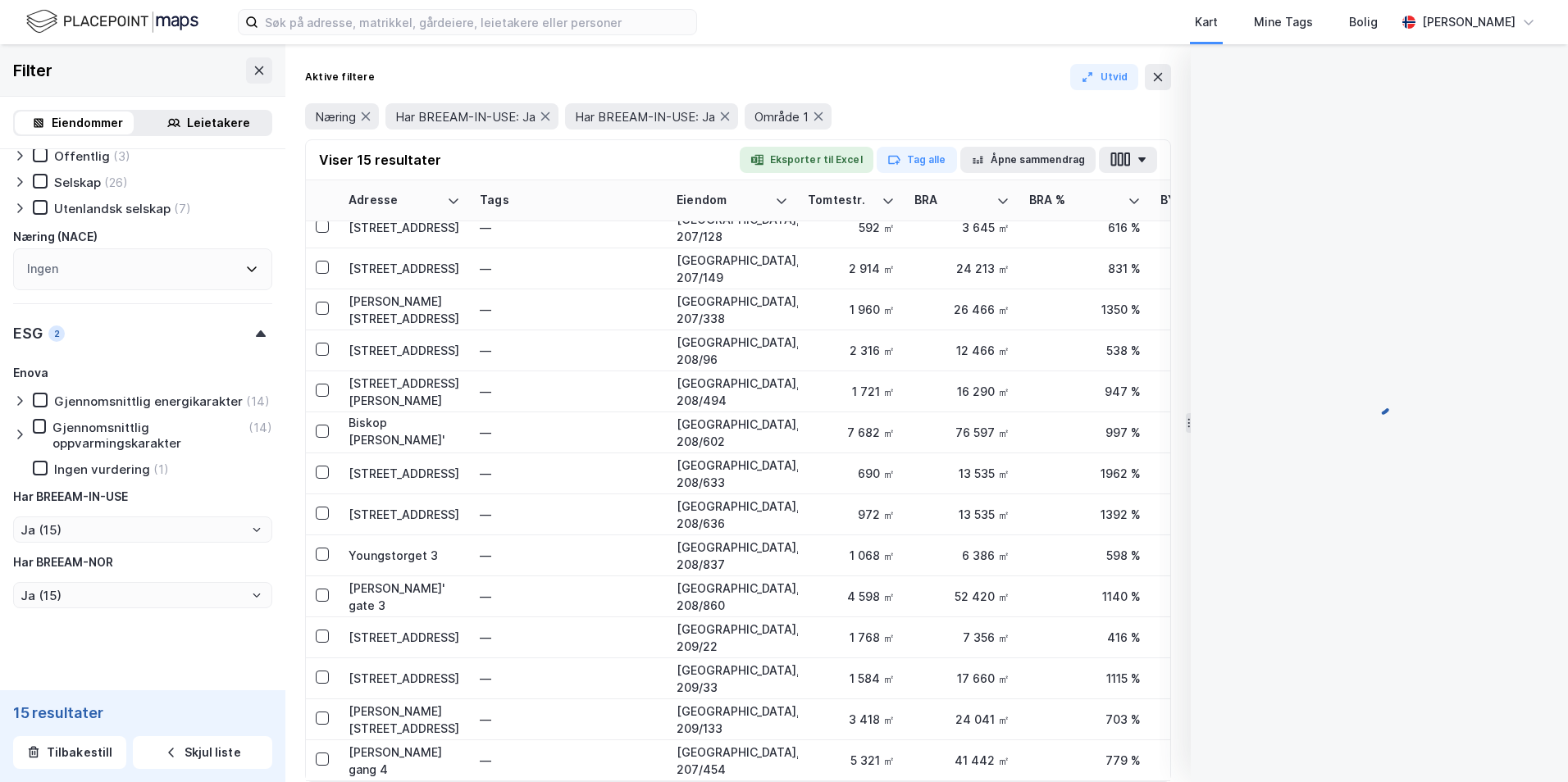
scroll to position [1, 0]
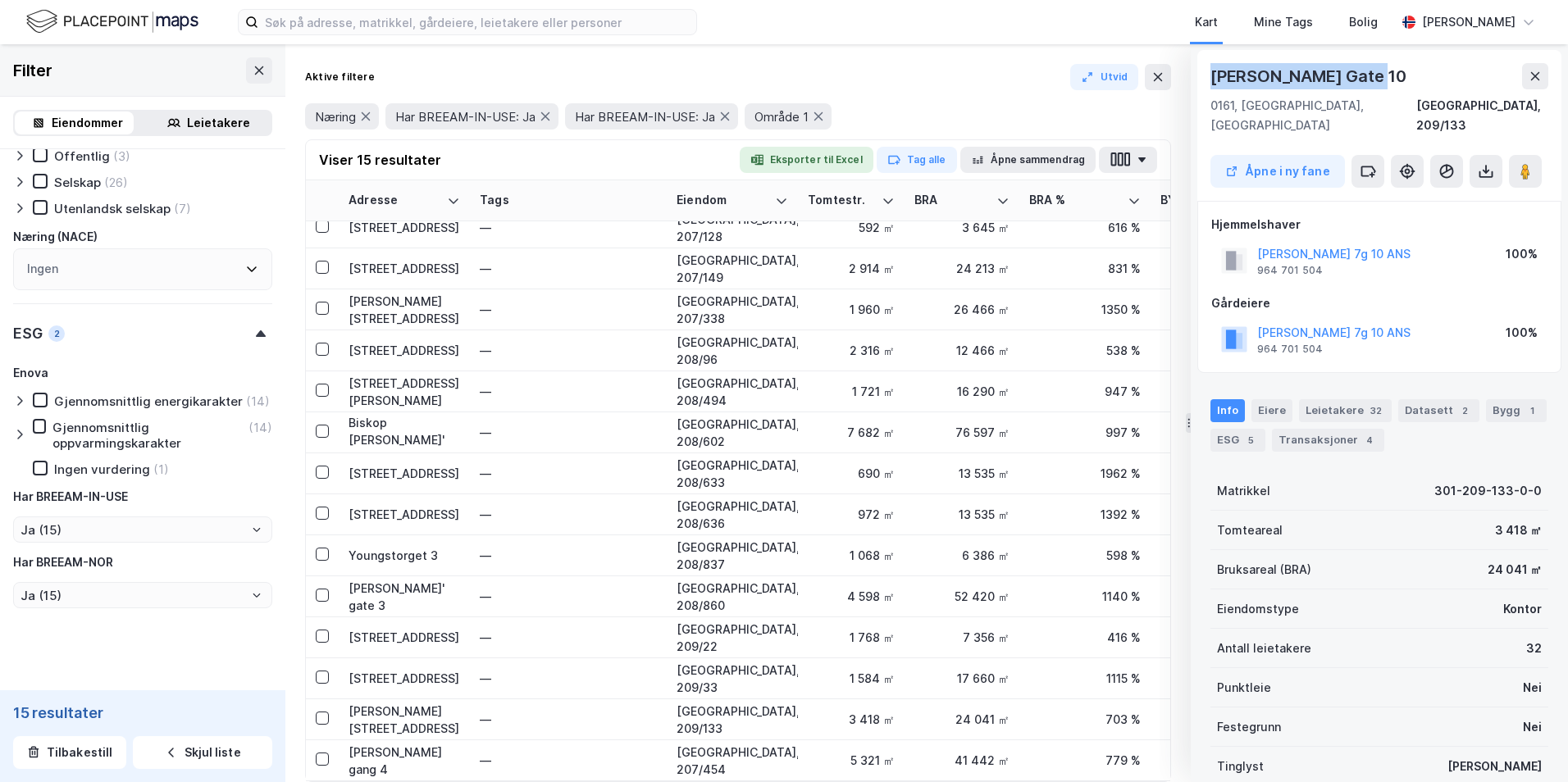
drag, startPoint x: 1367, startPoint y: 73, endPoint x: 1192, endPoint y: 73, distance: 175.0
click at [1192, 73] on div "[PERSON_NAME][GEOGRAPHIC_DATA] 10 [GEOGRAPHIC_DATA], 209/133 Åpne i ny fane Hje…" at bounding box center [1378, 413] width 377 height 738
drag, startPoint x: 1192, startPoint y: 73, endPoint x: 1276, endPoint y: 73, distance: 84.0
copy div "[PERSON_NAME] Gate 10"
